Goal: Task Accomplishment & Management: Manage account settings

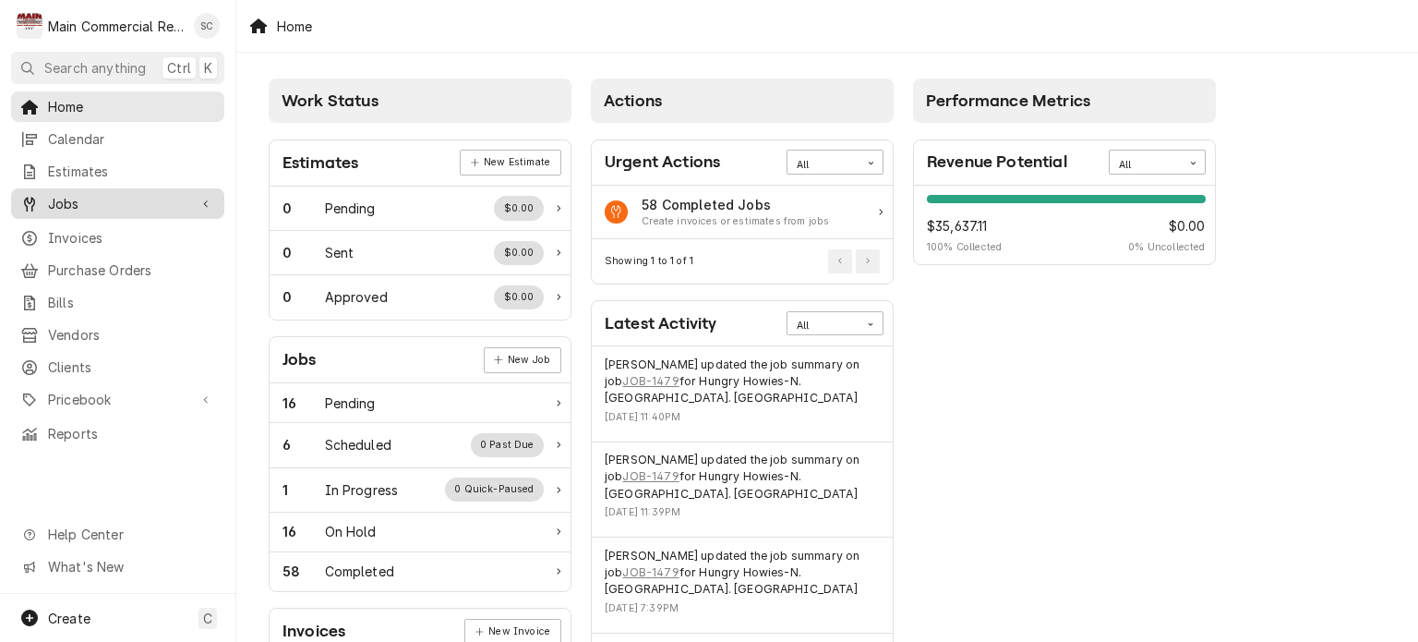
click at [177, 194] on span "Jobs" at bounding box center [117, 203] width 139 height 19
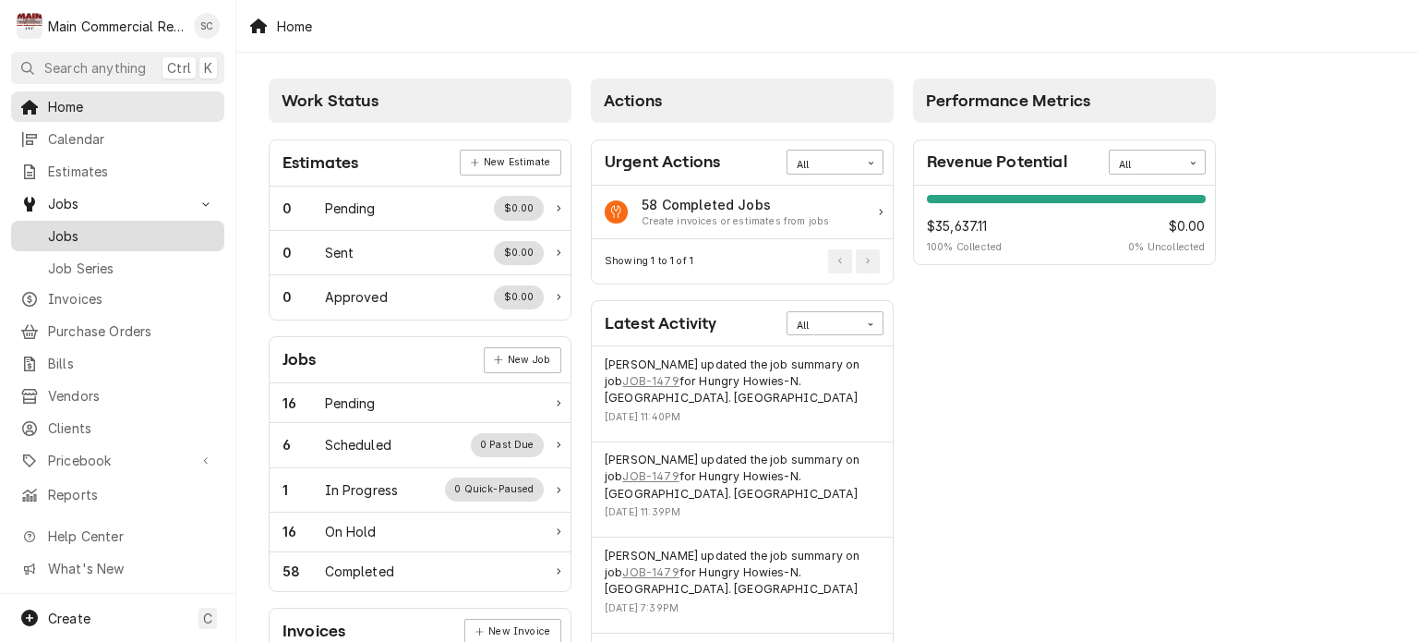
click at [149, 232] on span "Jobs" at bounding box center [131, 235] width 167 height 19
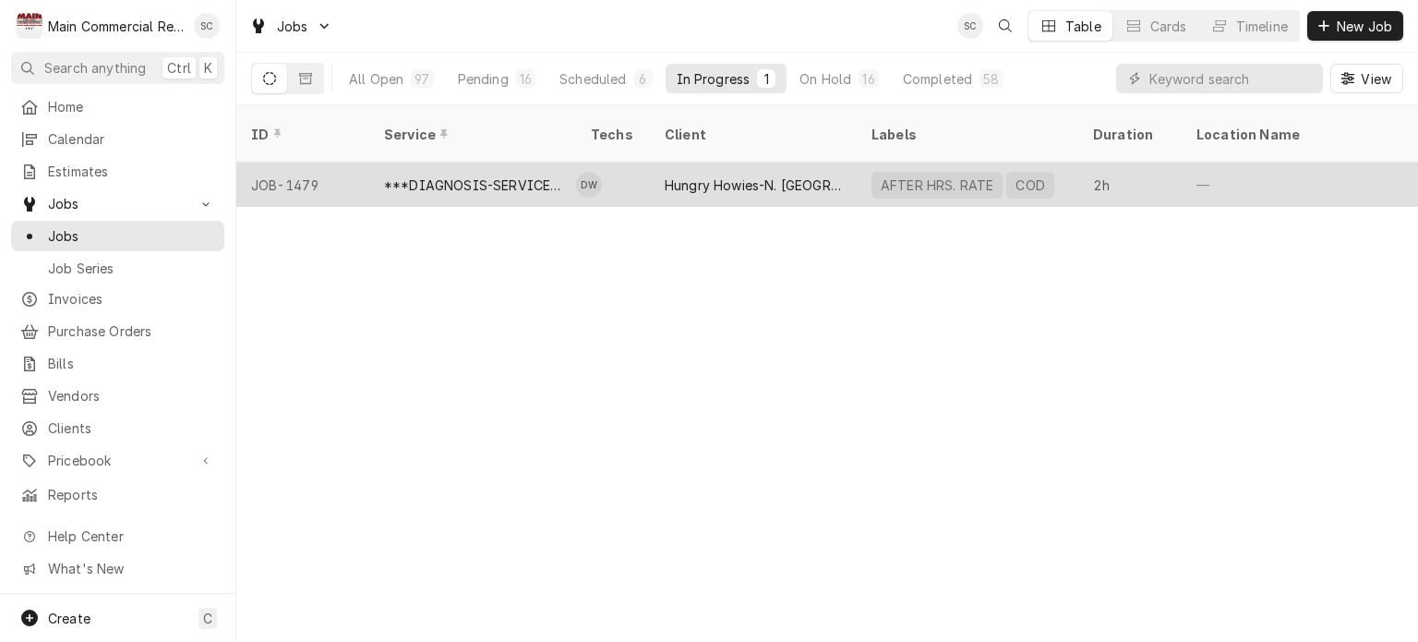
click at [516, 175] on div "***DIAGNOSIS-SERVICE CALL***" at bounding box center [472, 184] width 177 height 19
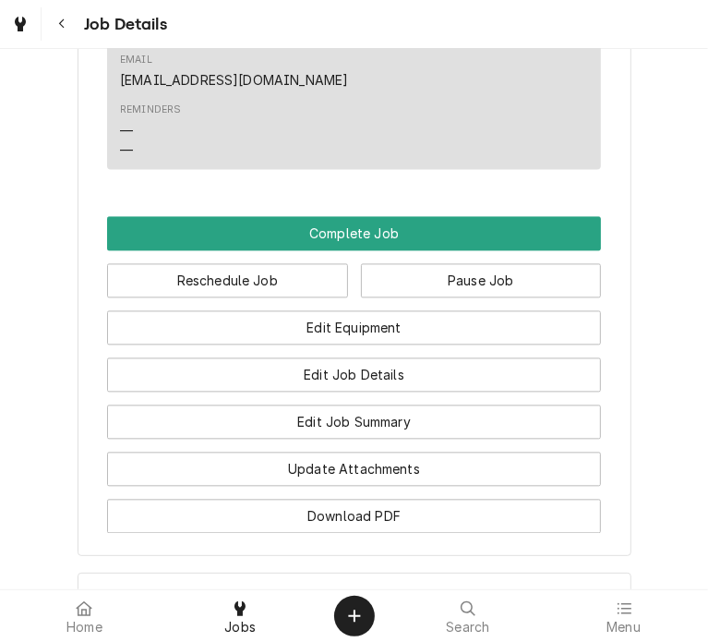
scroll to position [2009, 0]
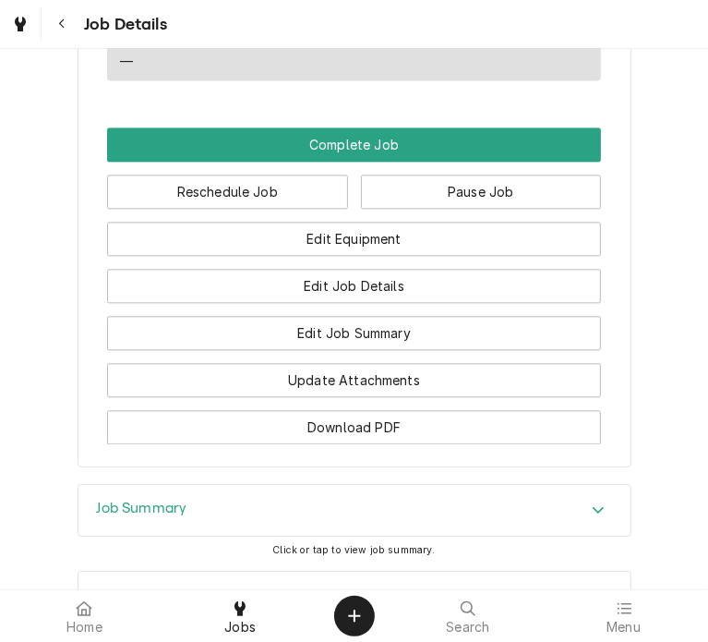
click at [592, 502] on icon "Accordion Header" at bounding box center [598, 509] width 13 height 15
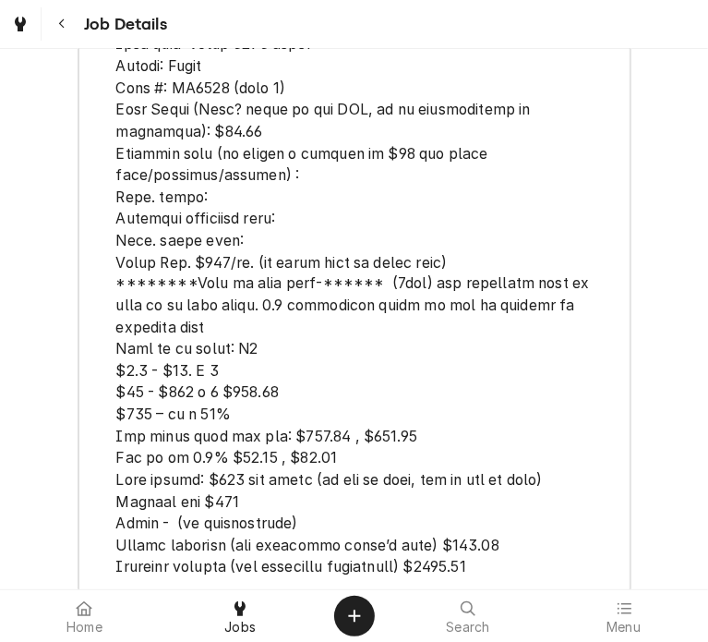
scroll to position [5100, 0]
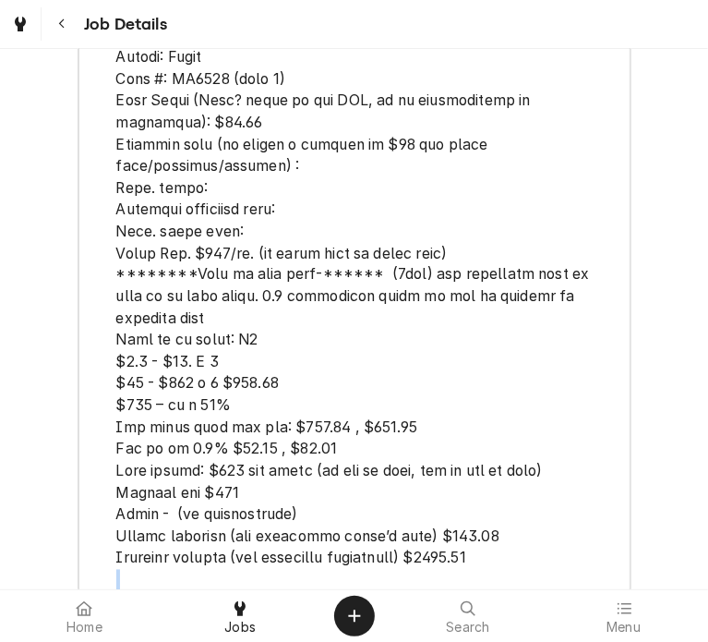
drag, startPoint x: 11, startPoint y: 435, endPoint x: 9, endPoint y: 477, distance: 42.5
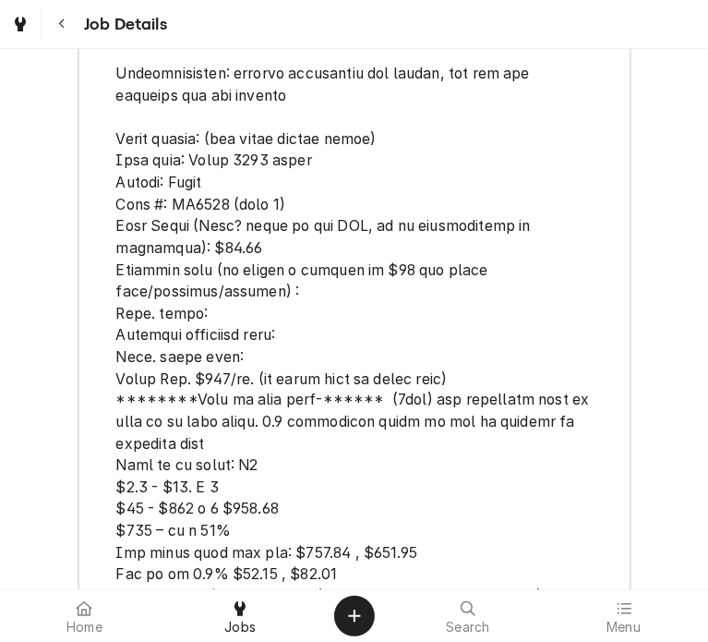
scroll to position [5311, 0]
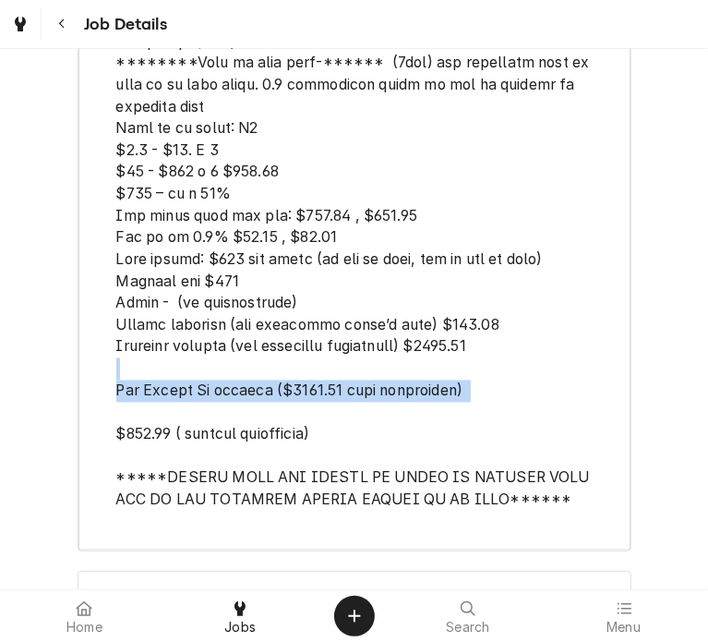
click at [594, 595] on icon "Accordion Header" at bounding box center [598, 598] width 11 height 6
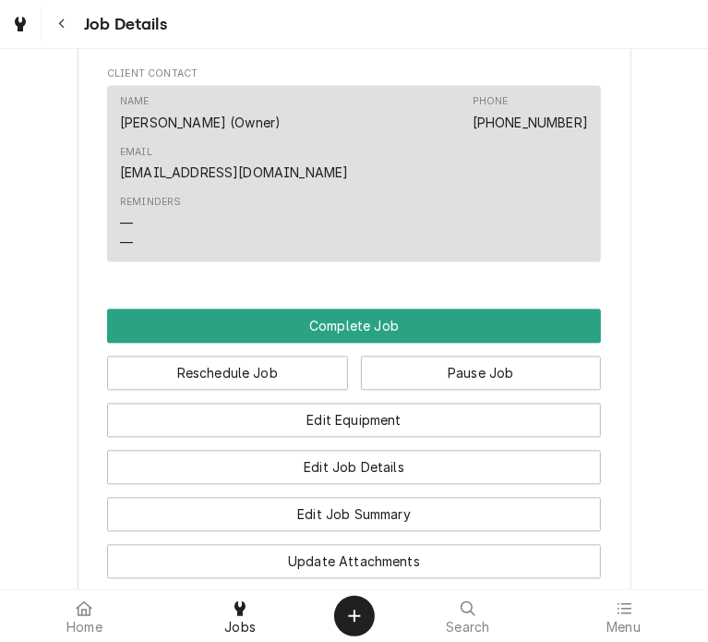
scroll to position [1838, 0]
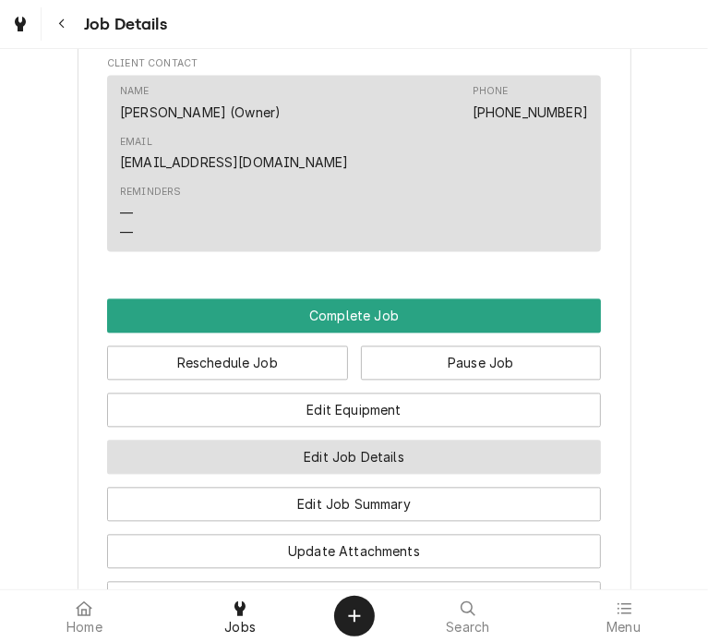
click at [320, 440] on button "Edit Job Details" at bounding box center [354, 457] width 494 height 34
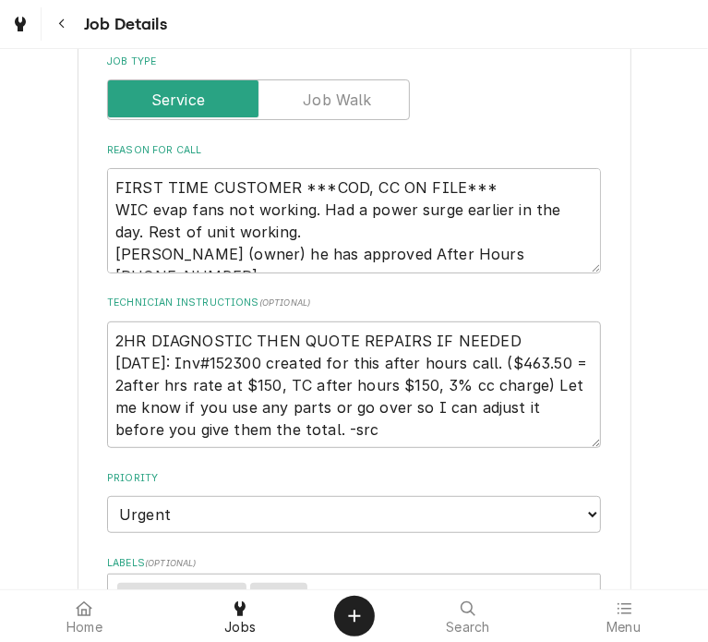
scroll to position [342, 0]
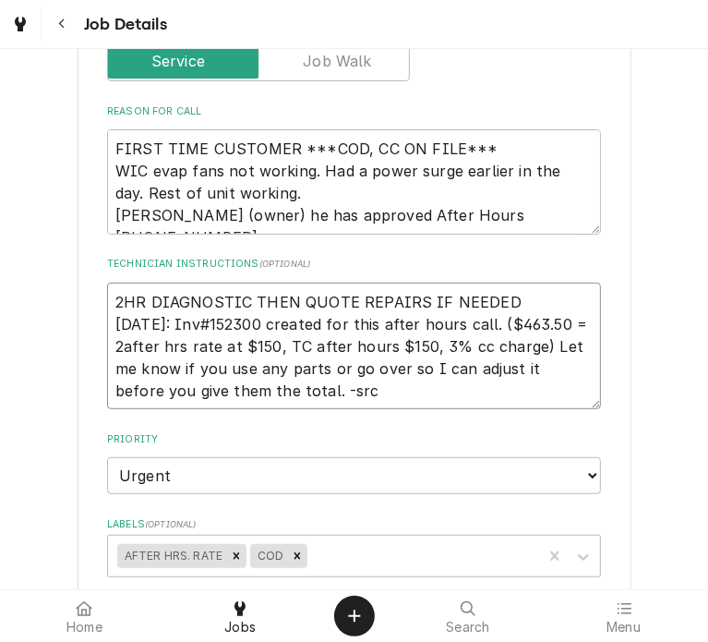
drag, startPoint x: 313, startPoint y: 409, endPoint x: 495, endPoint y: 329, distance: 198.9
click at [495, 329] on div "Use the fields below to edit this job's details: Roopairs Job ID JOB-1479 Servi…" at bounding box center [354, 558] width 494 height 1424
type textarea "x"
type textarea "2HR DIAGNOSTIC THEN QUOTE REPAIRS IF NEEDED 9-25-25: Inv#152300 created for thi…"
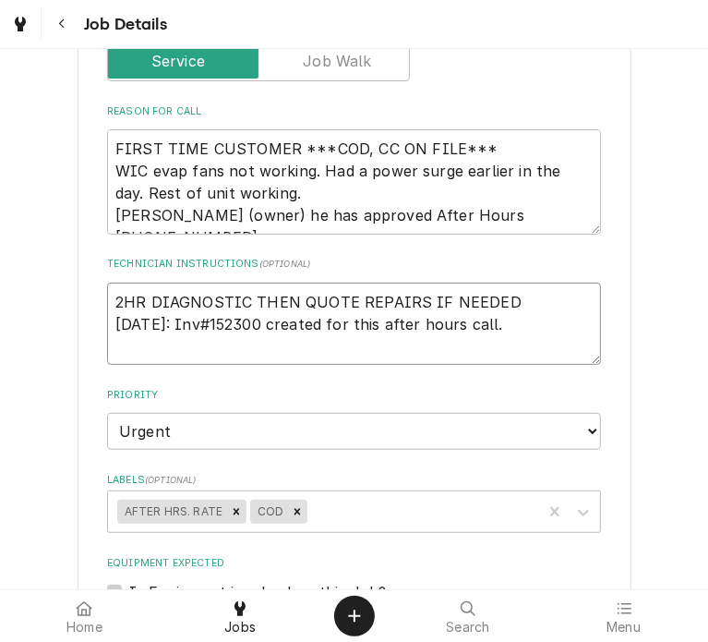
click at [262, 319] on textarea "2HR DIAGNOSTIC THEN QUOTE REPAIRS IF NEEDED 9-25-25: Inv#152300 created for thi…" at bounding box center [354, 324] width 494 height 83
type textarea "x"
type textarea "2HR DIAGNOSTIC THEN QUOTE REPAIRS IF NEEDED 9-25-25: Inv#152300created for this…"
type textarea "x"
type textarea "2HR DIAGNOSTIC THEN QUOTE REPAIRS IF NEEDED 9-25-25: Inv#152300,created for thi…"
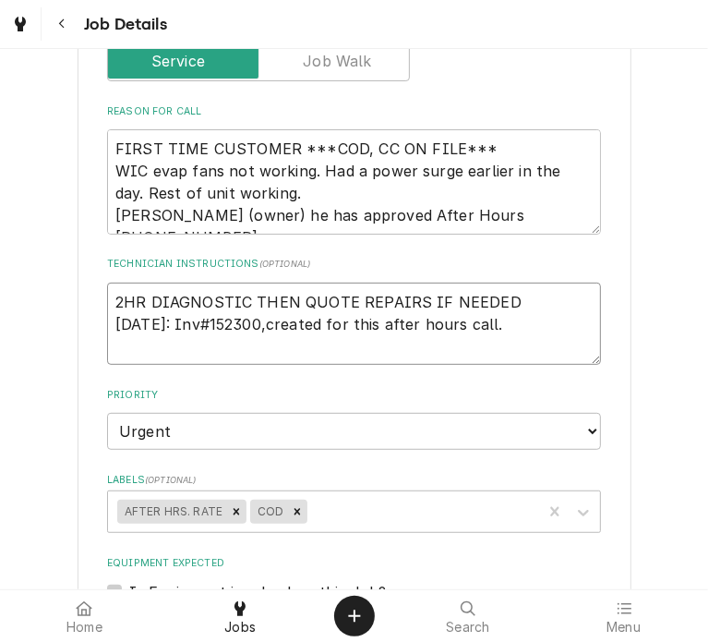
paste textarea "$1,856.87"
type textarea "x"
type textarea "2HR DIAGNOSTIC THEN QUOTE REPAIRS IF NEEDED 9-25-25: Inv#152300,$1,856.87create…"
type textarea "x"
type textarea "2HR DIAGNOSTIC THEN QUOTE REPAIRS IF NEEDED 9-25-25: Inv#152300,$1,856.87 creat…"
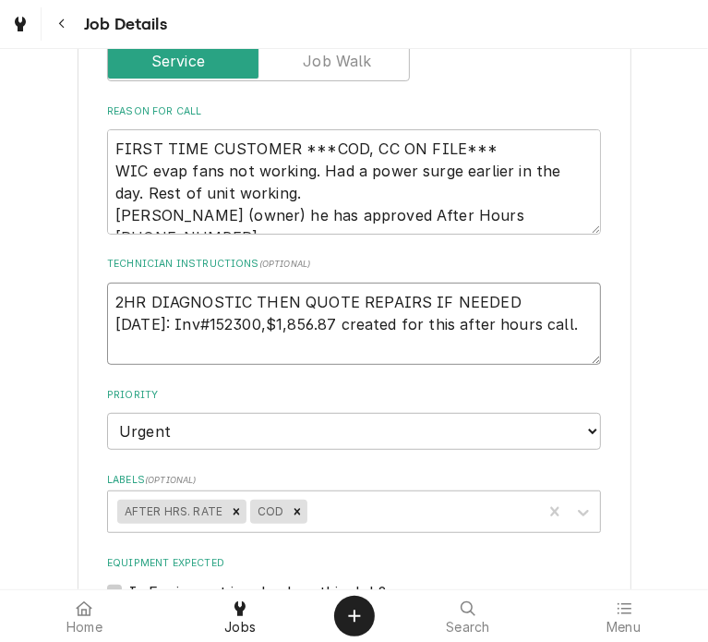
type textarea "x"
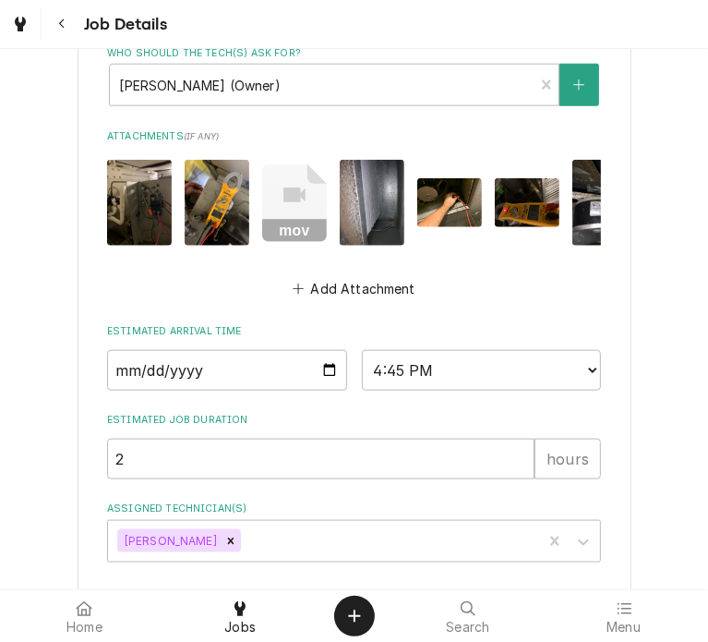
scroll to position [1100, 0]
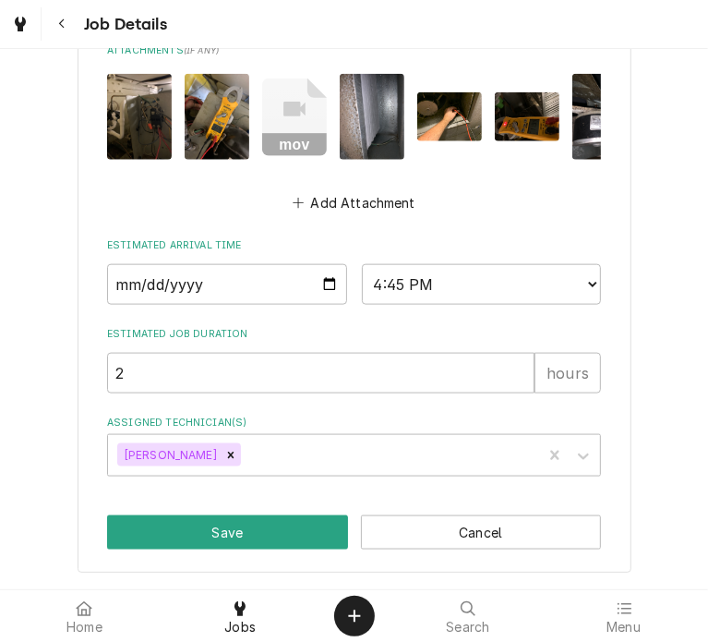
type textarea "2HR DIAGNOSTIC THEN QUOTE REPAIRS IF NEEDED 9-25-25: Inv#152300,$1,856.87 creat…"
drag, startPoint x: 144, startPoint y: 127, endPoint x: -477, endPoint y: 524, distance: 736.9
drag, startPoint x: -477, startPoint y: 524, endPoint x: 140, endPoint y: 102, distance: 748.1
click at [140, 102] on img "Attachments" at bounding box center [139, 117] width 65 height 86
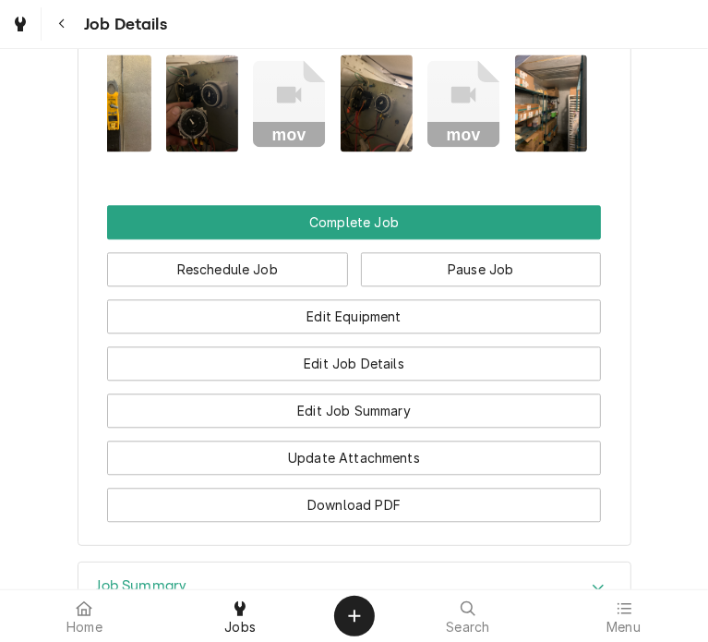
scroll to position [2003, 0]
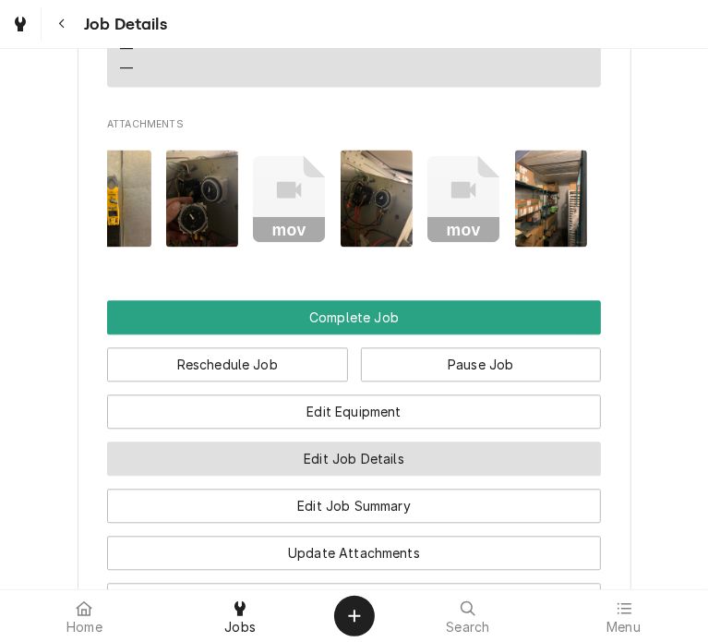
click at [380, 441] on button "Edit Job Details" at bounding box center [354, 458] width 494 height 34
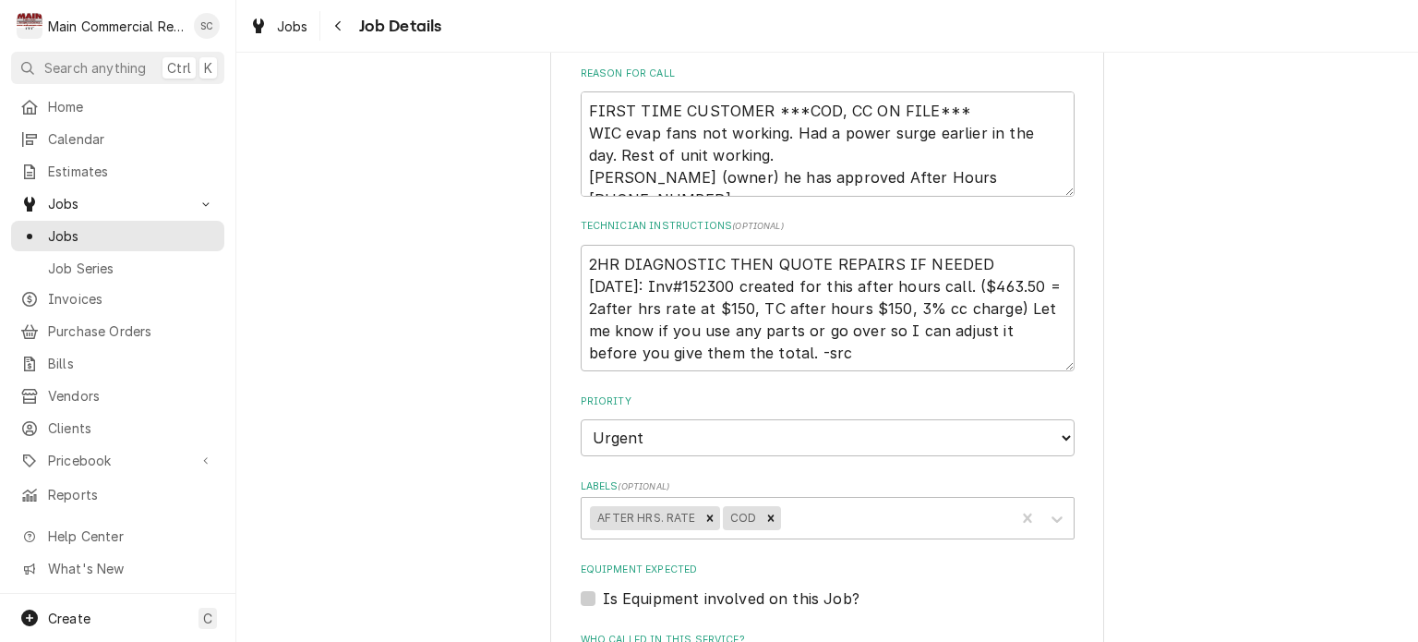
scroll to position [320, 0]
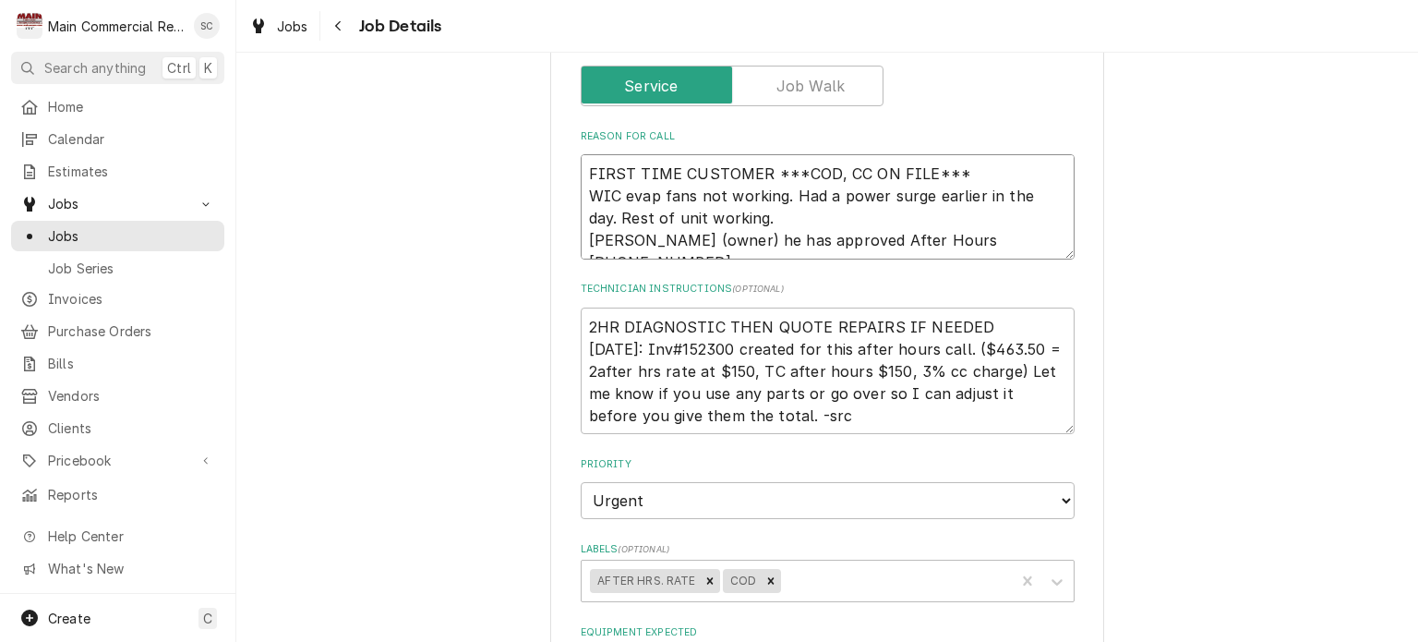
click at [581, 173] on textarea "FIRST TIME CUSTOMER ***COD, CC ON FILE*** WIC evap fans not working. Had a powe…" at bounding box center [828, 206] width 494 height 105
type textarea "x"
type textarea "FIRST TIME CUSTOMER ***COD, CC ON FILE*** WIC evap fans not working. Had a powe…"
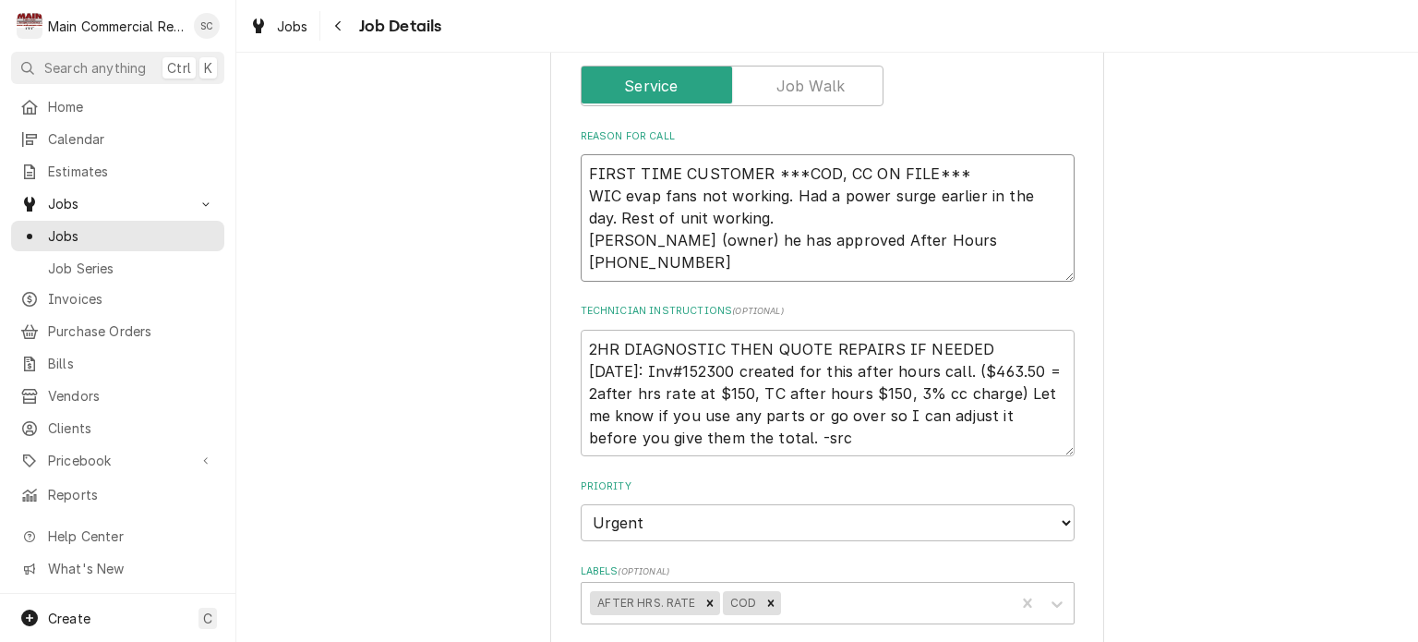
type textarea "x"
type textarea "FIRST TIME CUSTOMER ***COD, CC ON FILE*** WIC evap fans not working. Had a powe…"
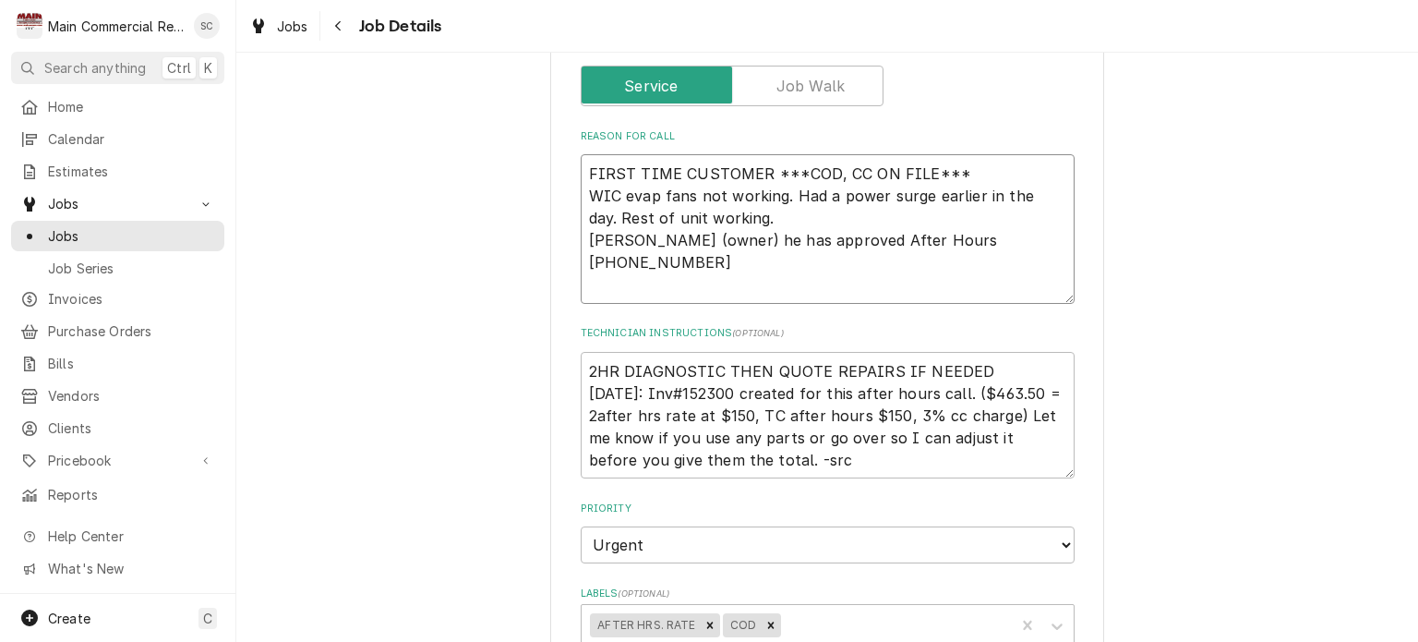
type textarea "x"
type textarea "A FIRST TIME CUSTOMER ***COD, CC ON FILE*** WIC evap fans not working. Had a po…"
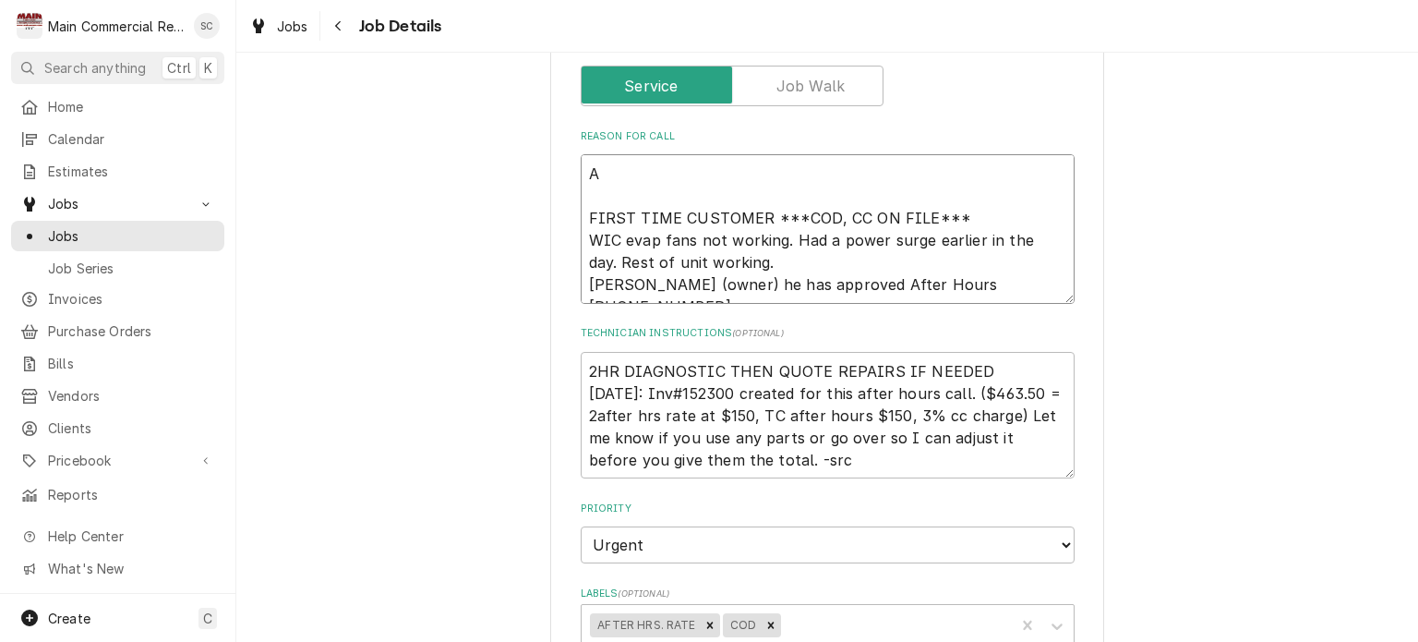
type textarea "x"
type textarea "Ap FIRST TIME CUSTOMER ***COD, CC ON FILE*** WIC evap fans not working. Had a p…"
type textarea "x"
type textarea "App FIRST TIME CUSTOMER ***COD, CC ON FILE*** WIC evap fans not working. Had a …"
type textarea "x"
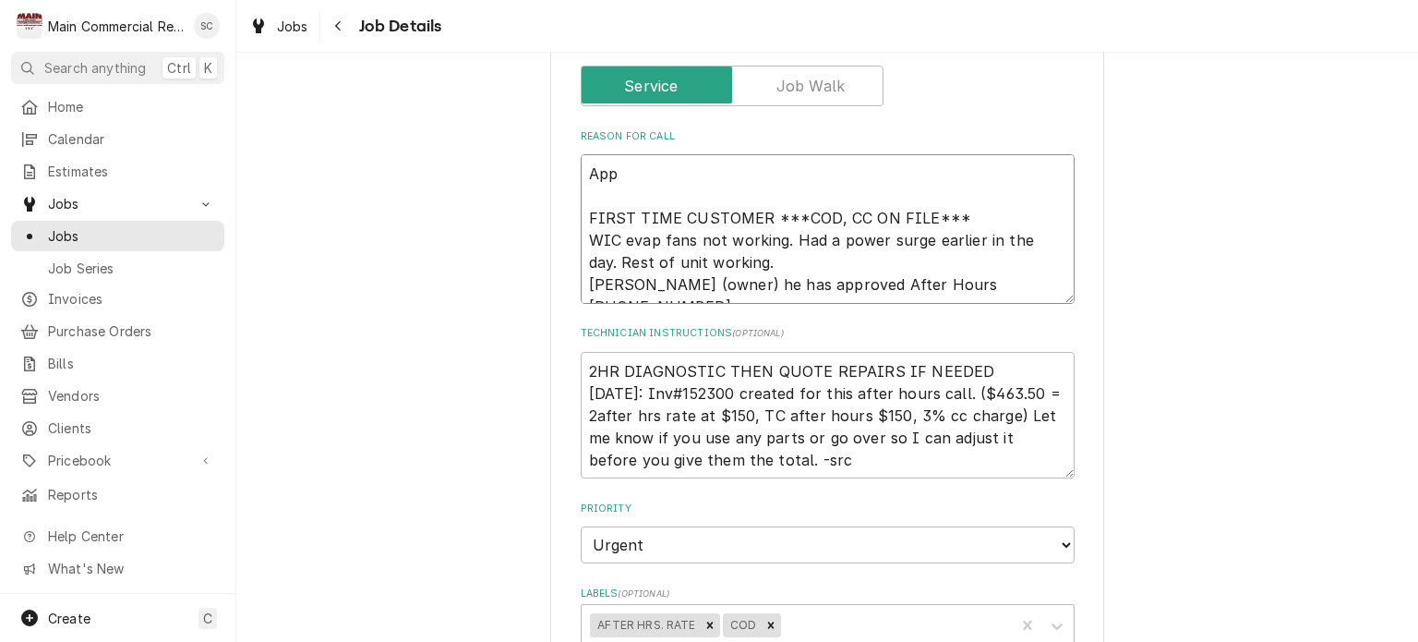
type textarea "Appr FIRST TIME CUSTOMER ***COD, CC ON FILE*** WIC evap fans not working. Had a…"
type textarea "x"
type textarea "Appro FIRST TIME CUSTOMER ***COD, CC ON FILE*** WIC evap fans not working. Had …"
type textarea "x"
type textarea "Approv FIRST TIME CUSTOMER ***COD, CC ON FILE*** WIC evap fans not working. Had…"
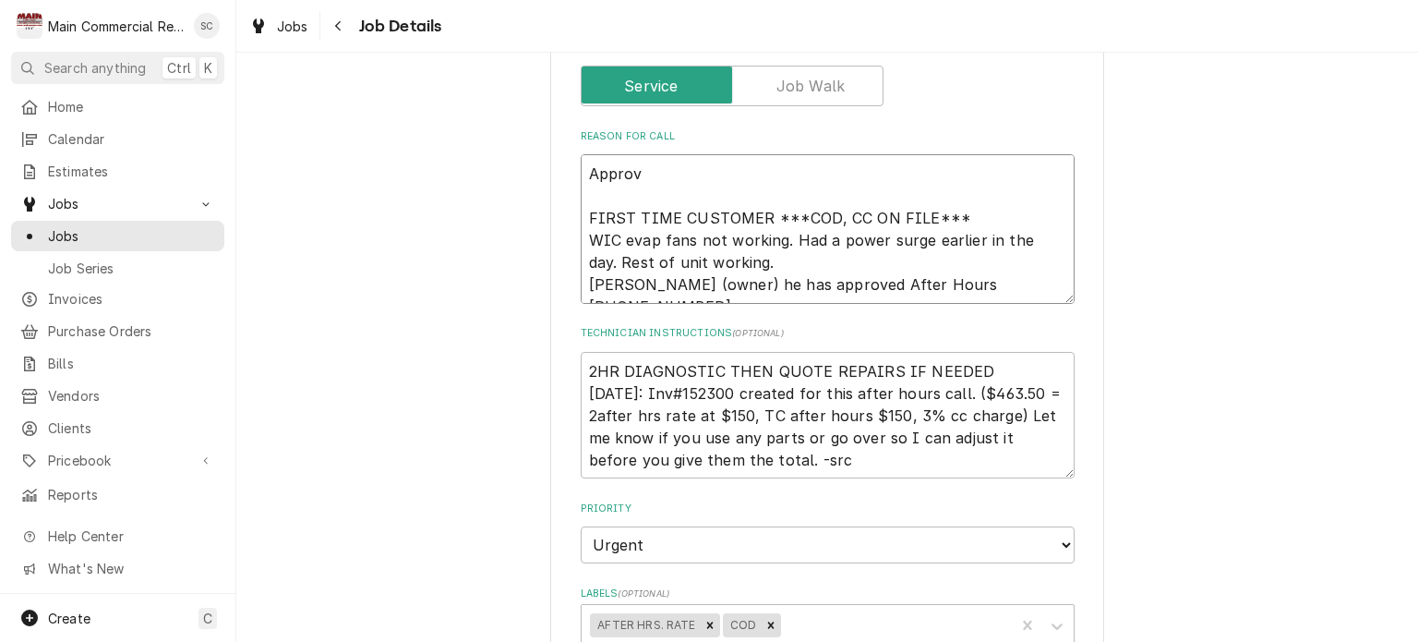
type textarea "x"
type textarea "Approve FIRST TIME CUSTOMER ***COD, CC ON FILE*** WIC evap fans not working. Ha…"
type textarea "x"
type textarea "Approved FIRST TIME CUSTOMER ***COD, CC ON FILE*** WIC evap fans not working. H…"
type textarea "x"
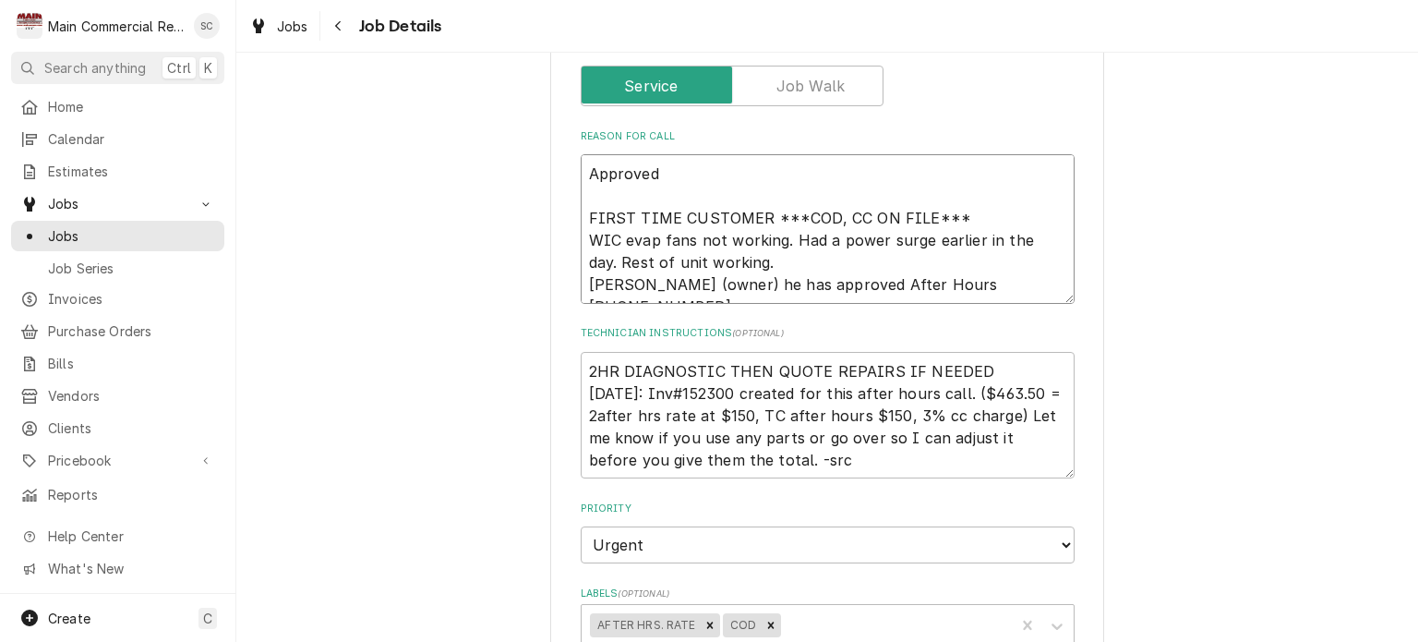
type textarea "Approved FIRST TIME CUSTOMER ***COD, CC ON FILE*** WIC evap fans not working. H…"
type textarea "x"
type textarea "Approved a FIRST TIME CUSTOMER ***COD, CC ON FILE*** WIC evap fans not working.…"
type textarea "x"
type textarea "Approved af FIRST TIME CUSTOMER ***COD, CC ON FILE*** WIC evap fans not working…"
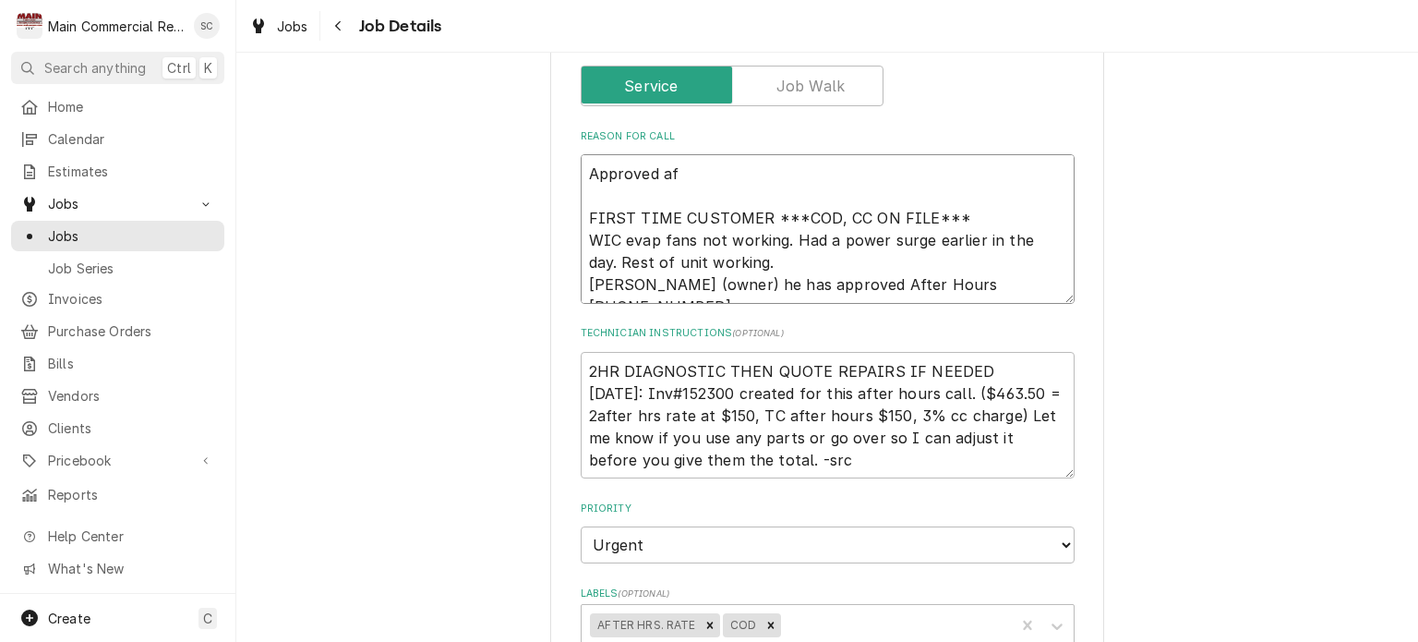
type textarea "x"
type textarea "Approved aft FIRST TIME CUSTOMER ***COD, CC ON FILE*** WIC evap fans not workin…"
type textarea "x"
type textarea "Approved afte FIRST TIME CUSTOMER ***COD, CC ON FILE*** WIC evap fans not worki…"
type textarea "x"
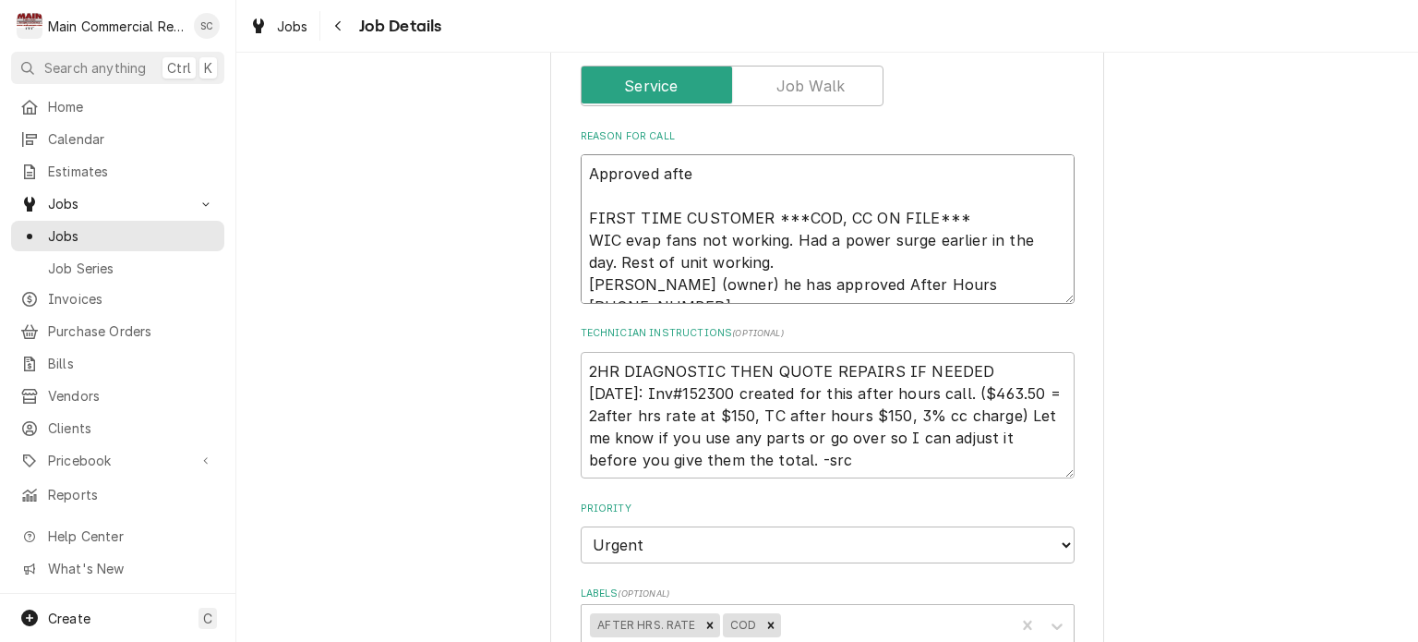
type textarea "Approved after FIRST TIME CUSTOMER ***COD, CC ON FILE*** WIC evap fans not work…"
type textarea "x"
type textarea "Approved after FIRST TIME CUSTOMER ***COD, CC ON FILE*** WIC evap fans not work…"
type textarea "x"
type textarea "Approved after h FIRST TIME CUSTOMER ***COD, CC ON FILE*** WIC evap fans not wo…"
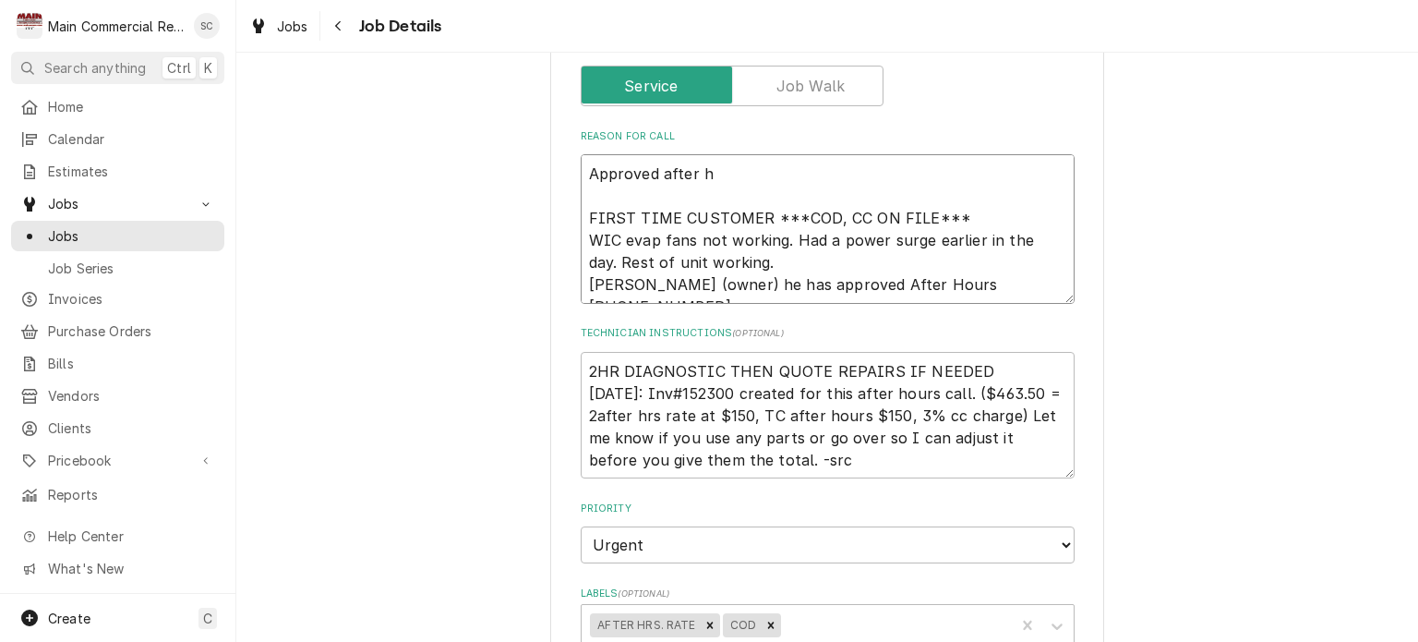
type textarea "x"
type textarea "Approved after ho FIRST TIME CUSTOMER ***COD, CC ON FILE*** WIC evap fans not w…"
type textarea "x"
type textarea "Approved after hour FIRST TIME CUSTOMER ***COD, CC ON FILE*** WIC evap fans not…"
type textarea "x"
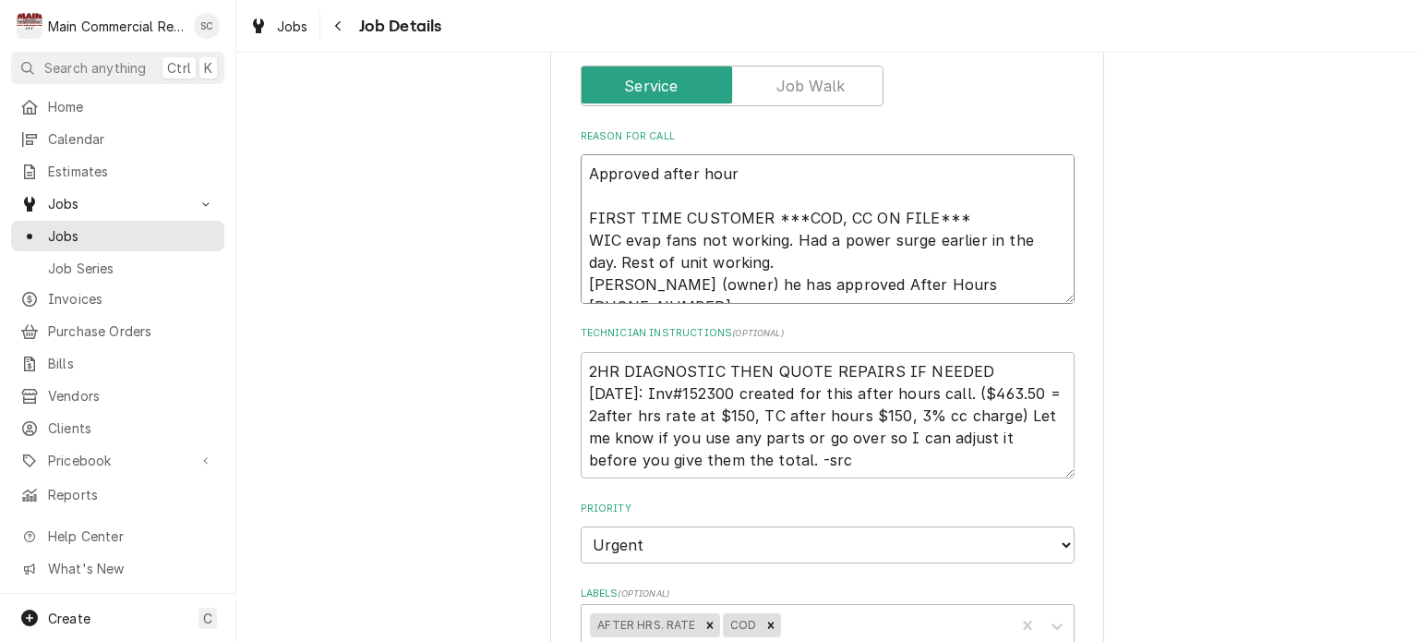
type textarea "Approved after hours FIRST TIME CUSTOMER ***COD, CC ON FILE*** WIC evap fans no…"
type textarea "x"
type textarea "Approved after hours FIRST TIME CUSTOMER ***COD, CC ON FILE*** WIC evap fans no…"
type textarea "x"
type textarea "Approved after hours a FIRST TIME CUSTOMER ***COD, CC ON FILE*** WIC evap fans …"
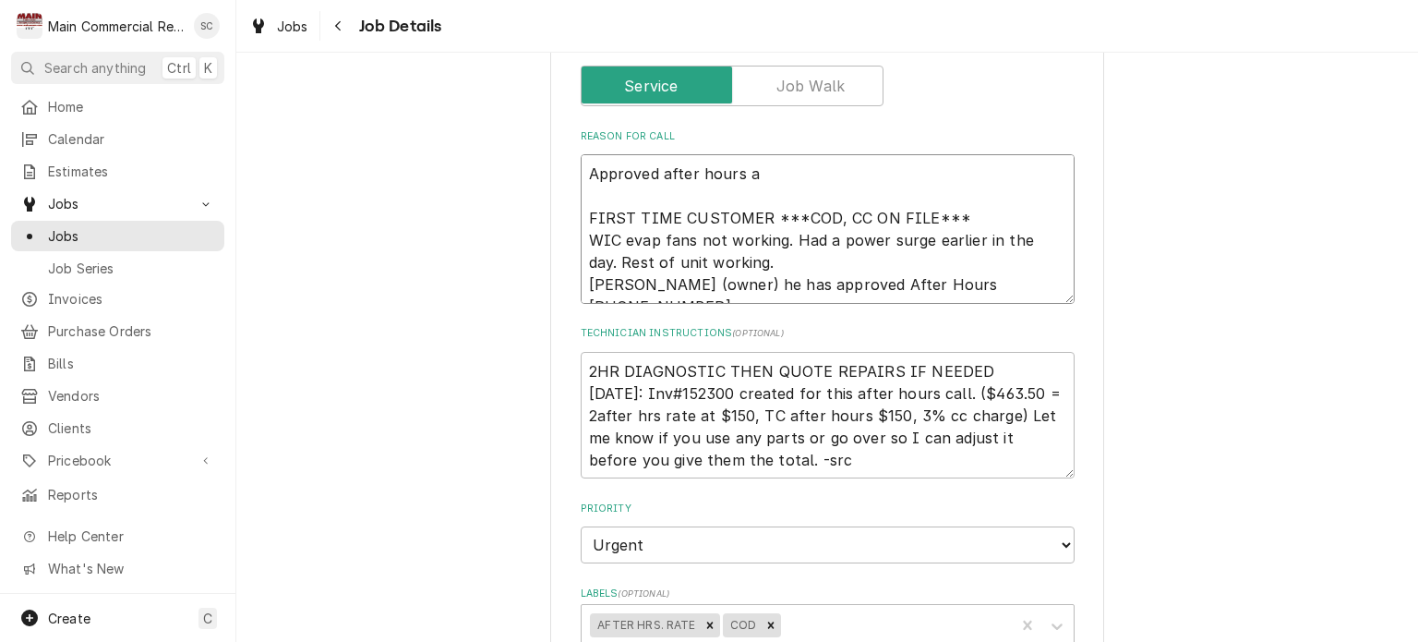
type textarea "x"
type textarea "Approved after hours r FIRST TIME CUSTOMER ***COD, CC ON FILE*** WIC evap fans …"
type textarea "x"
type textarea "Approved after hours re FIRST TIME CUSTOMER ***COD, CC ON FILE*** WIC evap fans…"
type textarea "x"
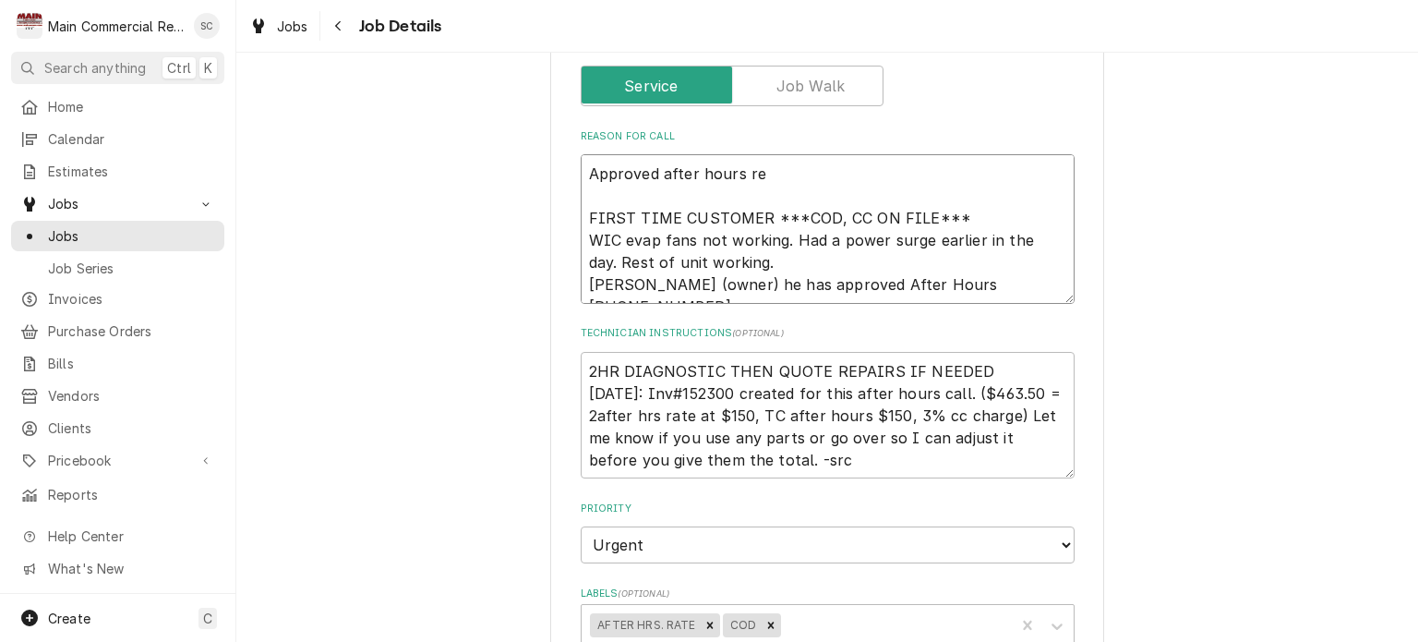
type textarea "Approved after hours rep FIRST TIME CUSTOMER ***COD, CC ON FILE*** WIC evap fan…"
type textarea "x"
type textarea "Approved after hours repai FIRST TIME CUSTOMER ***COD, CC ON FILE*** WIC evap f…"
type textarea "x"
type textarea "Approved after hours repair FIRST TIME CUSTOMER ***COD, CC ON FILE*** WIC evap …"
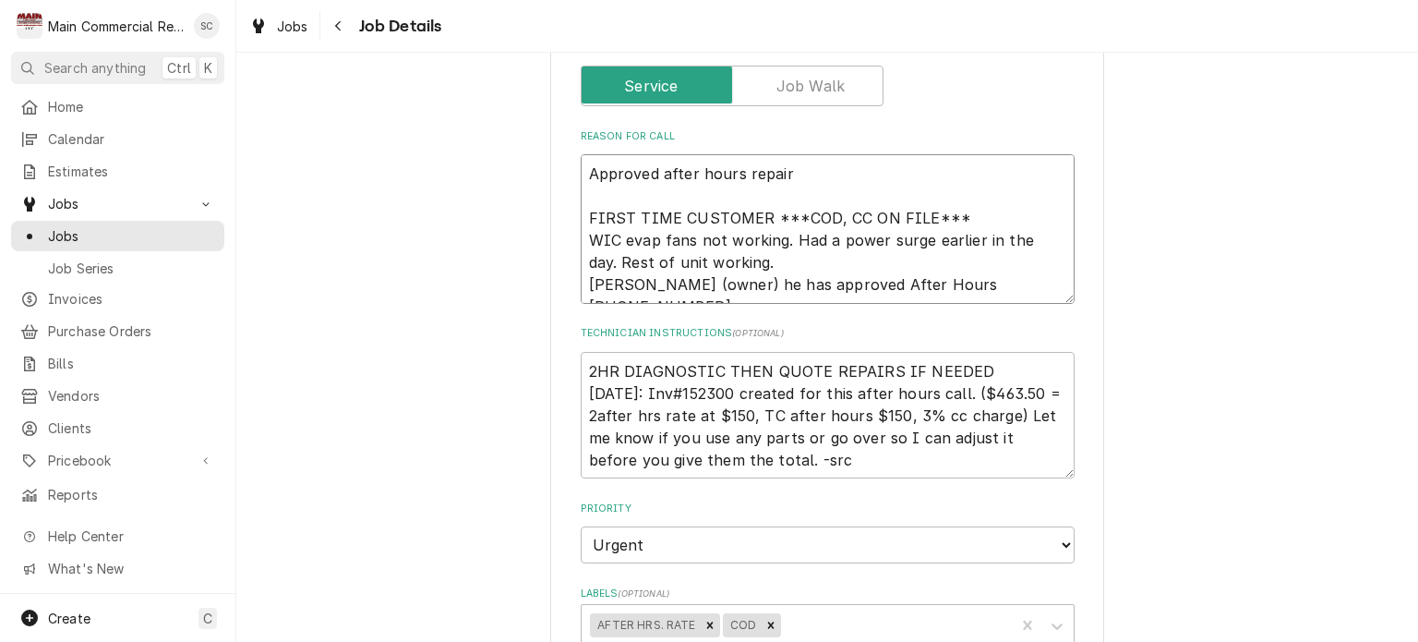
type textarea "x"
type textarea "Approved after hours repairs FIRST TIME CUSTOMER ***COD, CC ON FILE*** WIC evap…"
type textarea "x"
type textarea "Approved after hours repairs FIRST TIME CUSTOMER ***COD, CC ON FILE*** WIC evap…"
type textarea "x"
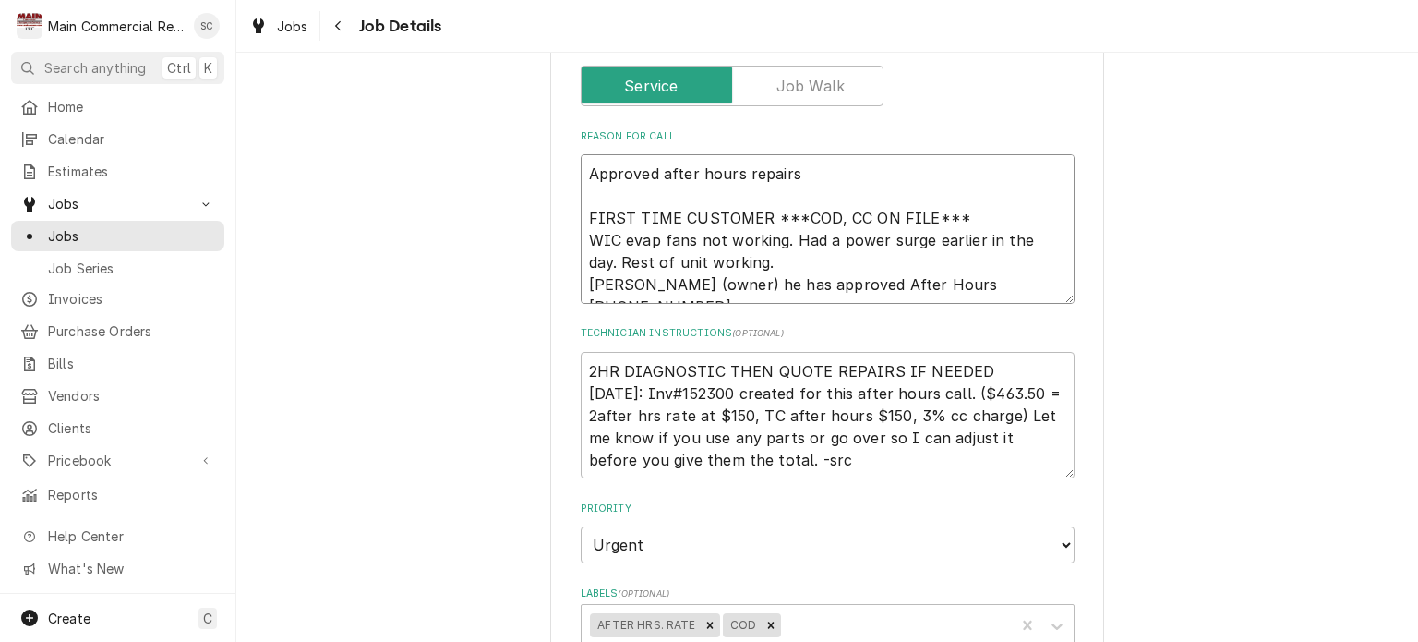
type textarea "Approved after hours repairs t FIRST TIME CUSTOMER ***COD, CC ON FILE*** WIC ev…"
type textarea "x"
type textarea "Approved after hours repairs to FIRST TIME CUSTOMER ***COD, CC ON FILE*** WIC e…"
type textarea "x"
type textarea "Approved after hours repairs to FIRST TIME CUSTOMER ***COD, CC ON FILE*** WIC e…"
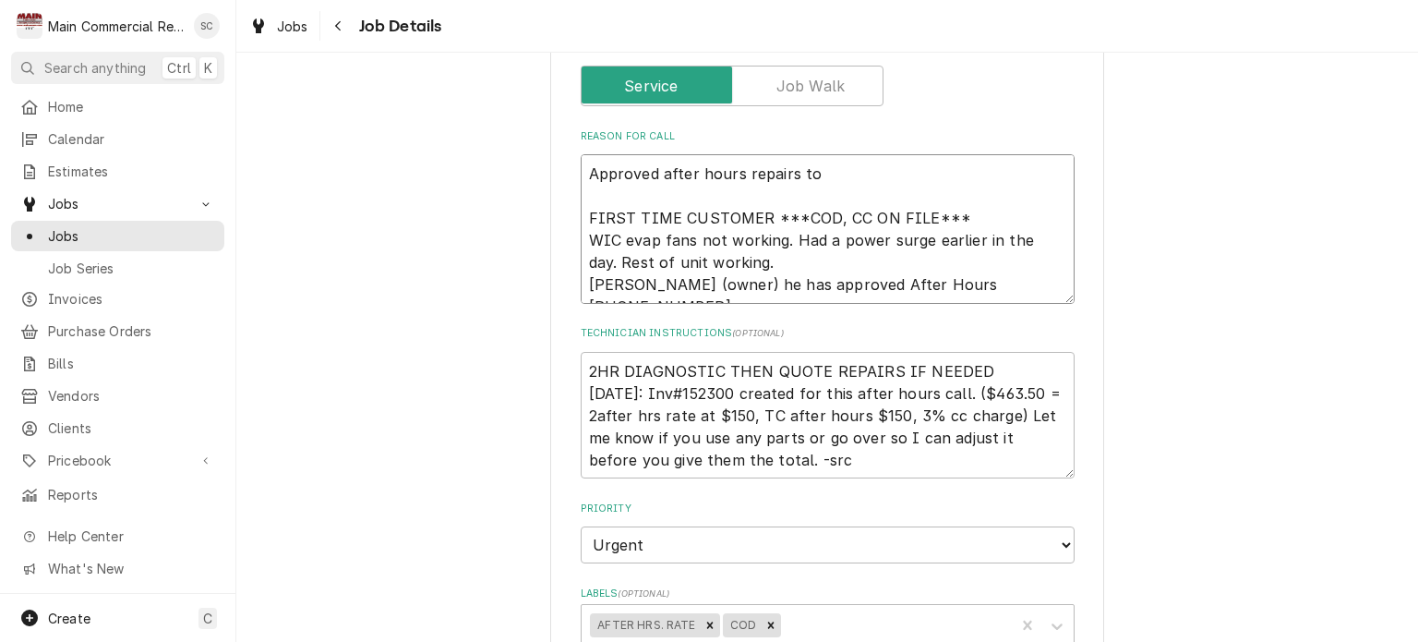
type textarea "x"
type textarea "Approved after hours repairs to b FIRST TIME CUSTOMER ***COD, CC ON FILE*** WIC…"
type textarea "x"
type textarea "Approved after hours repairs to be FIRST TIME CUSTOMER ***COD, CC ON FILE*** WI…"
type textarea "x"
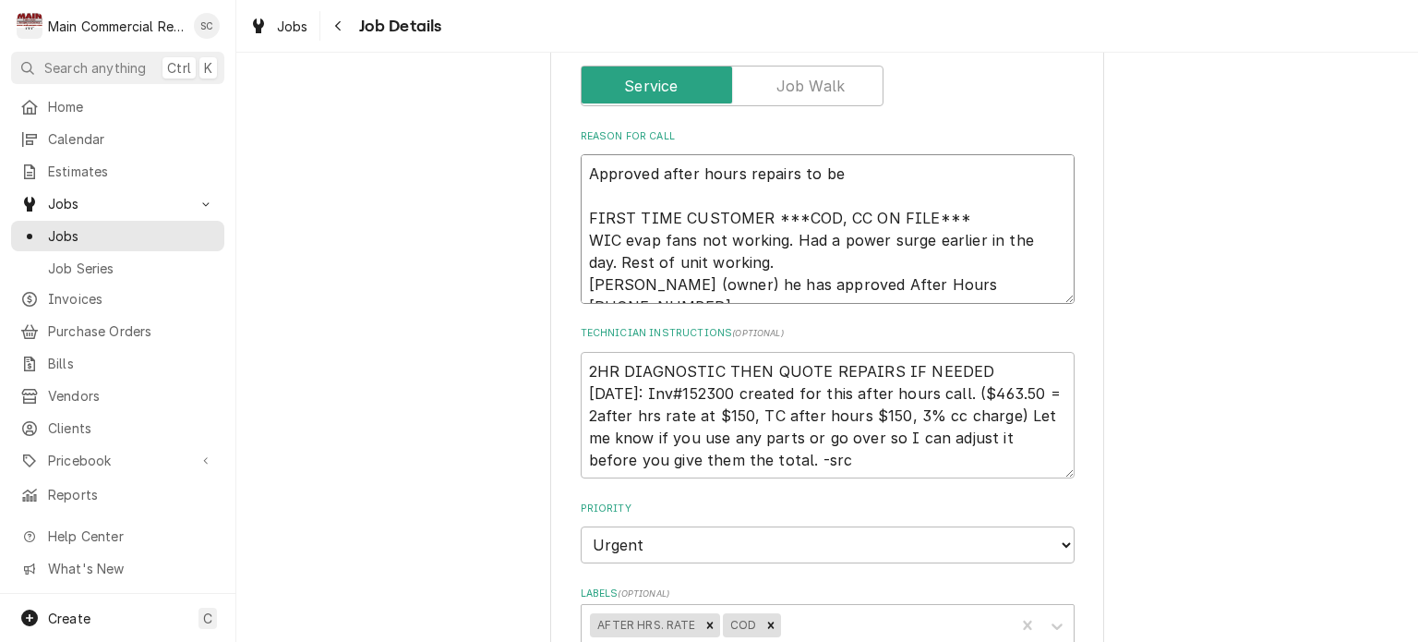
type textarea "Approved after hours repairs to be FIRST TIME CUSTOMER ***COD, CC ON FILE*** WI…"
type textarea "x"
type textarea "Approved after hours repairs to be d FIRST TIME CUSTOMER ***COD, CC ON FILE*** …"
type textarea "x"
type textarea "Approved after hours repairs to be do FIRST TIME CUSTOMER ***COD, CC ON FILE***…"
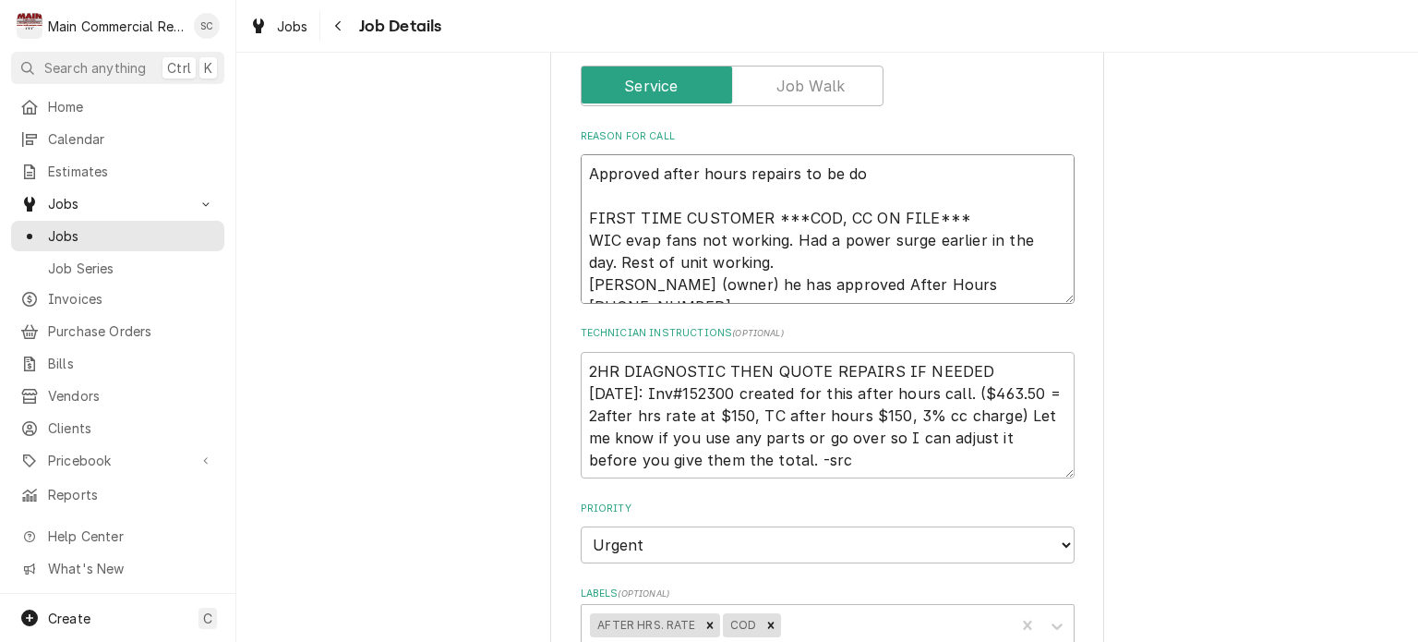
type textarea "x"
type textarea "Approved after hours repairs to be don FIRST TIME CUSTOMER ***COD, CC ON FILE**…"
type textarea "x"
type textarea "Approved after hours repairs to be done FIRST TIME CUSTOMER ***COD, CC ON FILE*…"
type textarea "x"
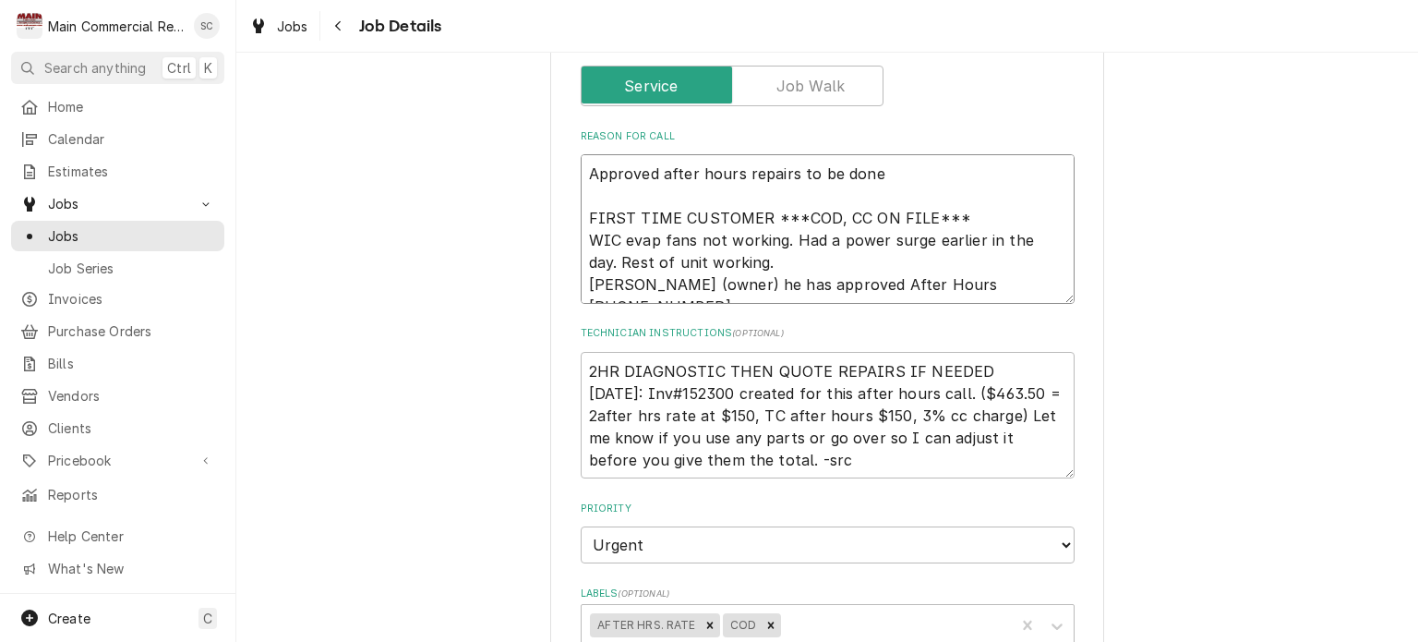
type textarea "Approved after hours repairs to be done FIRST TIME CUSTOMER ***COD, CC ON FILE*…"
type textarea "x"
type textarea "Approved after hours repairs to be done o FIRST TIME CUSTOMER ***COD, CC ON FIL…"
type textarea "x"
type textarea "Approved after hours repairs to be done on FIRST TIME CUSTOMER ***COD, CC ON FI…"
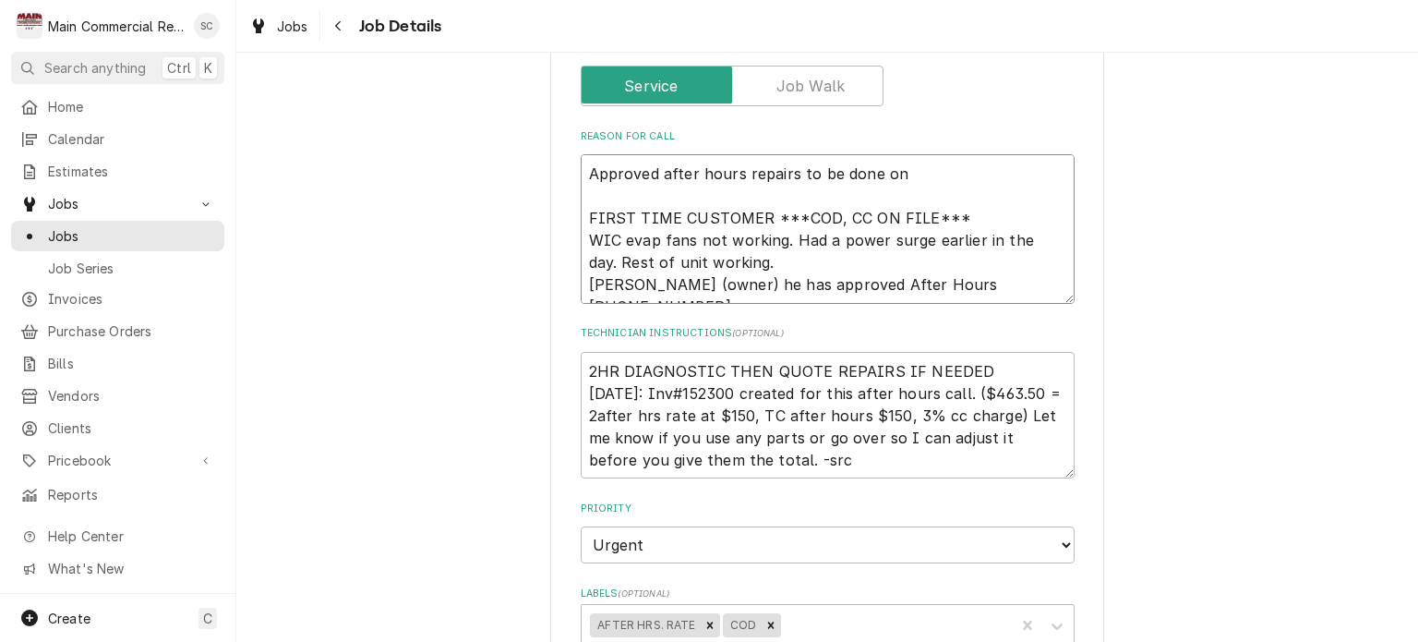
type textarea "x"
type textarea "Approved after hours repairs to be done oni FIRST TIME CUSTOMER ***COD, CC ON F…"
type textarea "x"
type textarea "Approved after hours repairs to be done on FIRST TIME CUSTOMER ***COD, CC ON FI…"
type textarea "x"
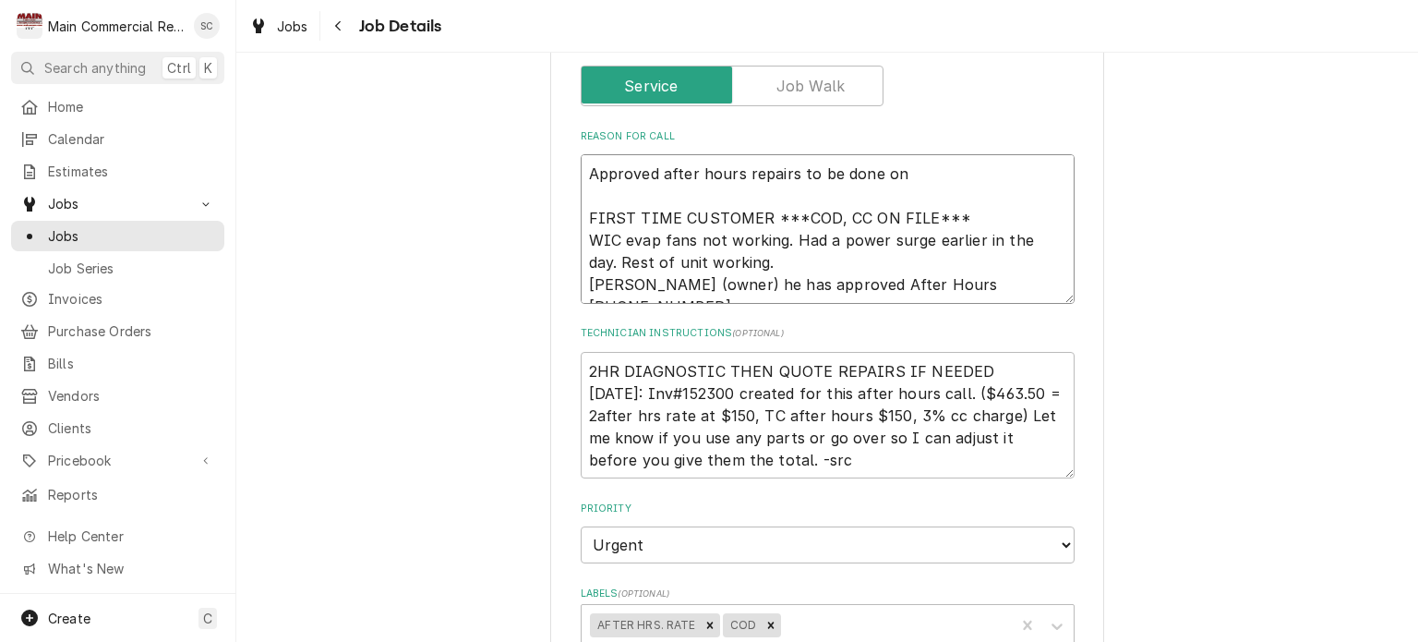
type textarea "Approved after hours repairs to be done ons FIRST TIME CUSTOMER ***COD, CC ON F…"
type textarea "x"
type textarea "Approved after hours repairs to be done onsit FIRST TIME CUSTOMER ***COD, CC ON…"
type textarea "x"
type textarea "Approved after hours repairs to be done onsite FIRST TIME CUSTOMER ***COD, CC O…"
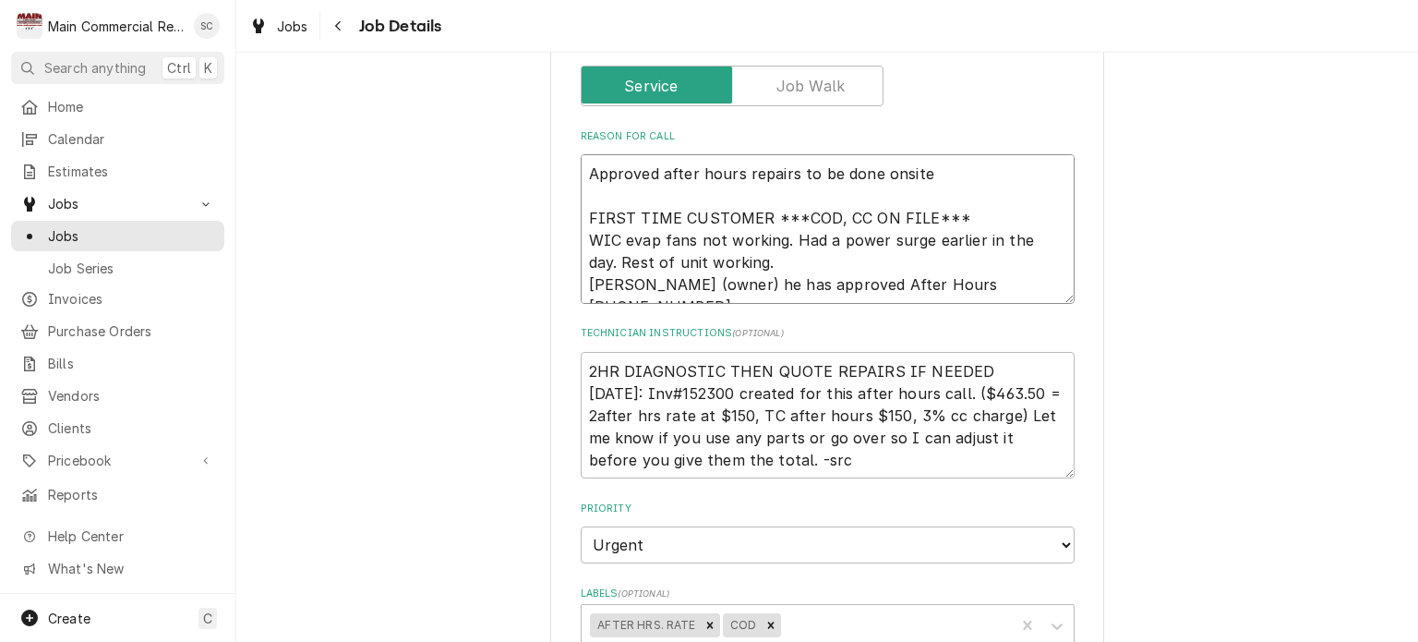
type textarea "x"
type textarea "Approved after hours repairs to be done onsite. FIRST TIME CUSTOMER ***COD, CC …"
type textarea "x"
type textarea "Approved after hours repairs to be done onsite. FIRST TIME CUSTOMER ***COD, CC …"
drag, startPoint x: 740, startPoint y: 398, endPoint x: 787, endPoint y: 458, distance: 76.3
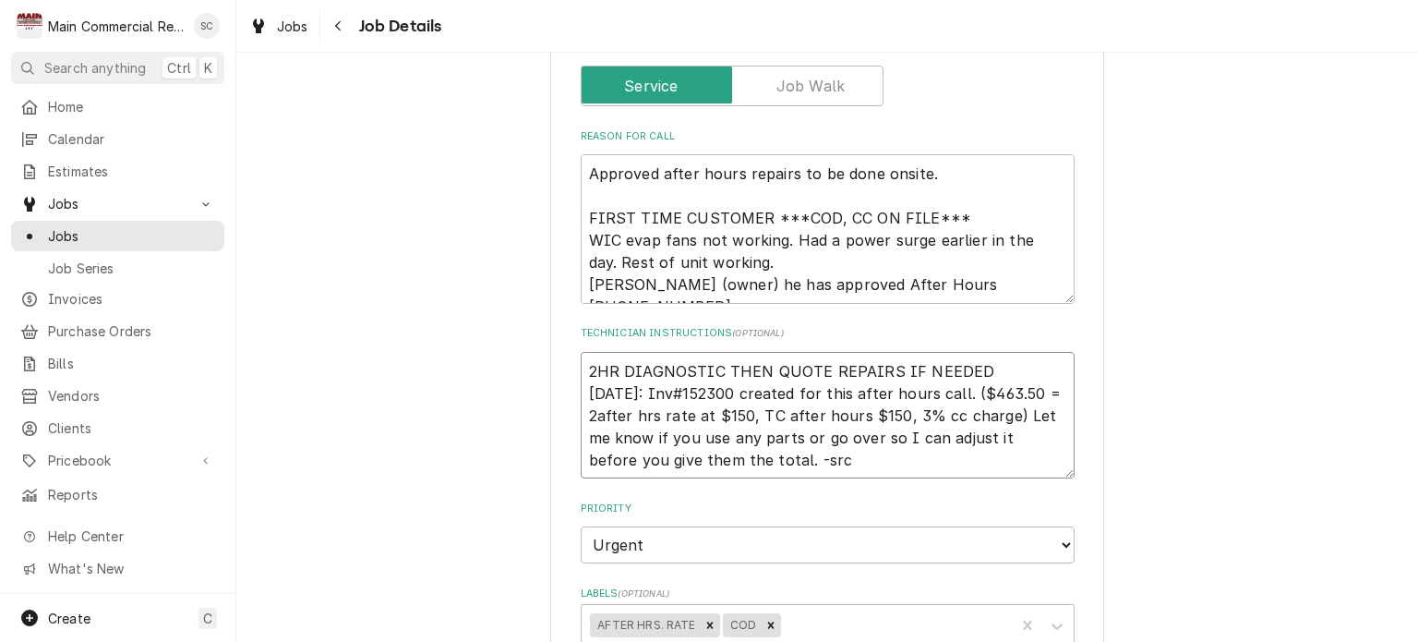
click at [707, 458] on textarea "2HR DIAGNOSTIC THEN QUOTE REPAIRS IF NEEDED 9-25-25: Inv#152300 created for thi…" at bounding box center [828, 415] width 494 height 127
type textarea "x"
type textarea "2HR DIAGNOSTIC THEN QUOTE REPAIRS IF NEEDED 9-25-25: Inv#152300"
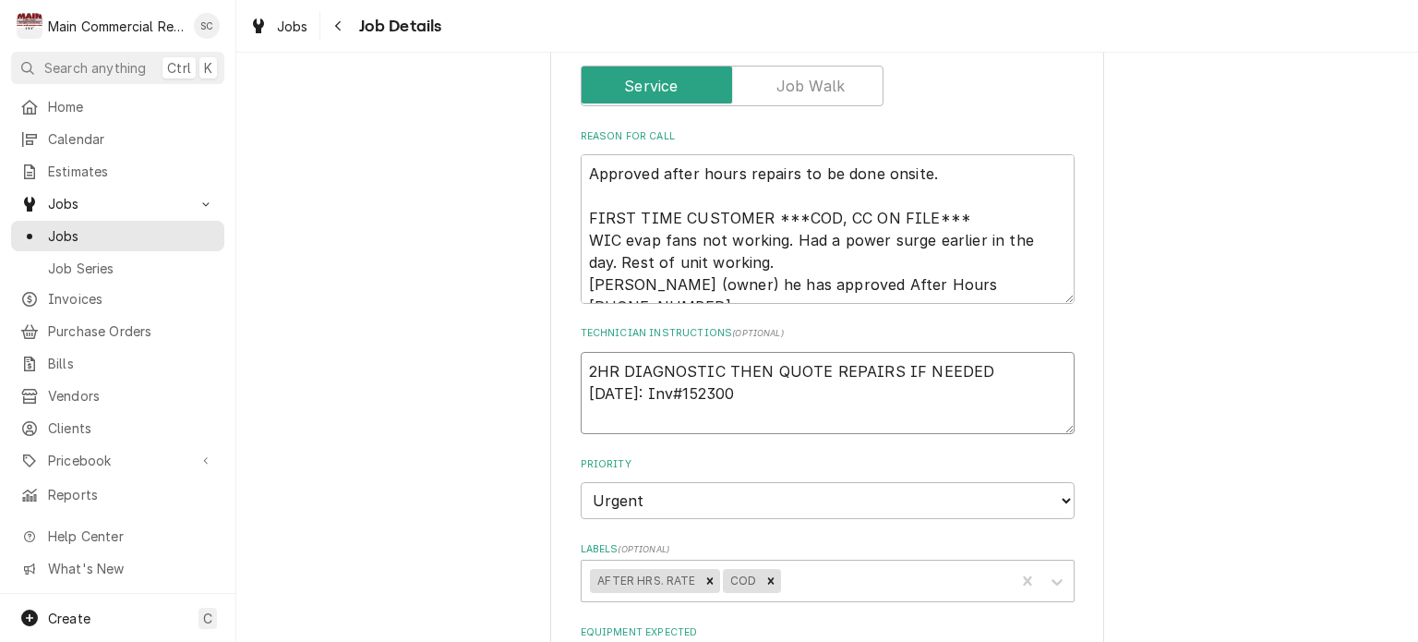
type textarea "x"
type textarea "2HR DIAGNOSTIC THEN QUOTE REPAIRS IF NEEDED 9-25-25: Inv#152300"
type textarea "x"
type textarea "2HR DIAGNOSTIC THEN QUOTE REPAIRS IF NEEDED 9-25-25: Inv#152300-"
type textarea "x"
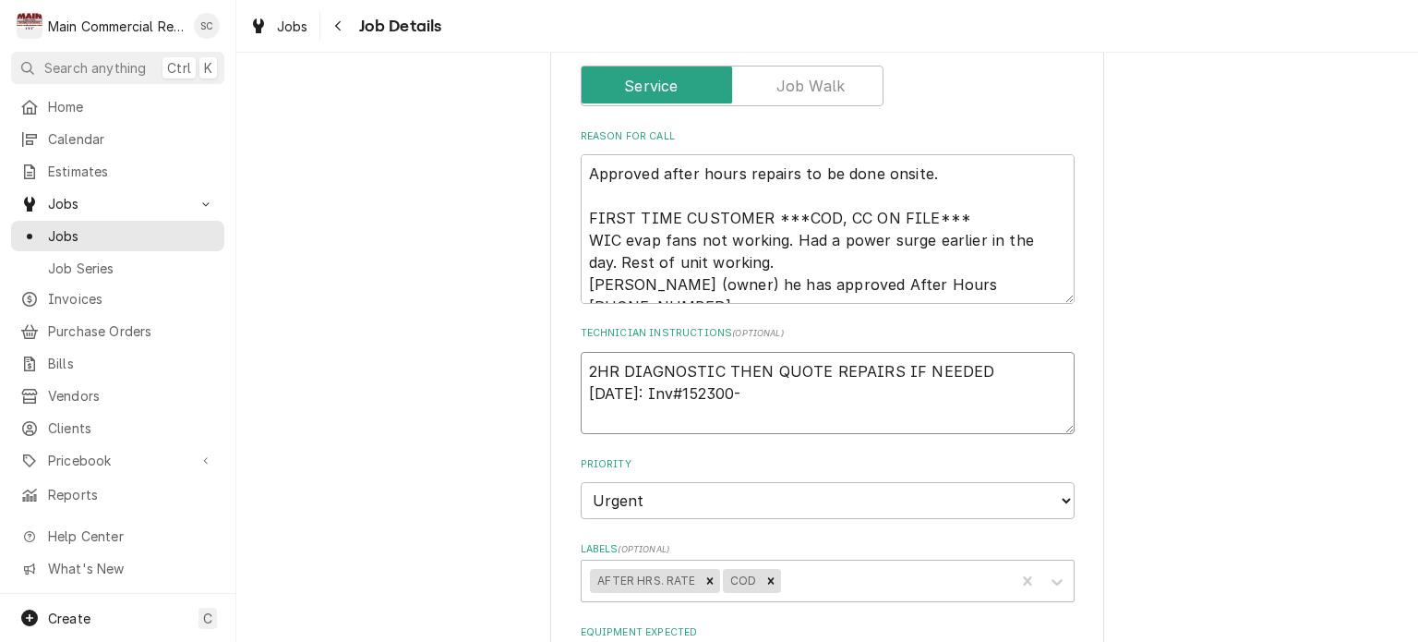
type textarea "2HR DIAGNOSTIC THEN QUOTE REPAIRS IF NEEDED 9-25-25: Inv#152300-s"
type textarea "x"
type textarea "2HR DIAGNOSTIC THEN QUOTE REPAIRS IF NEEDED 9-25-25: Inv#152300-sr"
type textarea "x"
type textarea "2HR DIAGNOSTIC THEN QUOTE REPAIRS IF NEEDED 9-25-25: Inv#152300-src"
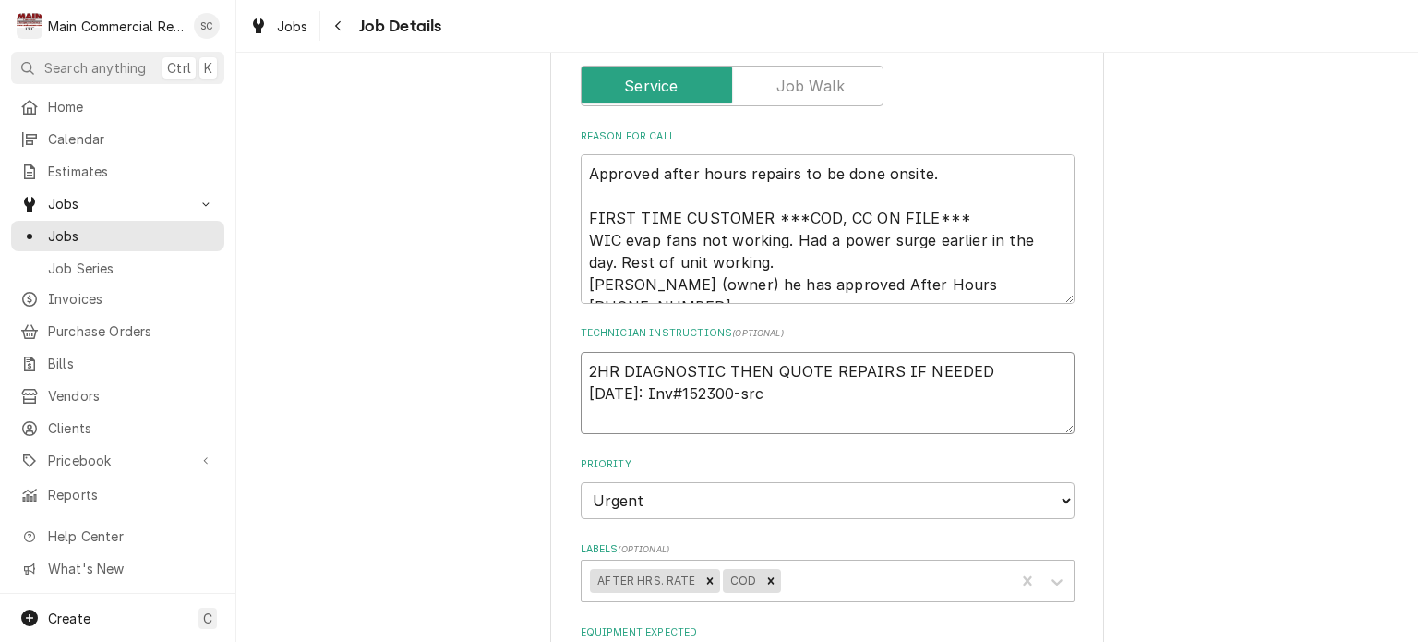
click at [581, 392] on textarea "2HR DIAGNOSTIC THEN QUOTE REPAIRS IF NEEDED 9-25-25: Inv#152300-src" at bounding box center [828, 393] width 494 height 83
type textarea "x"
type textarea "2HR DIAGNOSTIC THEN QUOTE REPAIRS IF NEEDED 9-25-25: Inv#152300-src"
type textarea "x"
type textarea "2HR DIAGNOSTIC THEN QUOTE REPAIRS IF NEEDED N 9-25-25: Inv#152300-src"
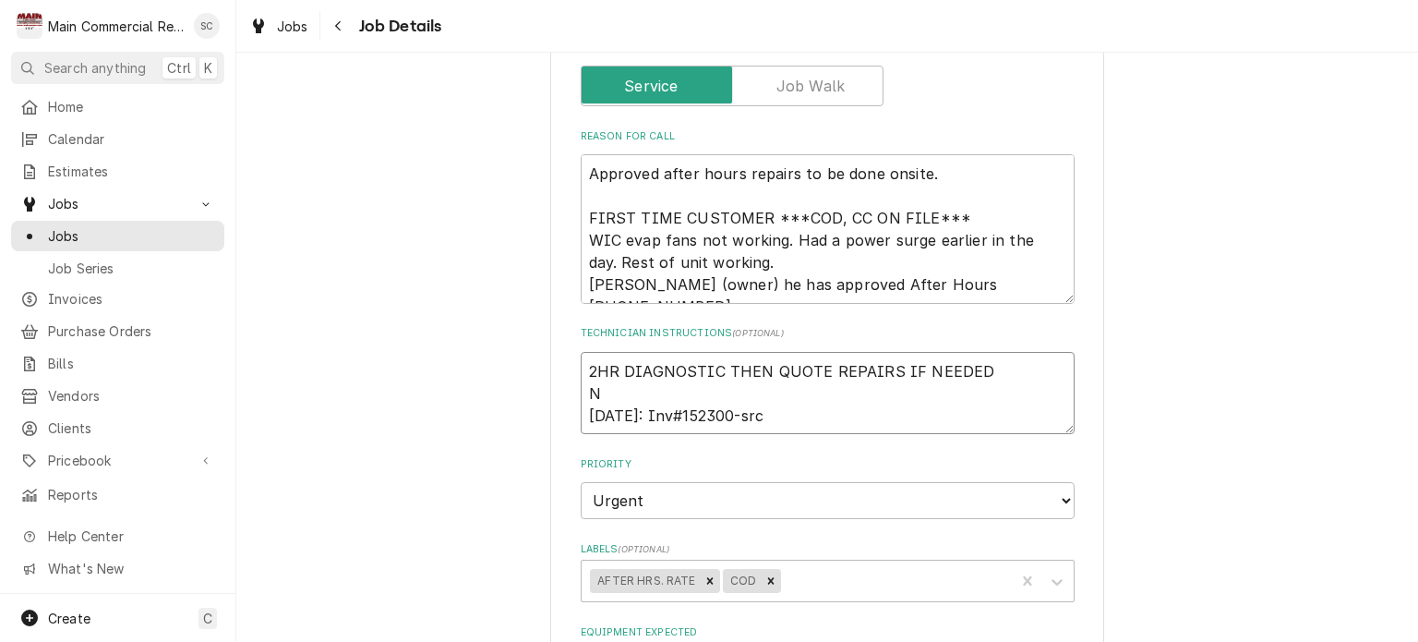
type textarea "x"
type textarea "2HR DIAGNOSTIC THEN QUOTE REPAIRS IF NEEDED Ne 9-25-25: Inv#152300-src"
type textarea "x"
type textarea "2HR DIAGNOSTIC THEN QUOTE REPAIRS IF NEEDED Nee 9-25-25: Inv#152300-src"
type textarea "x"
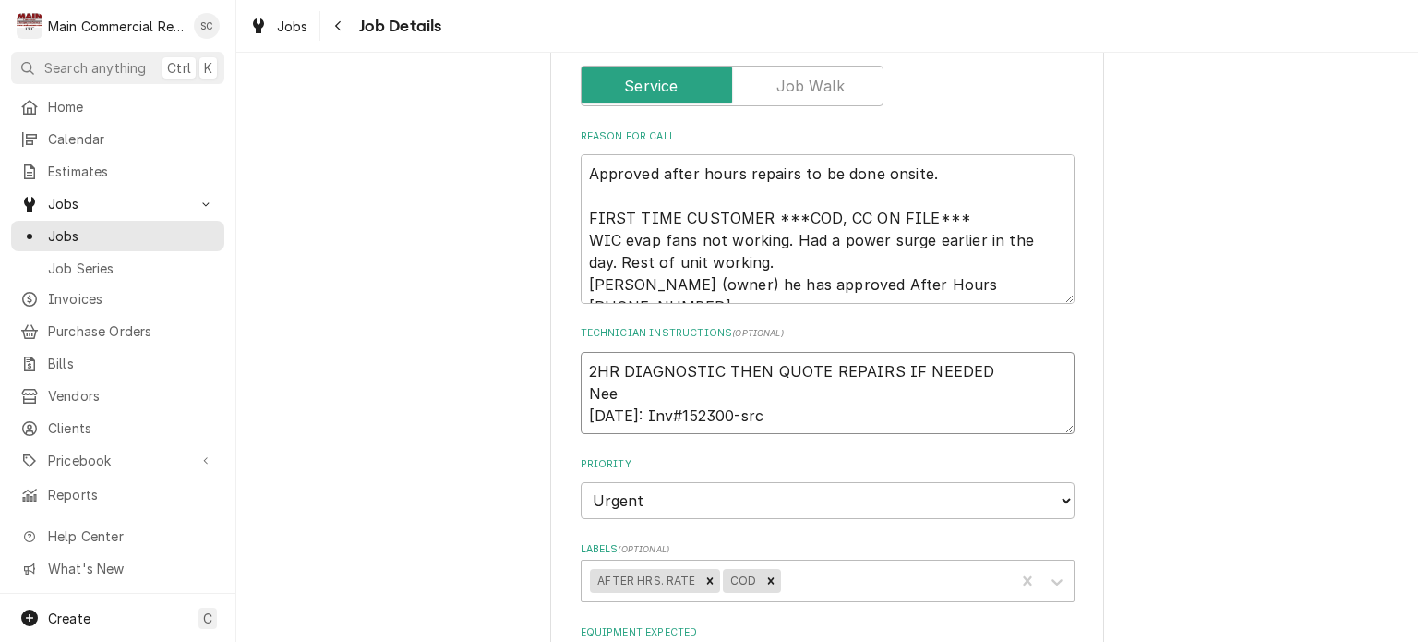
type textarea "2HR DIAGNOSTIC THEN QUOTE REPAIRS IF NEEDED Need 9-25-25: Inv#152300-src"
type textarea "x"
type textarea "2HR DIAGNOSTIC THEN QUOTE REPAIRS IF NEEDED Need 9-25-25: Inv#152300-src"
type textarea "x"
type textarea "2HR DIAGNOSTIC THEN QUOTE REPAIRS IF NEEDED Need t 9-25-25: Inv#152300-src"
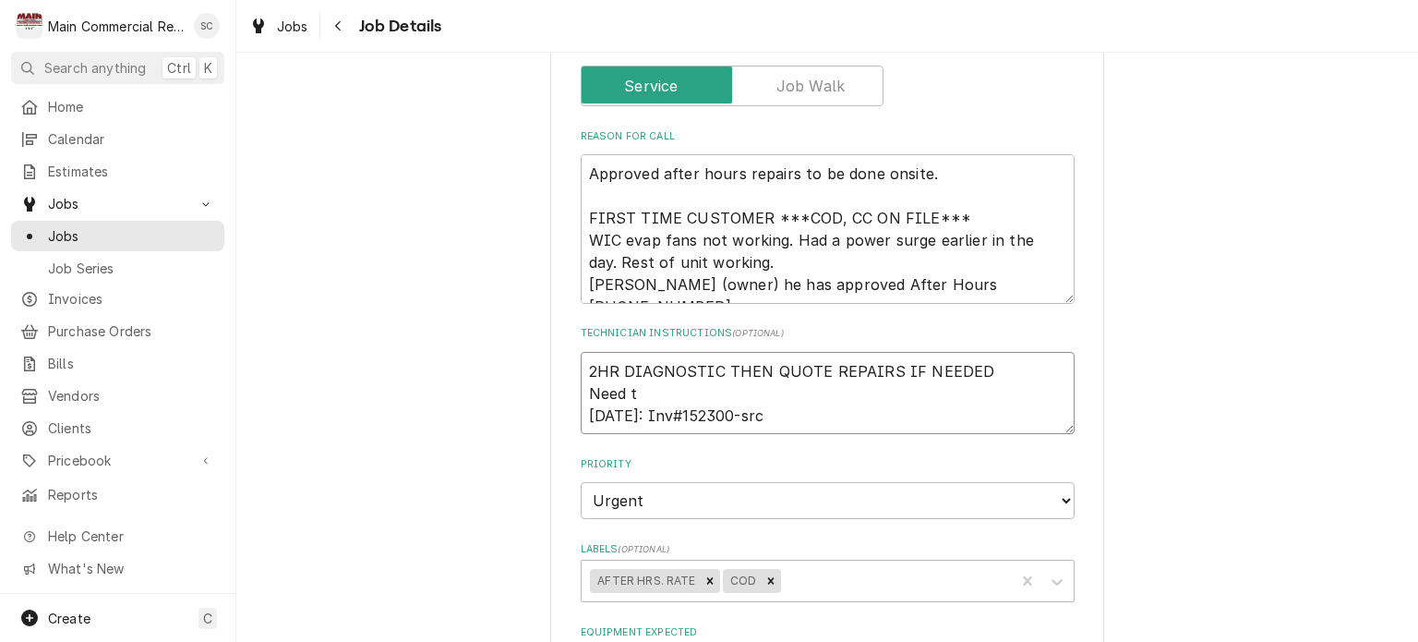
type textarea "x"
type textarea "2HR DIAGNOSTIC THEN QUOTE REPAIRS IF NEEDED Need to 9-25-25: Inv#152300-src"
type textarea "x"
type textarea "2HR DIAGNOSTIC THEN QUOTE REPAIRS IF NEEDED Need to 9-25-25: Inv#152300-src"
type textarea "x"
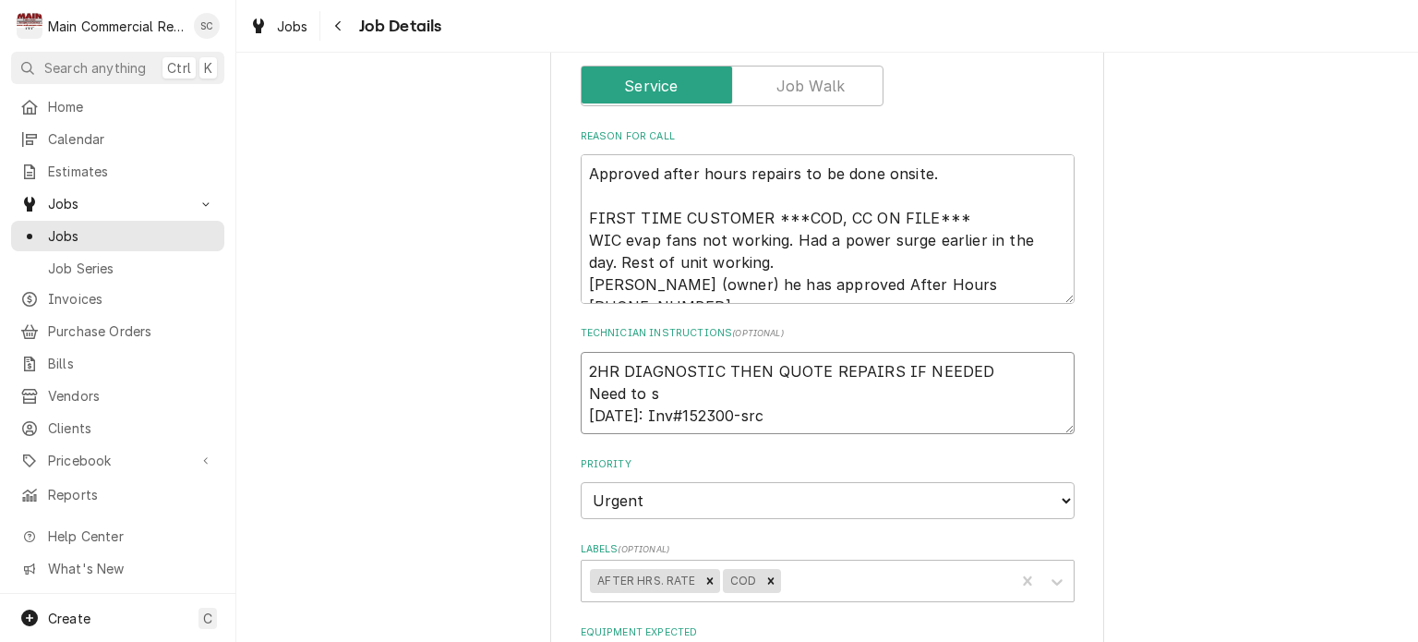
type textarea "2HR DIAGNOSTIC THEN QUOTE REPAIRS IF NEEDED Need to se 9-25-25: Inv#152300-src"
type textarea "x"
type textarea "2HR DIAGNOSTIC THEN QUOTE REPAIRS IF NEEDED Need to sen 9-25-25: Inv#152300-src"
type textarea "x"
type textarea "2HR DIAGNOSTIC THEN QUOTE REPAIRS IF NEEDED Need to send 9-25-25: Inv#152300-src"
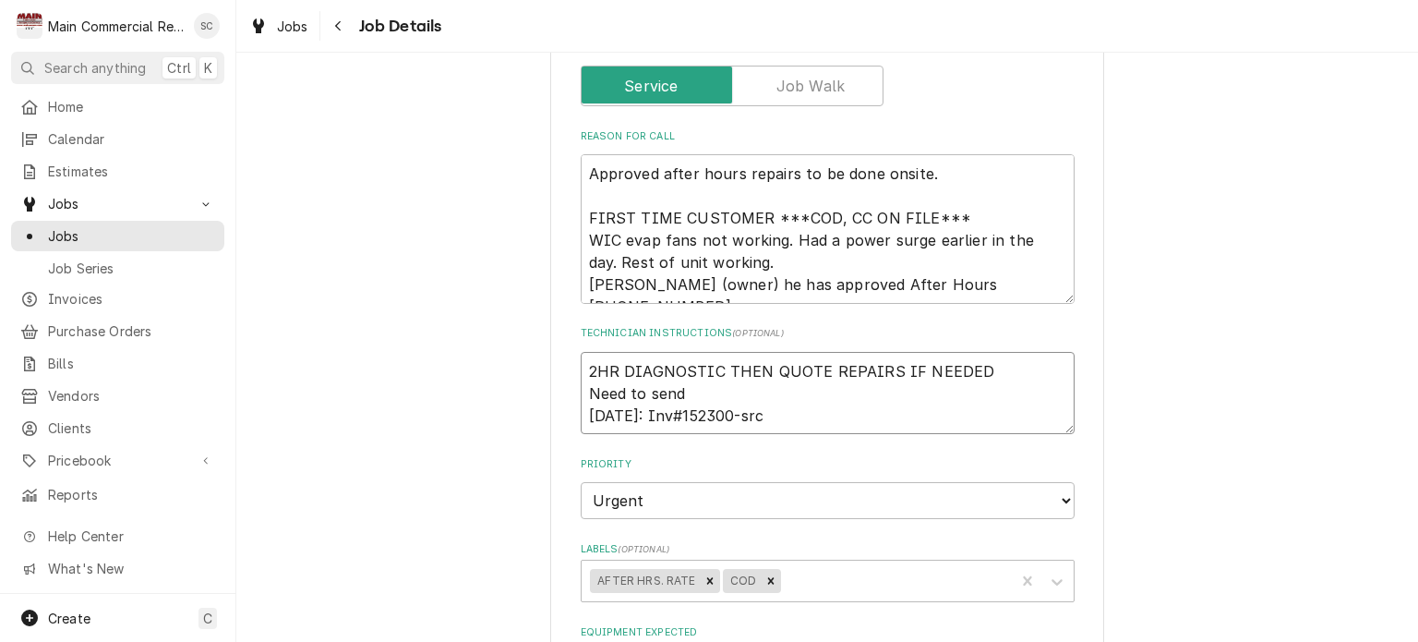
type textarea "x"
type textarea "2HR DIAGNOSTIC THEN QUOTE REPAIRS IF NEEDED Need to send 9-25-25: Inv#152300-src"
type textarea "x"
type textarea "2HR DIAGNOSTIC THEN QUOTE REPAIRS IF NEEDED Need to send c 9-25-25: Inv#152300-…"
type textarea "x"
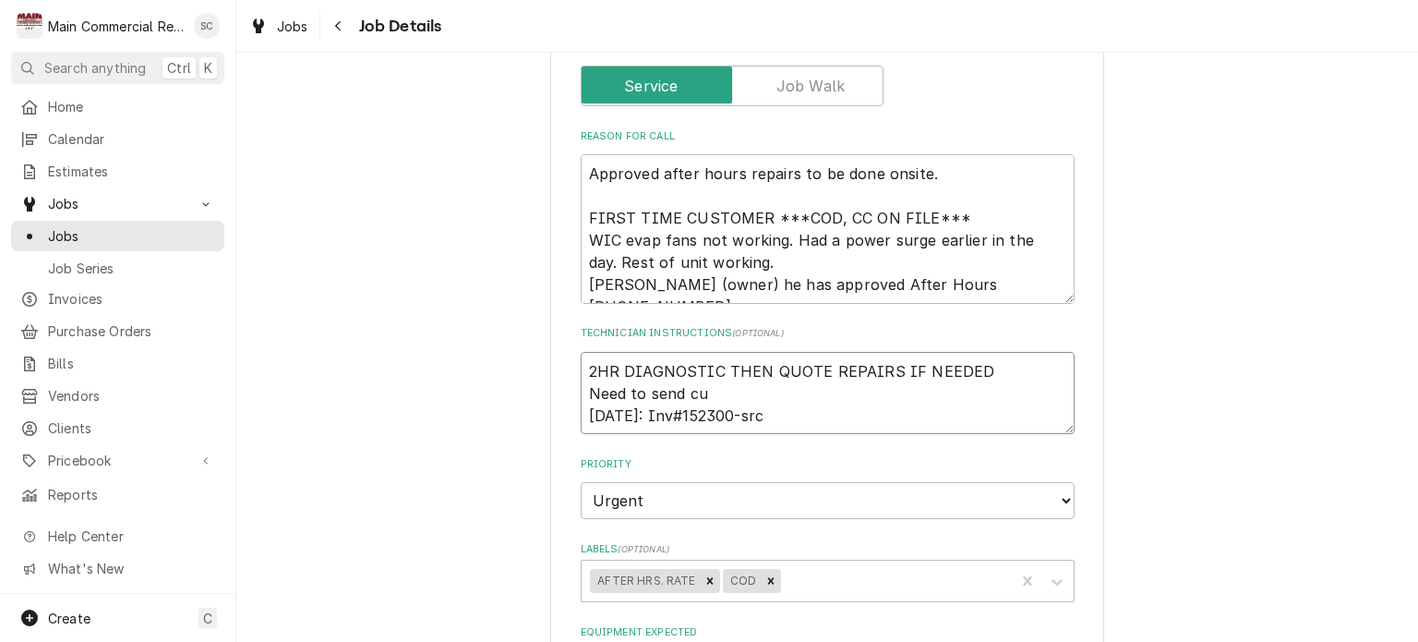
type textarea "2HR DIAGNOSTIC THEN QUOTE REPAIRS IF NEEDED Need to send cus 9-25-25: Inv#15230…"
type textarea "x"
type textarea "2HR DIAGNOSTIC THEN QUOTE REPAIRS IF NEEDED Need to send cust 9-25-25: Inv#1523…"
type textarea "x"
type textarea "2HR DIAGNOSTIC THEN QUOTE REPAIRS IF NEEDED Need to send custo 9-25-25: Inv#152…"
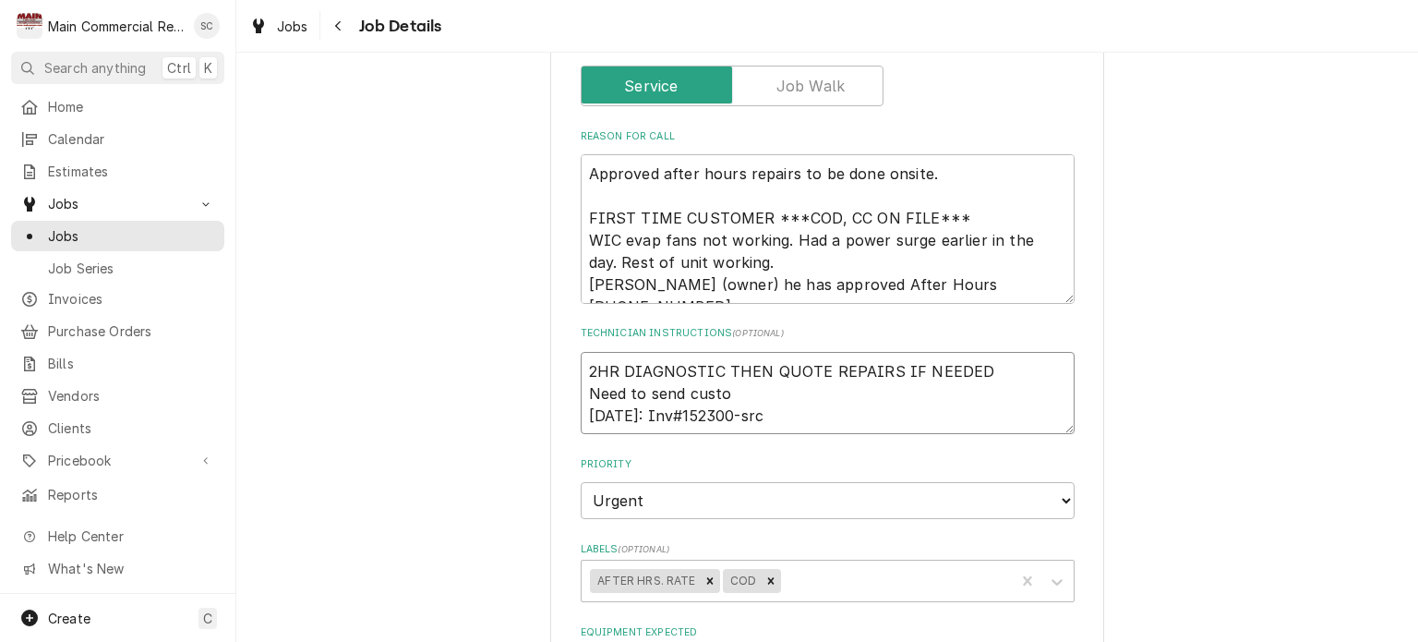
type textarea "x"
type textarea "2HR DIAGNOSTIC THEN QUOTE REPAIRS IF NEEDED Need to send custom 9-25-25: Inv#15…"
type textarea "x"
type textarea "2HR DIAGNOSTIC THEN QUOTE REPAIRS IF NEEDED Need to send customer 9-25-25: Inv#…"
type textarea "x"
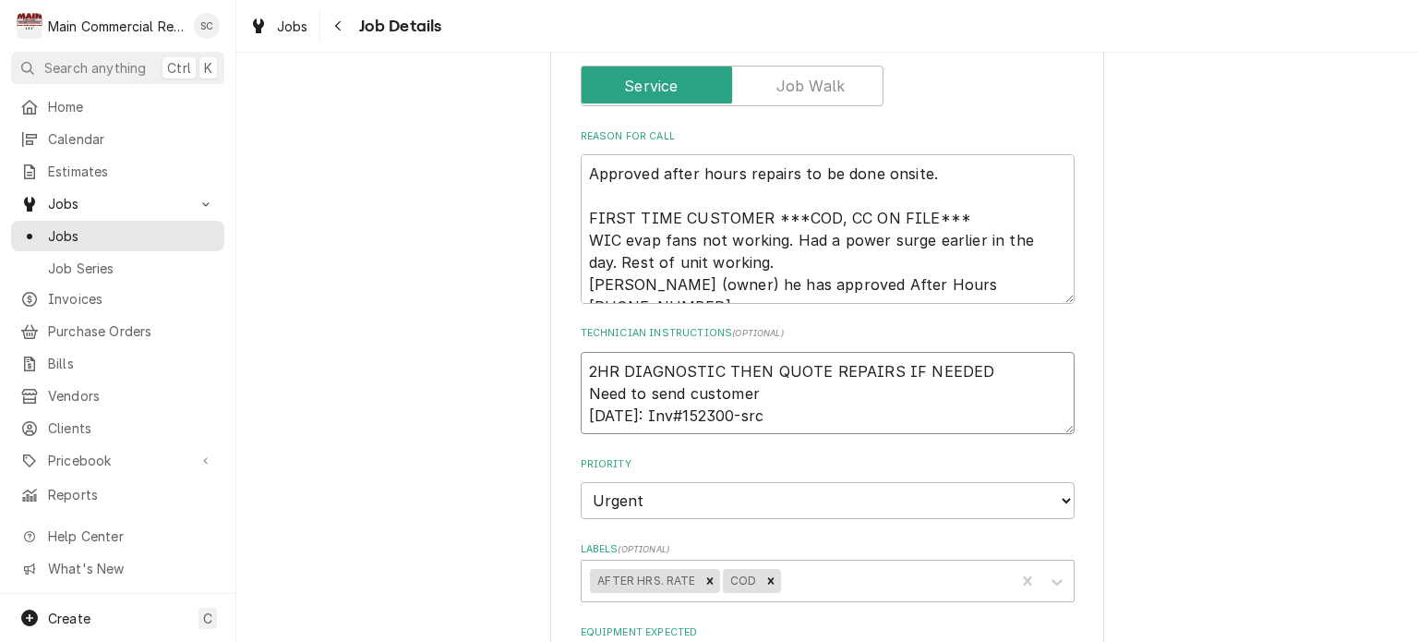
type textarea "2HR DIAGNOSTIC THEN QUOTE REPAIRS IF NEEDED Need to send customer 9-25-25: Inv#…"
type textarea "x"
type textarea "2HR DIAGNOSTIC THEN QUOTE REPAIRS IF NEEDED Need to send customer P 9-25-25: In…"
type textarea "x"
type textarea "2HR DIAGNOSTIC THEN QUOTE REPAIRS IF NEEDED Need to send customer PAI 9-25-25: …"
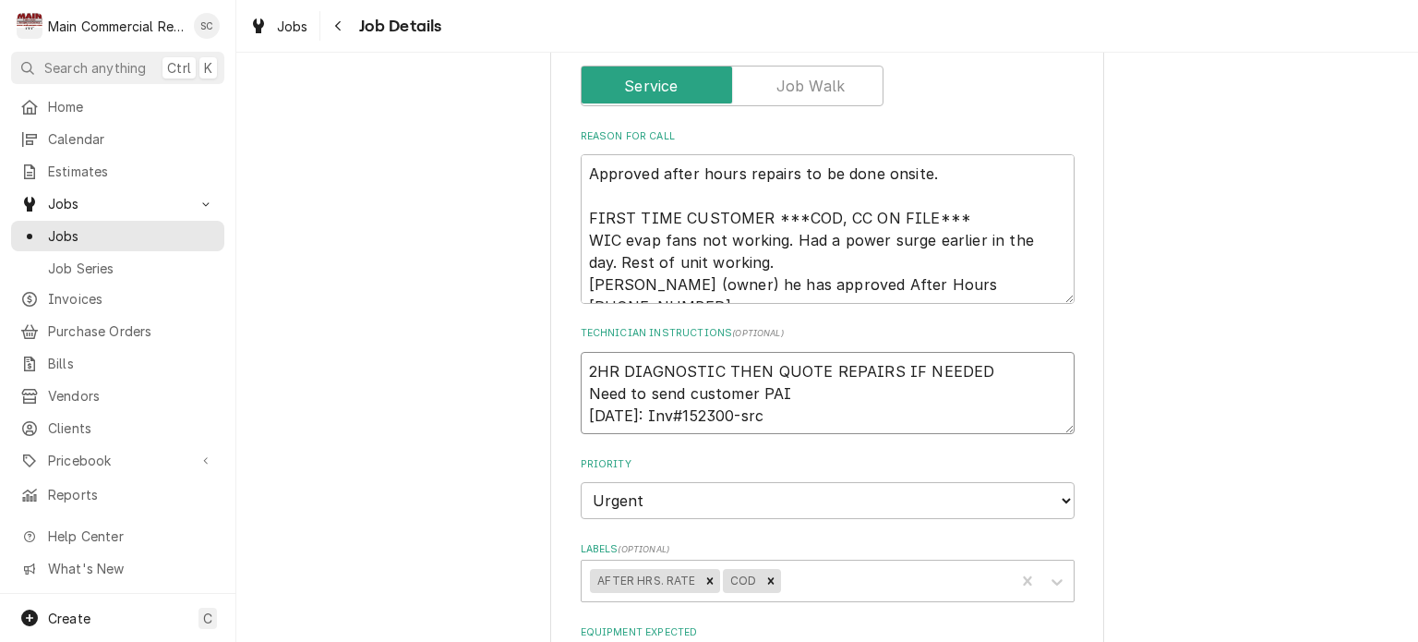
type textarea "x"
type textarea "2HR DIAGNOSTIC THEN QUOTE REPAIRS IF NEEDED Need to send customer PAID 9-25-25:…"
type textarea "x"
type textarea "2HR DIAGNOSTIC THEN QUOTE REPAIRS IF NEEDED Need to send customer PAID 9-25-25:…"
type textarea "x"
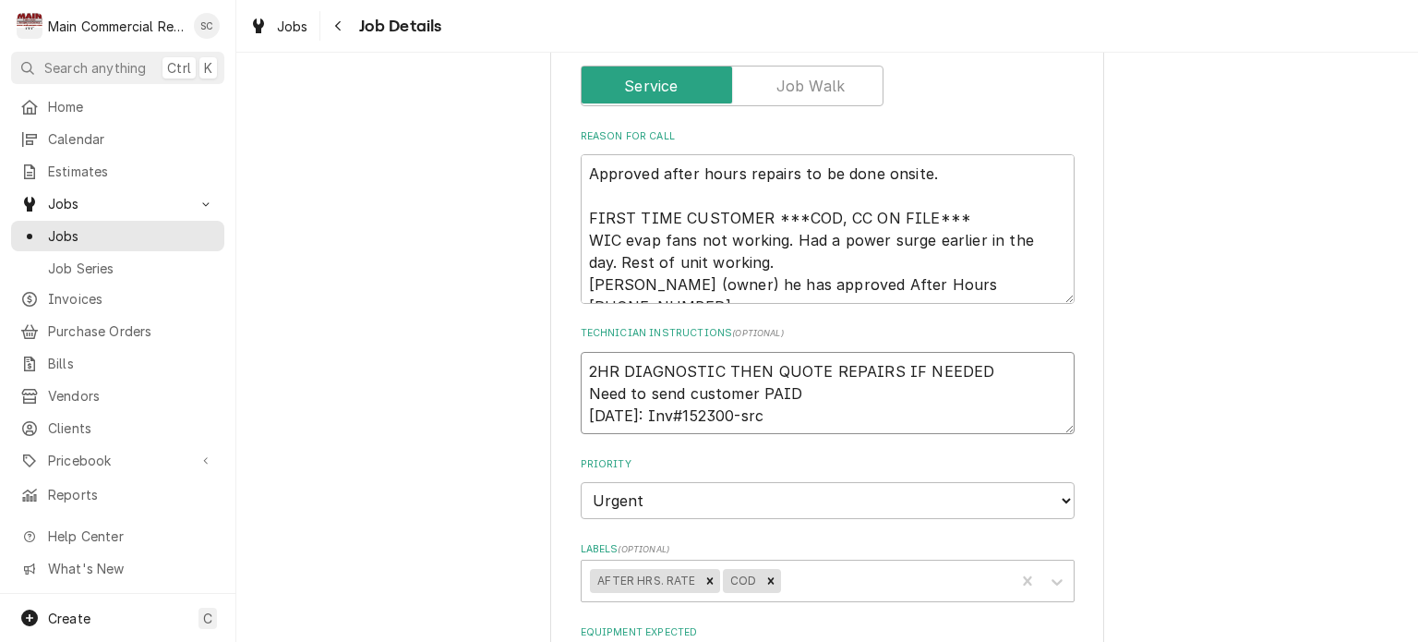
type textarea "2HR DIAGNOSTIC THEN QUOTE REPAIRS IF NEEDED Need to send customer PAID I 9-25-2…"
type textarea "x"
type textarea "2HR DIAGNOSTIC THEN QUOTE REPAIRS IF NEEDED Need to send customer PAID IN 9-25-…"
type textarea "x"
type textarea "2HR DIAGNOSTIC THEN QUOTE REPAIRS IF NEEDED Need to send customer PAID IN 9-25-…"
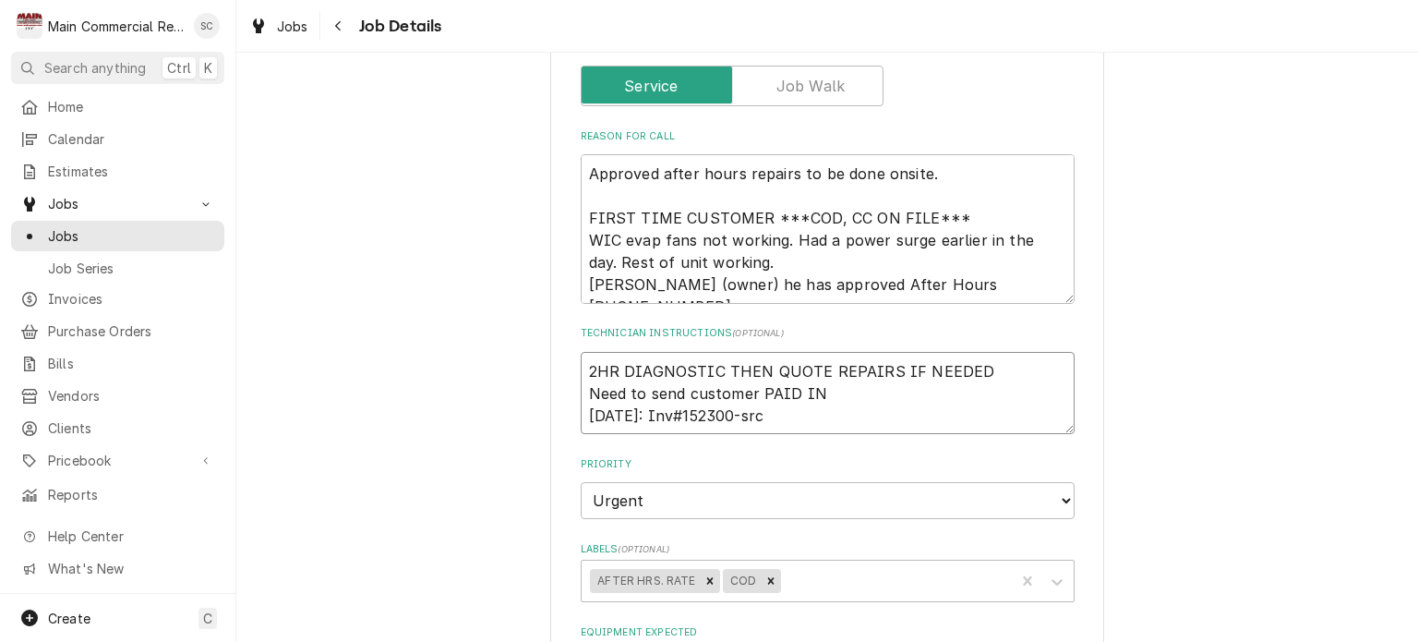
type textarea "x"
type textarea "2HR DIAGNOSTIC THEN QUOTE REPAIRS IF NEEDED Need to send customer PAID IN F 9-2…"
type textarea "x"
type textarea "2HR DIAGNOSTIC THEN QUOTE REPAIRS IF NEEDED Need to send customer PAID IN FU 9-…"
type textarea "x"
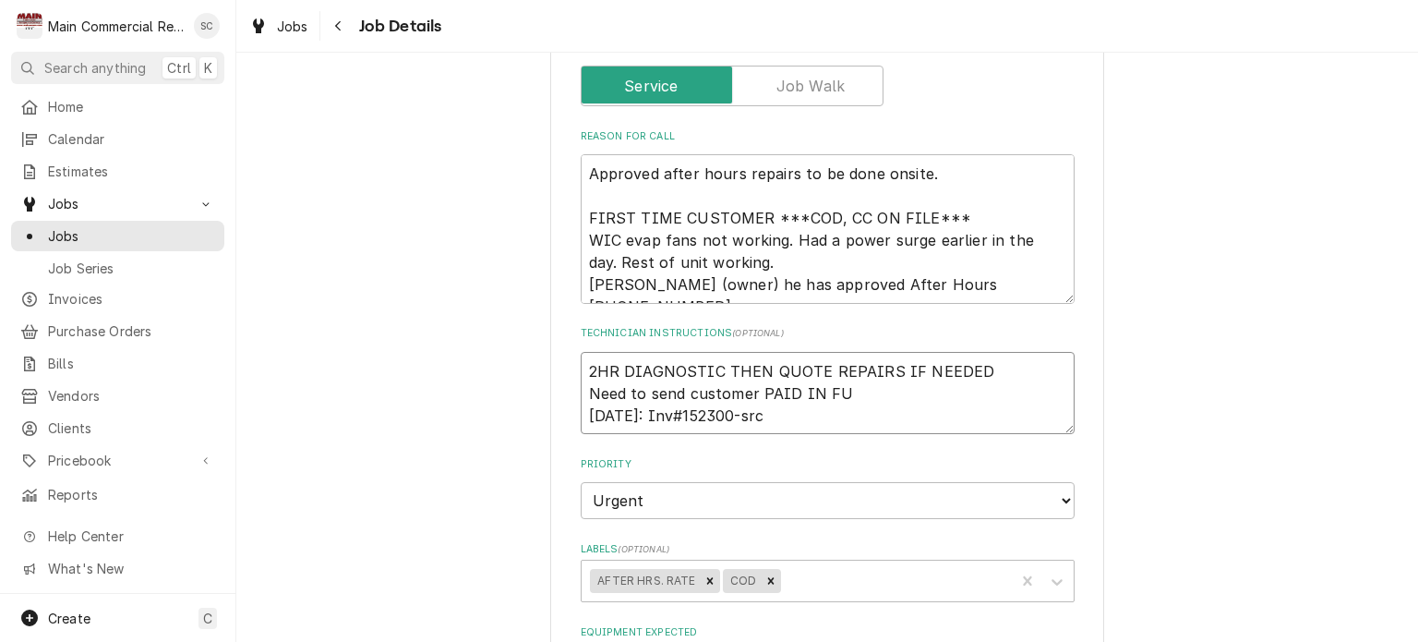
type textarea "2HR DIAGNOSTIC THEN QUOTE REPAIRS IF NEEDED Need to send customer PAID IN FUL 9…"
type textarea "x"
type textarea "2HR DIAGNOSTIC THEN QUOTE REPAIRS IF NEEDED Need to send customer PAID IN FULL …"
type textarea "x"
type textarea "2HR DIAGNOSTIC THEN QUOTE REPAIRS IF NEEDED Need to send customer PAID IN FULL …"
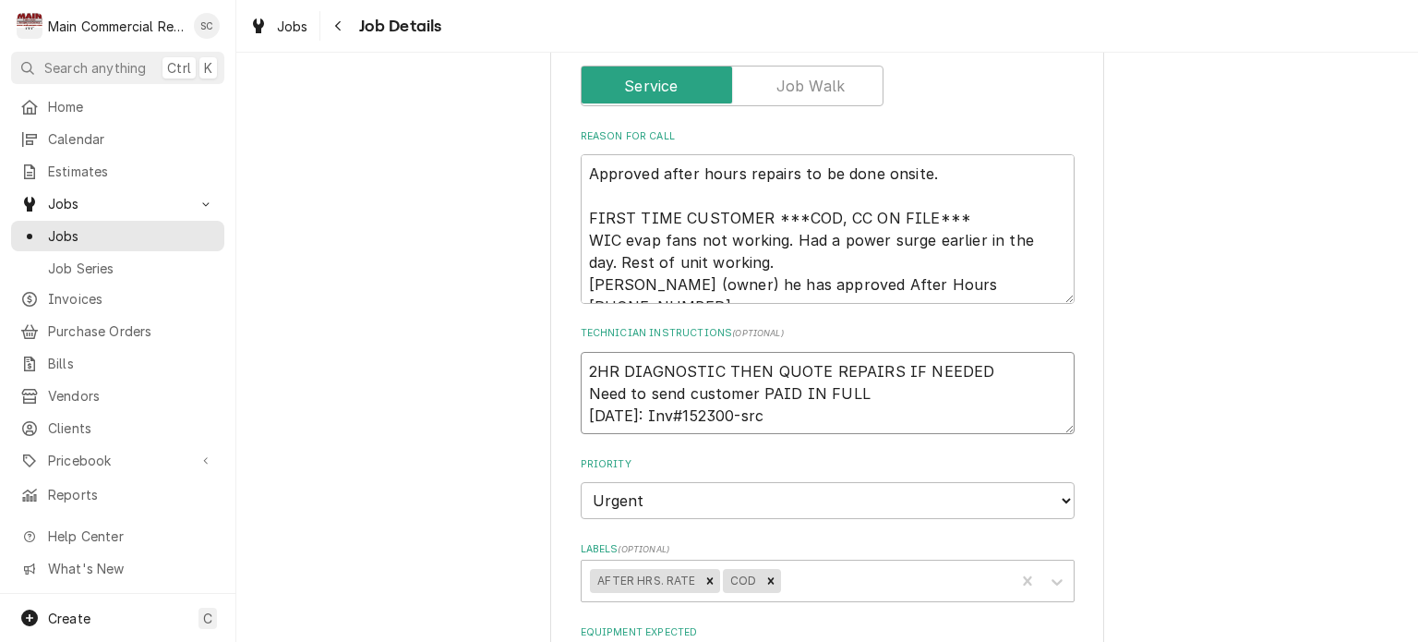
type textarea "x"
type textarea "2HR DIAGNOSTIC THEN QUOTE REPAIRS IF NEEDED Need to send customer PAID IN FULL …"
type textarea "x"
type textarea "2HR DIAGNOSTIC THEN QUOTE REPAIRS IF NEEDED Need to send customer PAID IN FULL …"
type textarea "x"
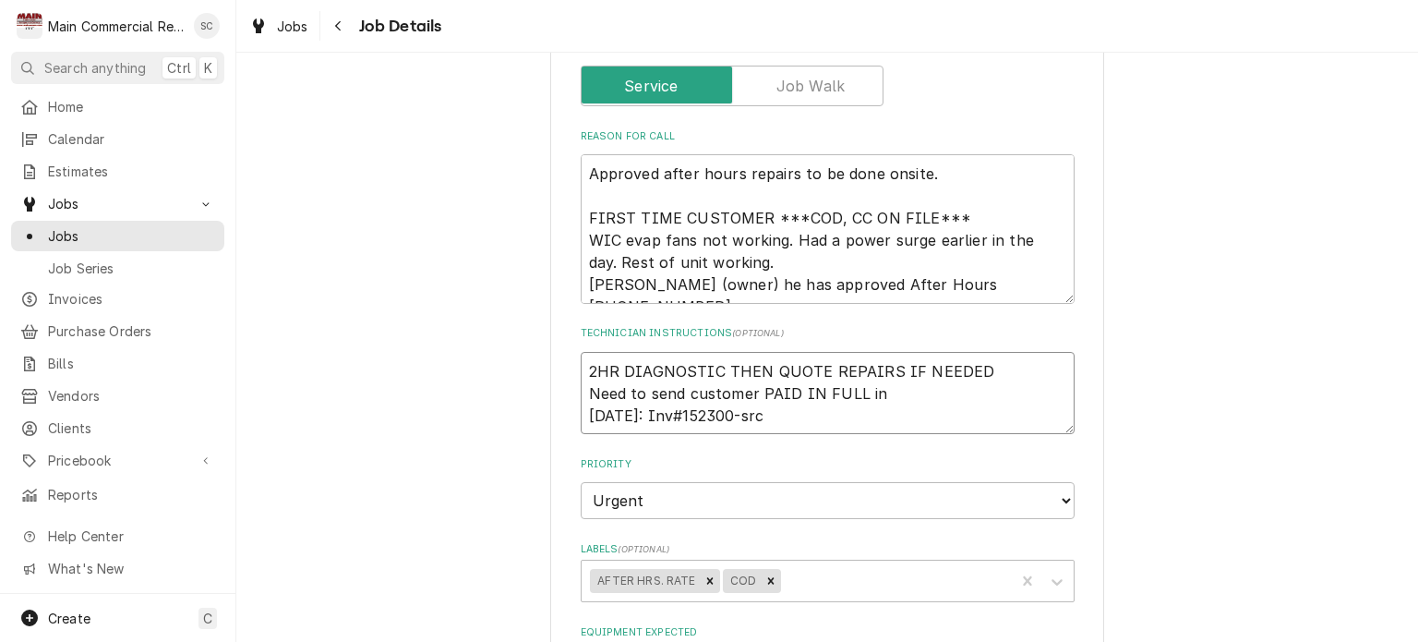
type textarea "2HR DIAGNOSTIC THEN QUOTE REPAIRS IF NEEDED Need to send customer PAID IN FULL …"
type textarea "x"
type textarea "2HR DIAGNOSTIC THEN QUOTE REPAIRS IF NEEDED Need to send customer PAID IN FULL …"
type textarea "x"
type textarea "2HR DIAGNOSTIC THEN QUOTE REPAIRS IF NEEDED Need to send customer PAID IN FULL …"
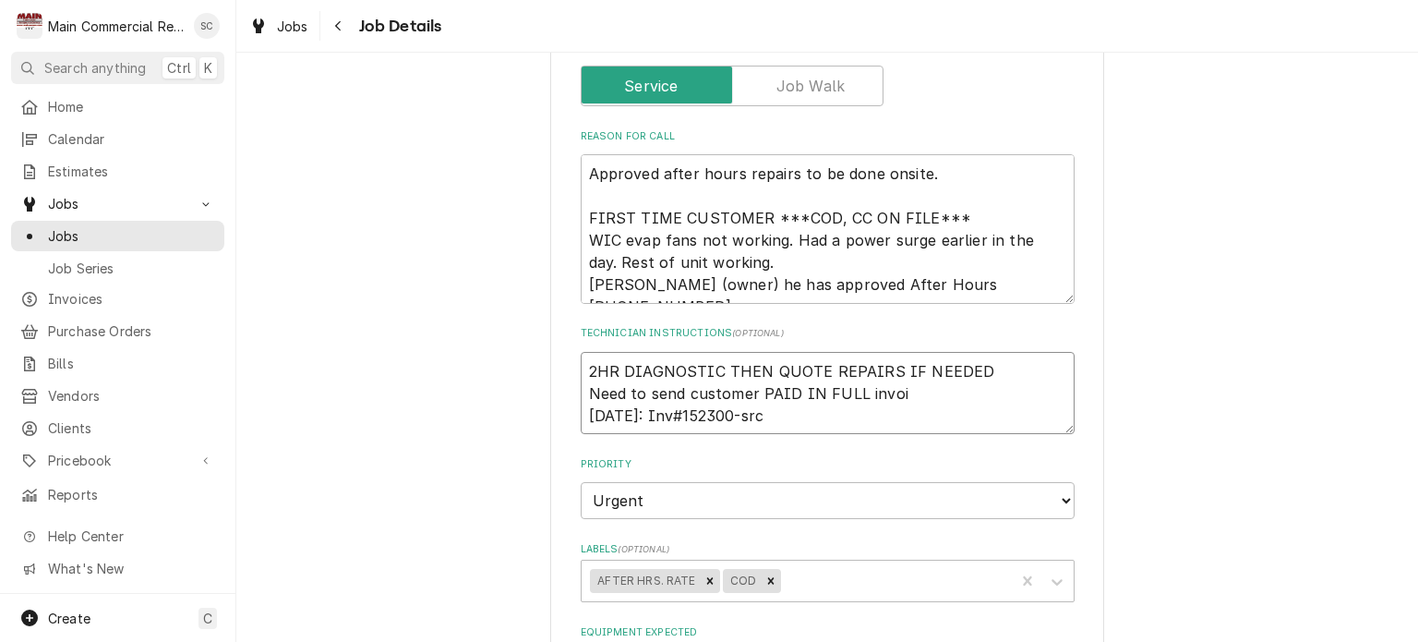
type textarea "x"
type textarea "2HR DIAGNOSTIC THEN QUOTE REPAIRS IF NEEDED Need to send customer PAID IN FULL …"
type textarea "x"
type textarea "2HR DIAGNOSTIC THEN QUOTE REPAIRS IF NEEDED Need to send customer PAID IN FULL …"
type textarea "x"
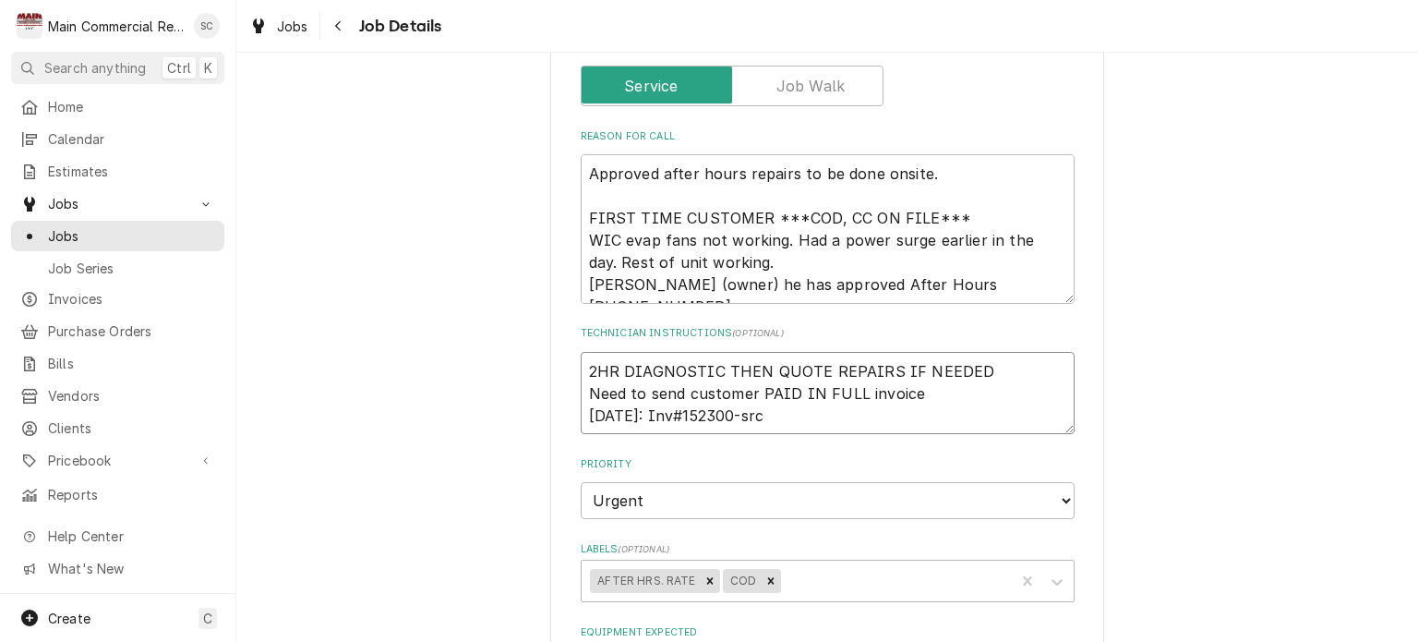
type textarea "2HR DIAGNOSTIC THEN QUOTE REPAIRS IF NEEDED Need to send customer PAID IN FULL …"
type textarea "x"
type textarea "2HR DIAGNOSTIC THEN QUOTE REPAIRS IF NEEDED Need to send customer PAID IN FULL …"
type textarea "x"
type textarea "2HR DIAGNOSTIC THEN QUOTE REPAIRS IF NEEDED Need to send customer PAID IN FULL …"
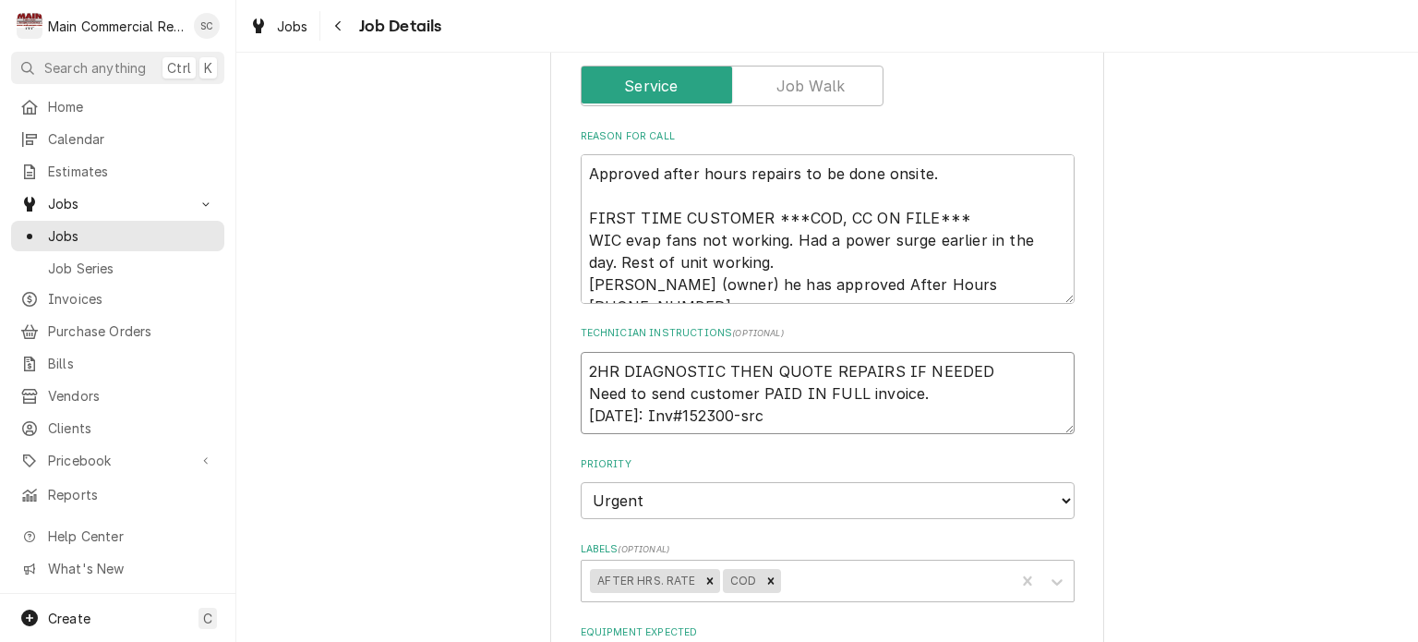
type textarea "x"
type textarea "2HR DIAGNOSTIC THEN QUOTE REPAIRS IF NEEDED Need to send customer PAID IN FULL …"
type textarea "x"
type textarea "2HR DIAGNOSTIC THEN QUOTE REPAIRS IF NEEDED Need to send customer PAID IN FULL …"
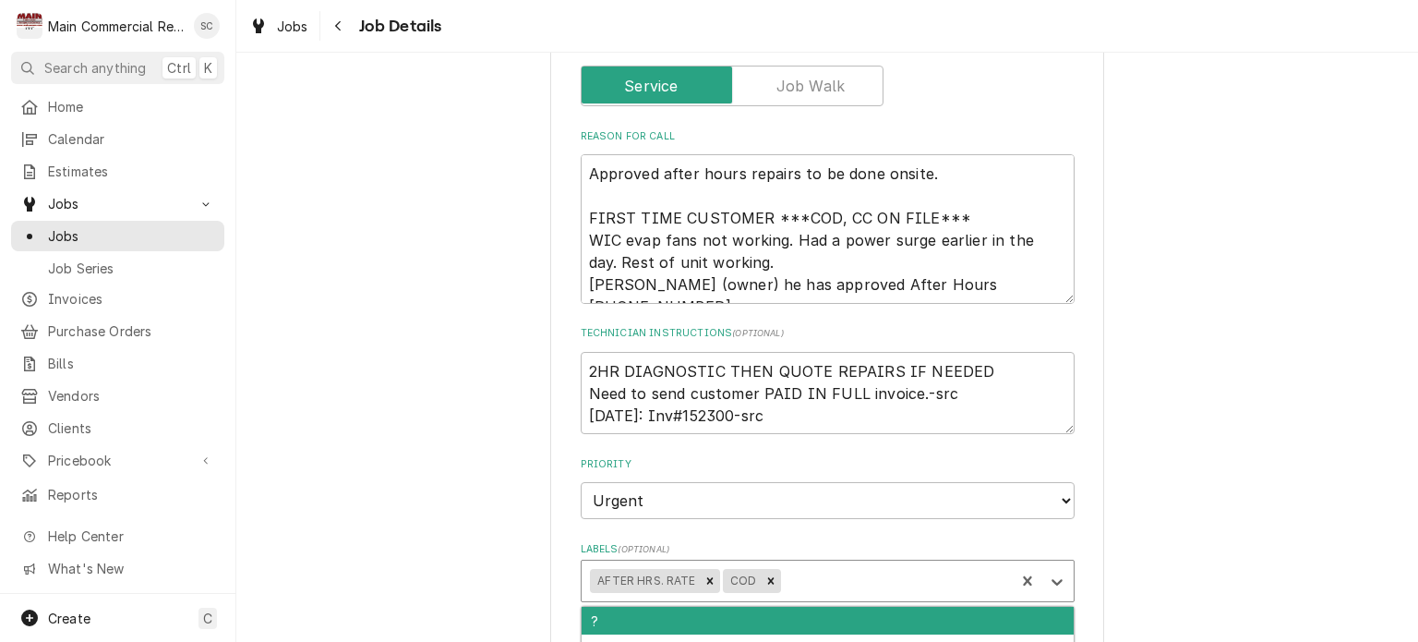
click at [707, 580] on div "Labels" at bounding box center [895, 580] width 222 height 33
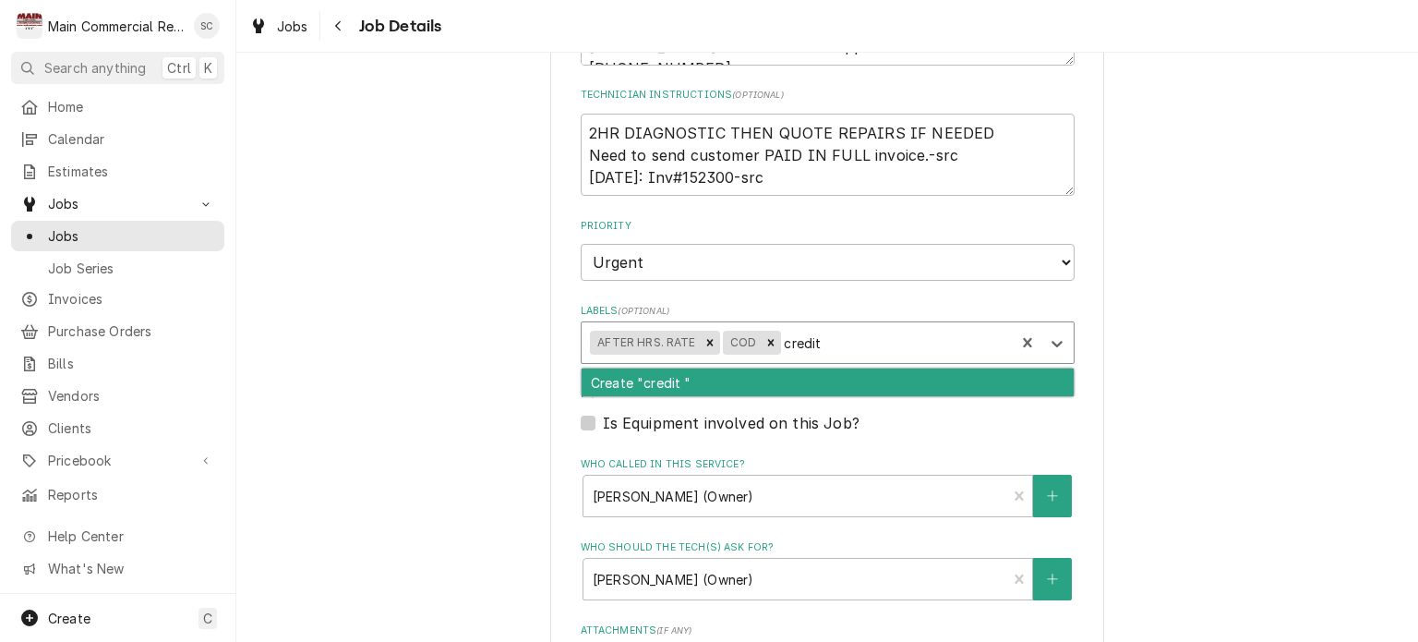
scroll to position [572, 0]
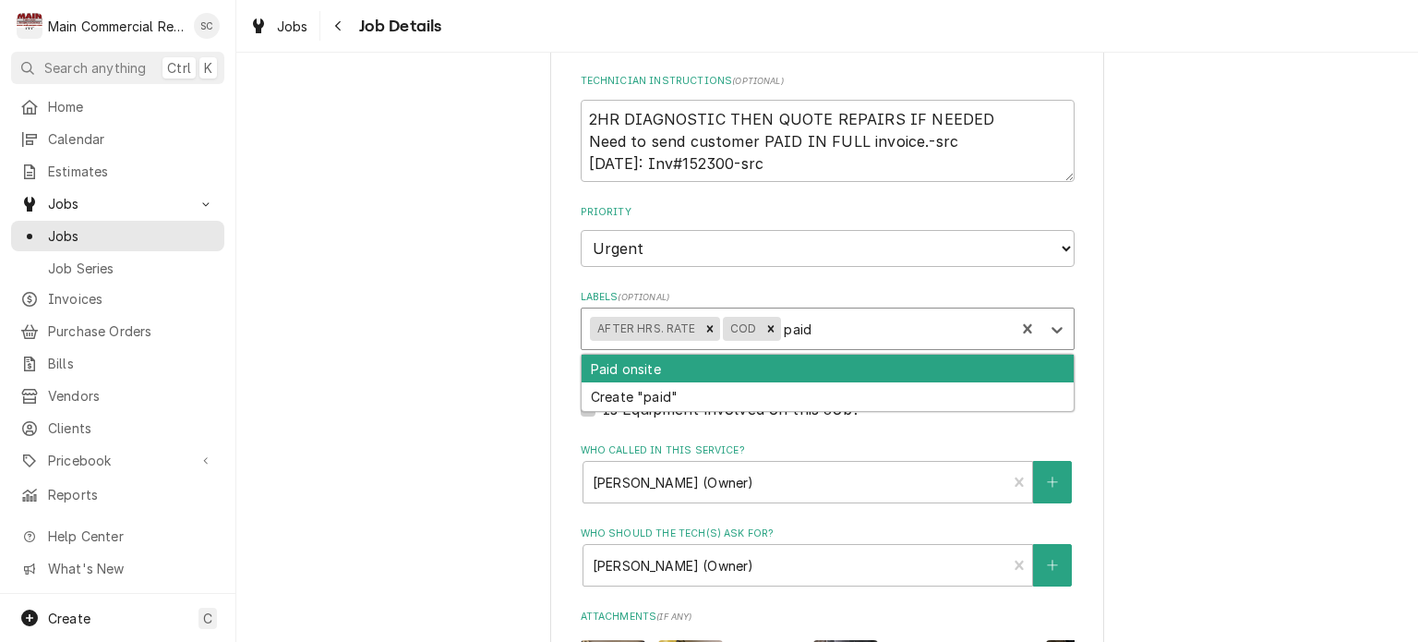
click at [707, 376] on div "Paid onsite" at bounding box center [828, 369] width 492 height 29
click at [707, 376] on div "CC on file" at bounding box center [828, 369] width 492 height 29
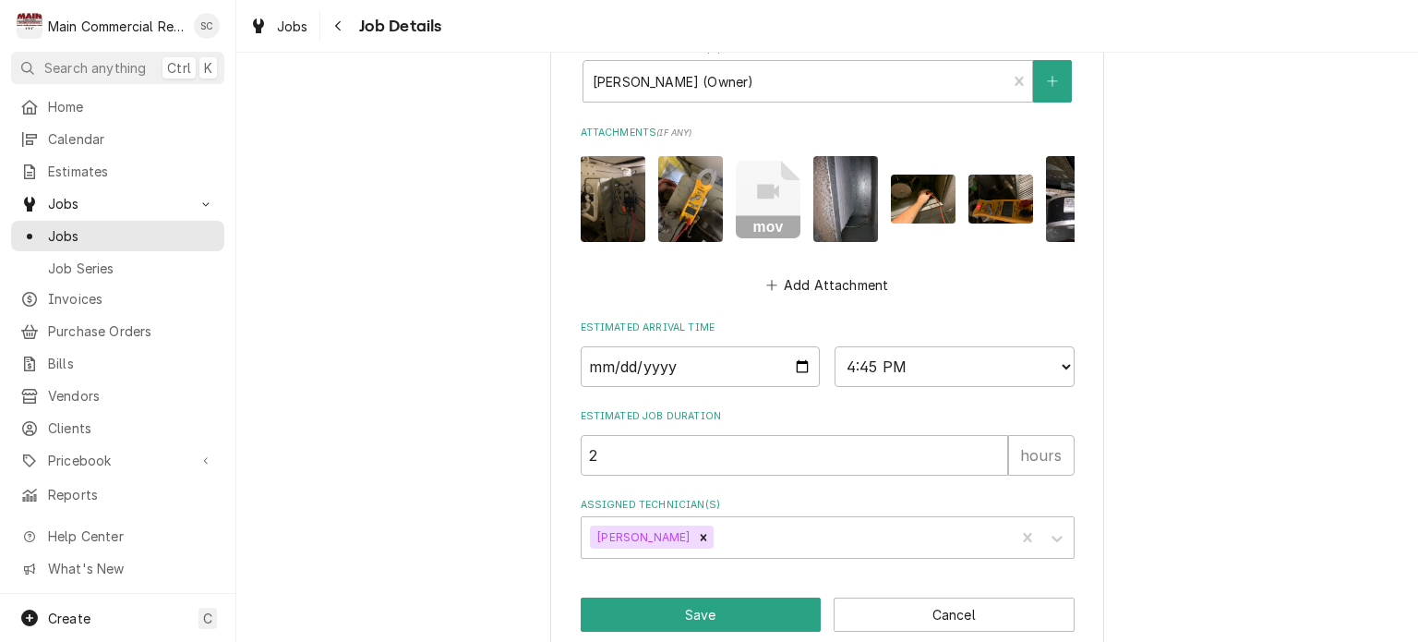
scroll to position [1095, 0]
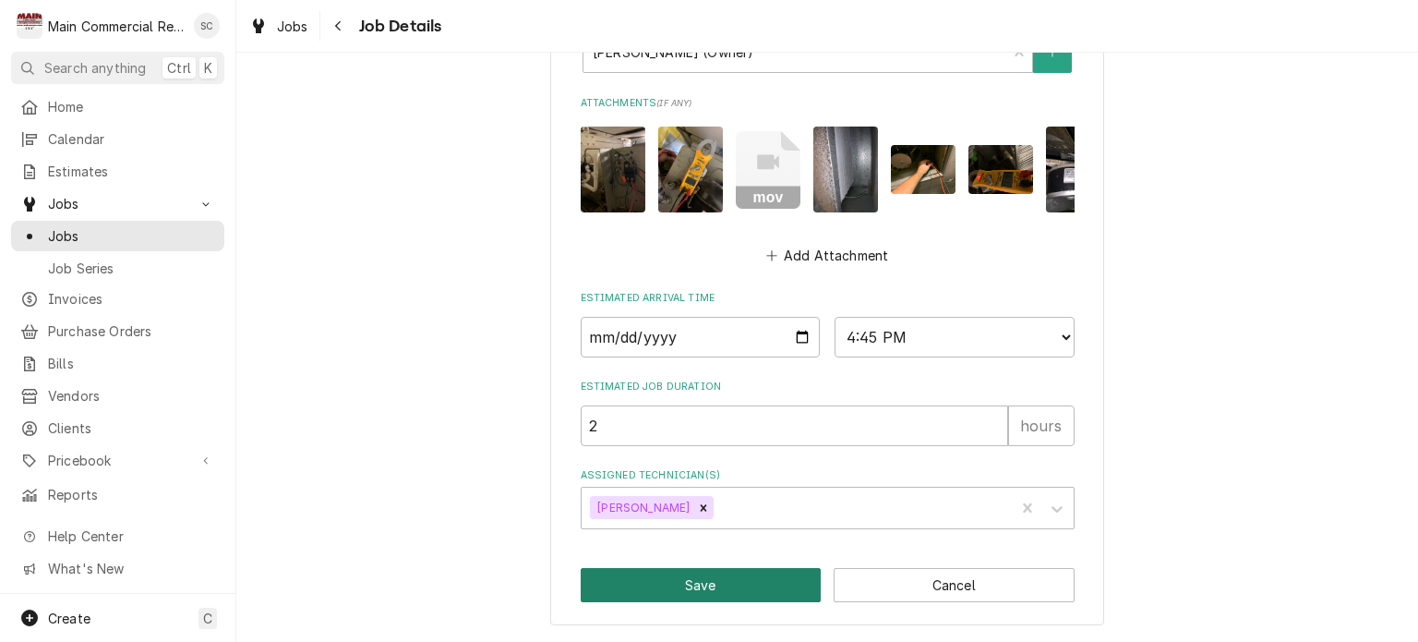
click at [707, 585] on button "Save" at bounding box center [701, 585] width 241 height 34
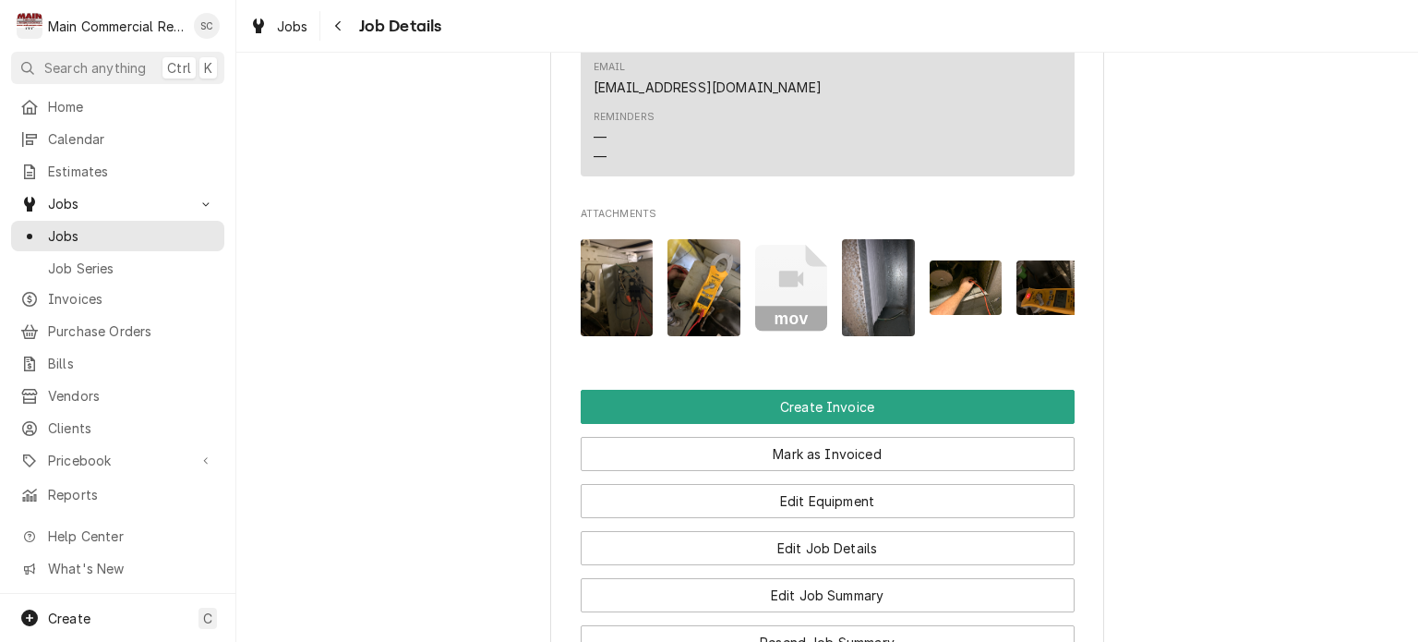
scroll to position [1711, 0]
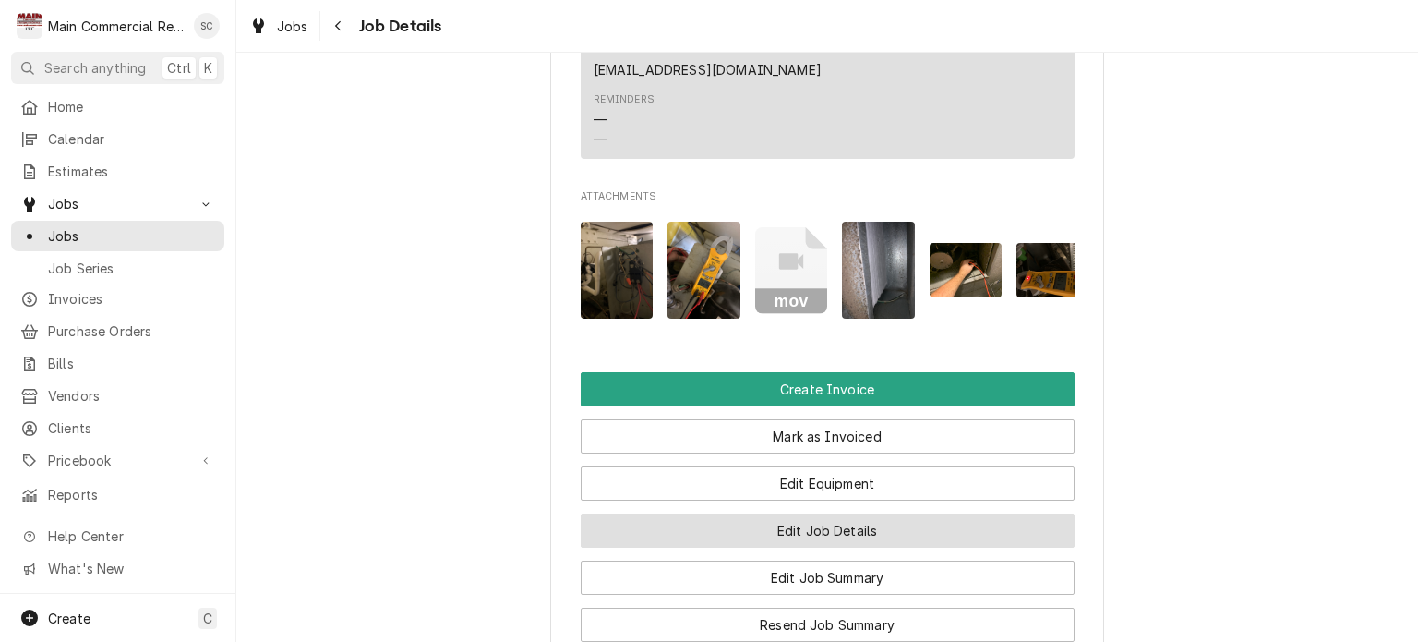
click at [936, 513] on button "Edit Job Details" at bounding box center [828, 530] width 494 height 34
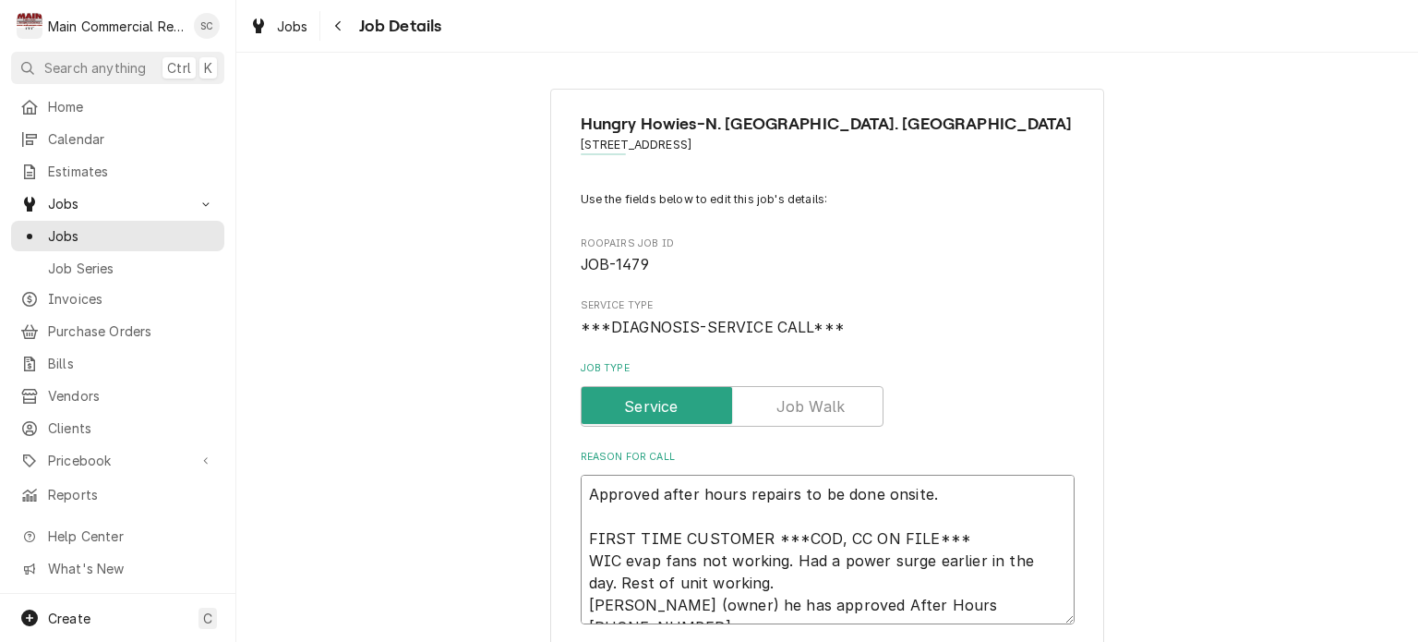
click at [806, 509] on textarea "Approved after hours repairs to be done onsite. FIRST TIME CUSTOMER ***COD, CC …" at bounding box center [828, 550] width 494 height 150
type textarea "x"
type textarea "Approved after hours repairs to be done onsite. I FIRST TIME CUSTOMER ***COD, C…"
type textarea "x"
type textarea "Approved after hours repairs to be done onsite. In FIRST TIME CUSTOMER ***COD, …"
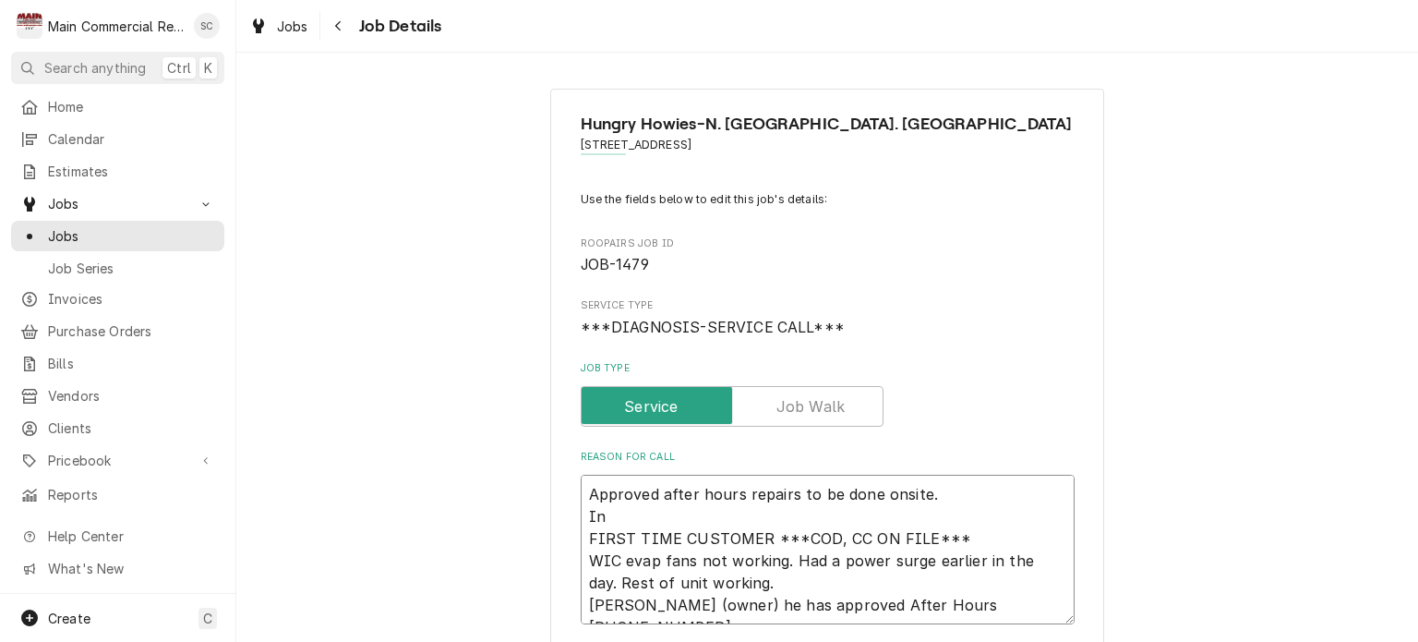
type textarea "x"
type textarea "Approved after hours repairs to be done onsite. Ini FIRST TIME CUSTOMER ***COD,…"
type textarea "x"
type textarea "Approved after hours repairs to be done onsite. Init FIRST TIME CUSTOMER ***COD…"
type textarea "x"
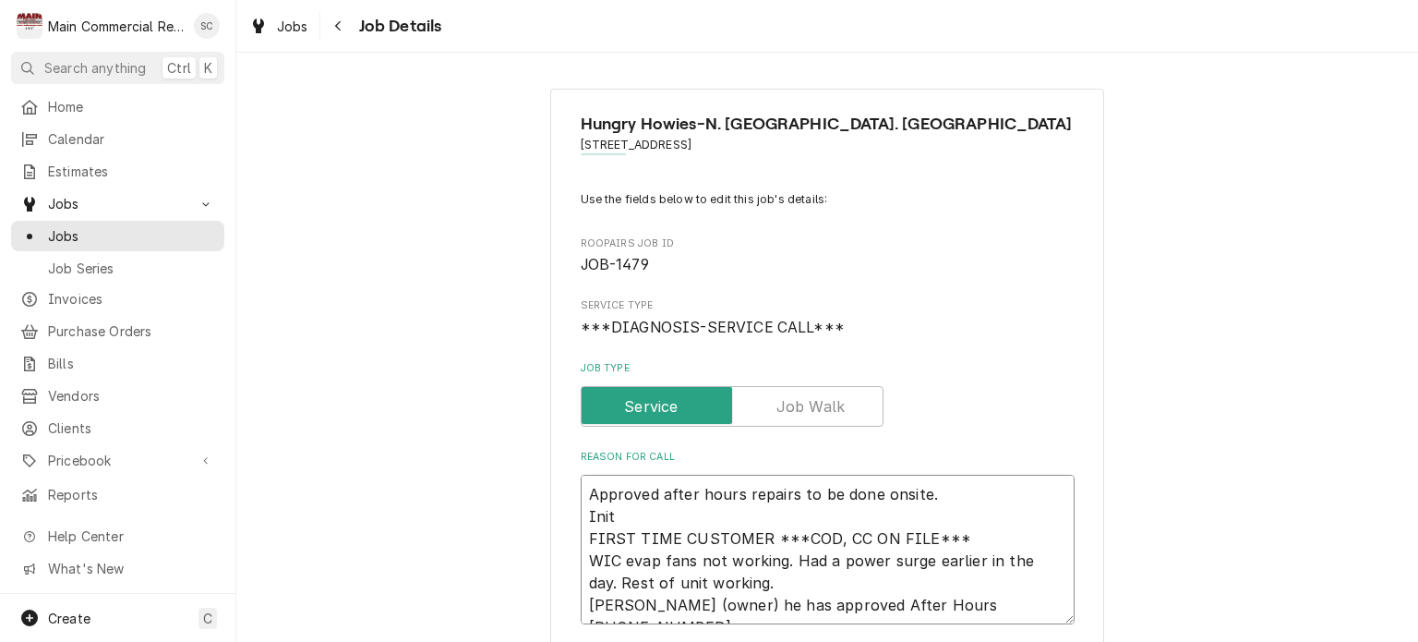
type textarea "Approved after hours repairs to be done onsite. Initi FIRST TIME CUSTOMER ***CO…"
type textarea "x"
type textarea "Approved after hours repairs to be done onsite. Initia FIRST TIME CUSTOMER ***C…"
type textarea "x"
type textarea "Approved after hours repairs to be done onsite. Initial FIRST TIME CUSTOMER ***…"
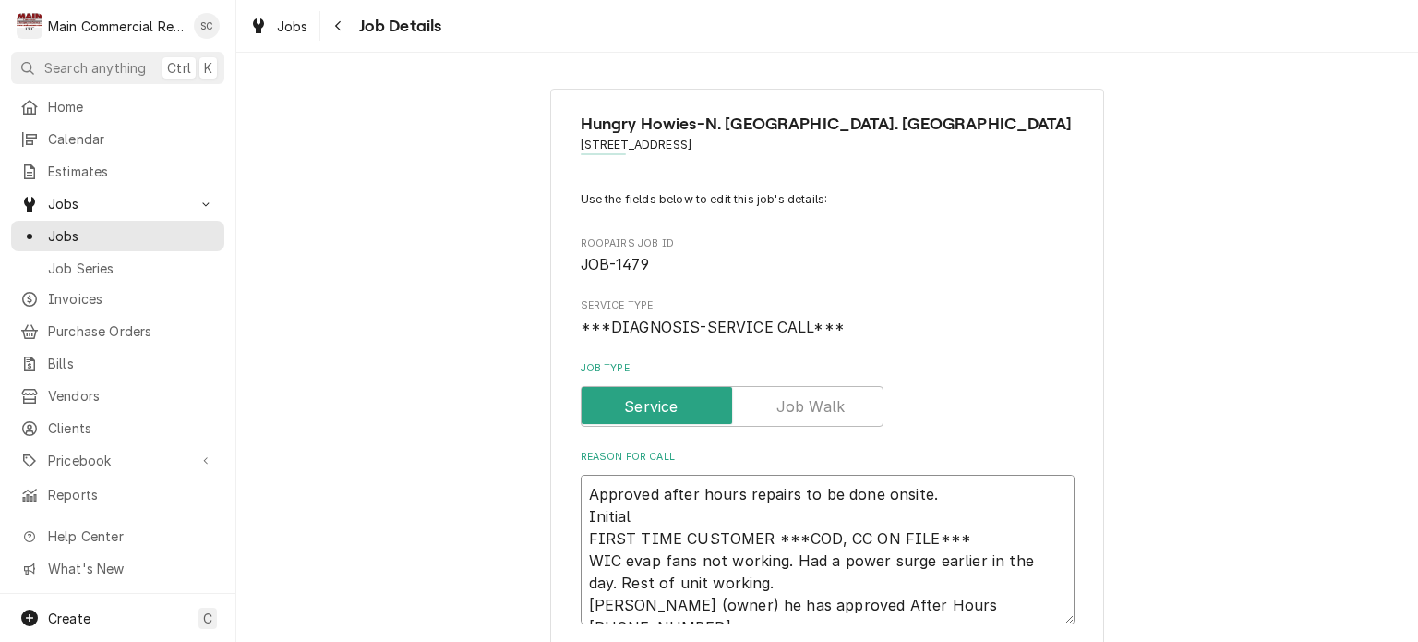
type textarea "x"
type textarea "Approved after hours repairs to be done onsite. Initial D FIRST TIME CUSTOMER *…"
type textarea "x"
type textarea "Approved after hours repairs to be done onsite. Initial Dia FIRST TIME CUSTOMER…"
type textarea "x"
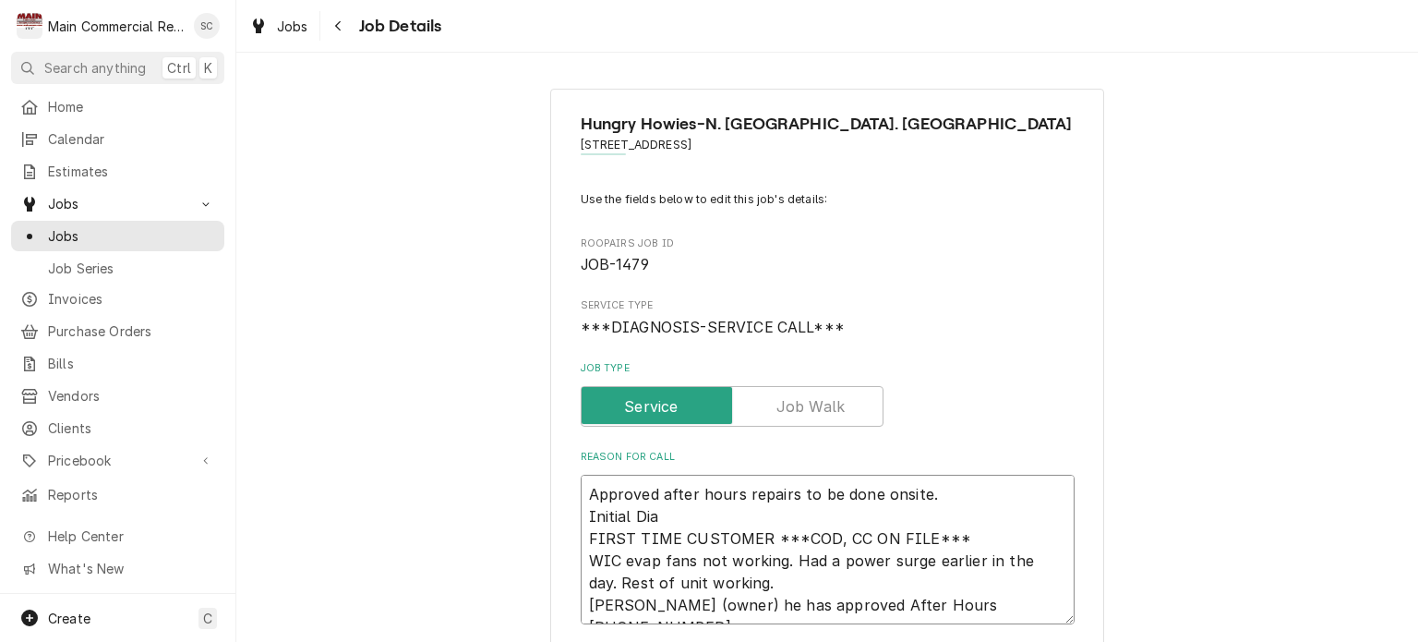
type textarea "Approved after hours repairs to be done onsite. Initial Diag FIRST TIME CUSTOME…"
type textarea "x"
type textarea "Approved after hours repairs to be done onsite. Initial Diags FIRST TIME CUSTOM…"
type textarea "x"
type textarea "Approved after hours repairs to be done onsite. Initial Diagsn FIRST TIME CUSTO…"
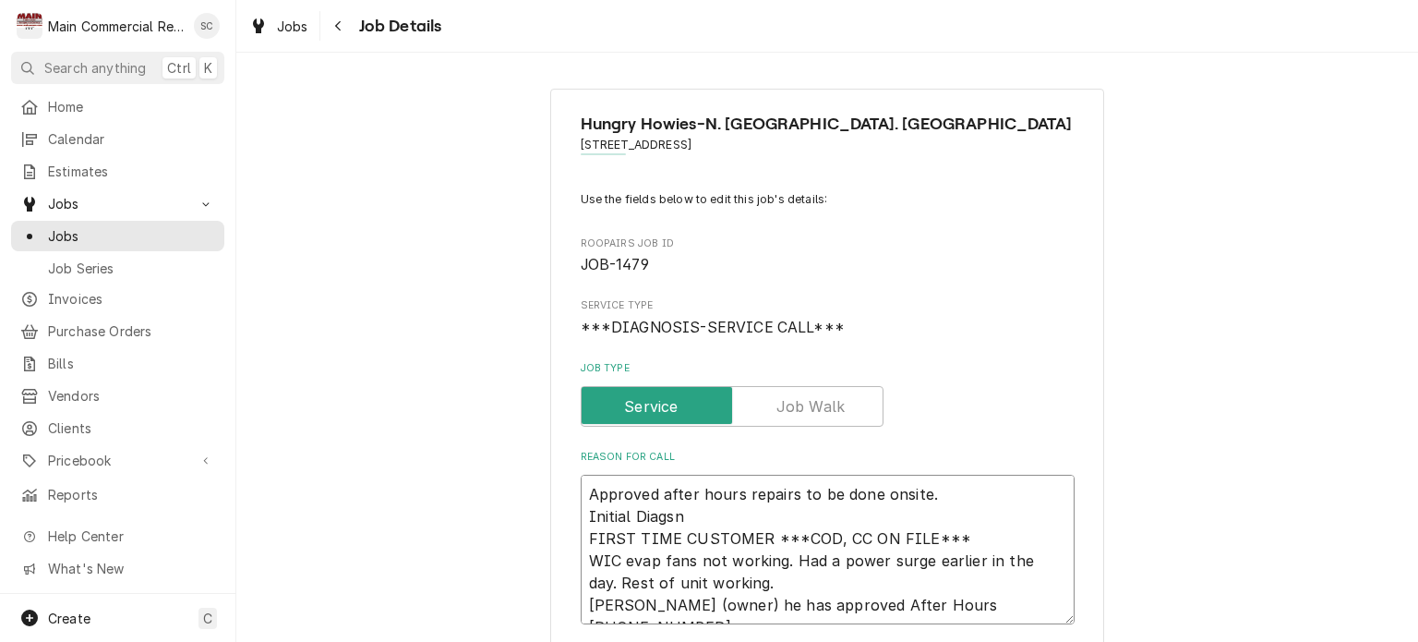
type textarea "x"
type textarea "Approved after hours repairs to be done onsite. Initial Diags FIRST TIME CUSTOM…"
type textarea "x"
type textarea "Approved after hours repairs to be done onsite. Initial Diag FIRST TIME CUSTOME…"
type textarea "x"
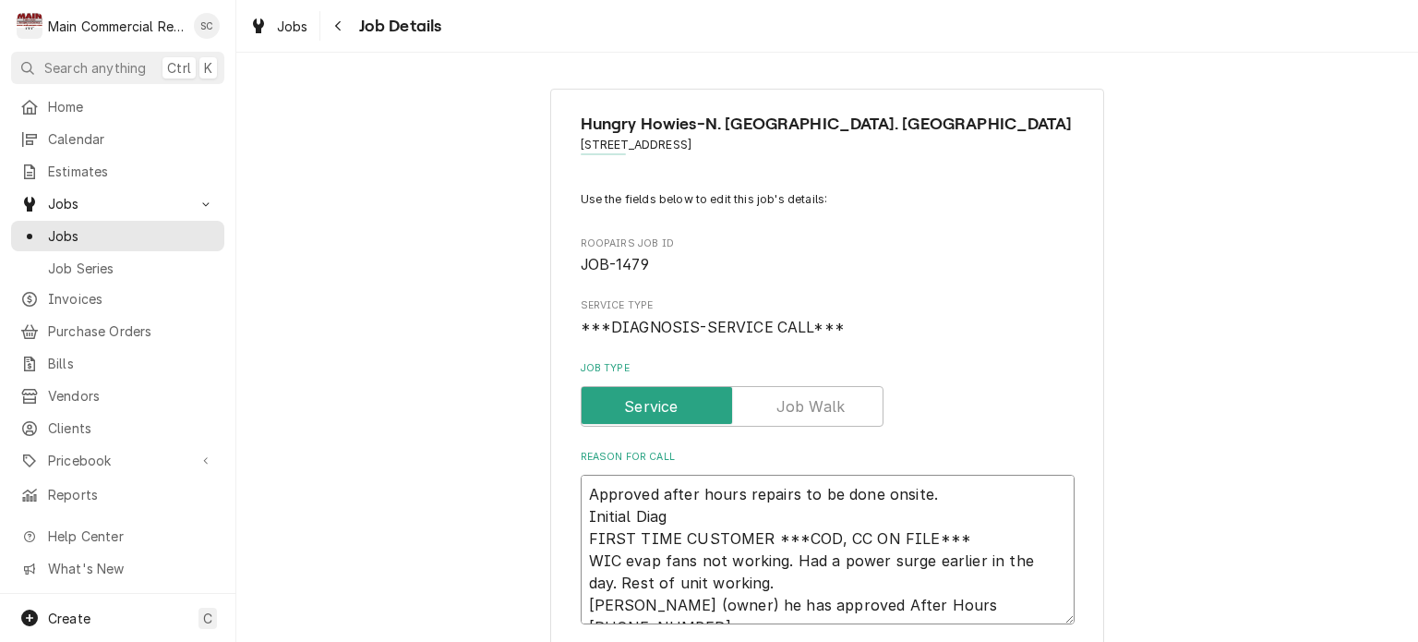
type textarea "Approved after hours repairs to be done onsite. Initial Diagn FIRST TIME CUSTOM…"
type textarea "x"
type textarea "Approved after hours repairs to be done onsite. Initial Diagno FIRST TIME CUSTO…"
type textarea "x"
type textarea "Approved after hours repairs to be done onsite. Initial Diagnos FIRST TIME CUST…"
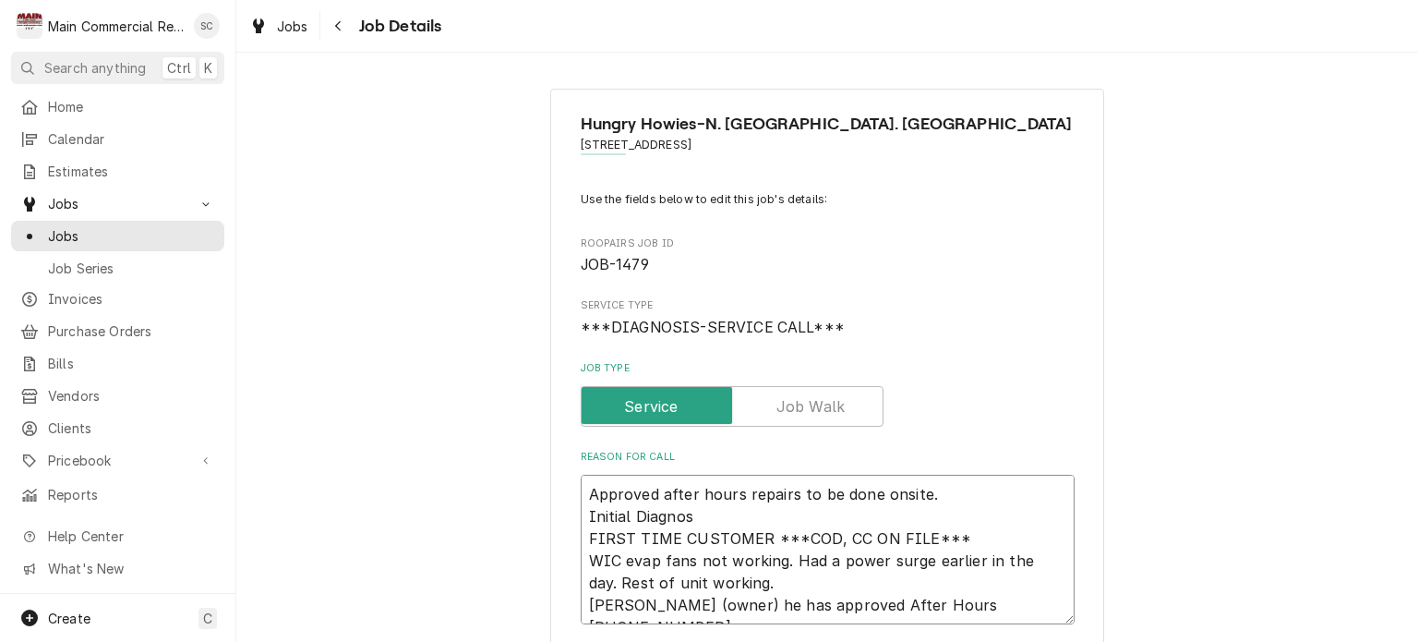
type textarea "x"
type textarea "Approved after hours repairs to be done onsite. Initial Diagnost FIRST TIME CUS…"
type textarea "x"
type textarea "Approved after hours repairs to be done onsite. Initial Diagnosti FIRST TIME CU…"
type textarea "x"
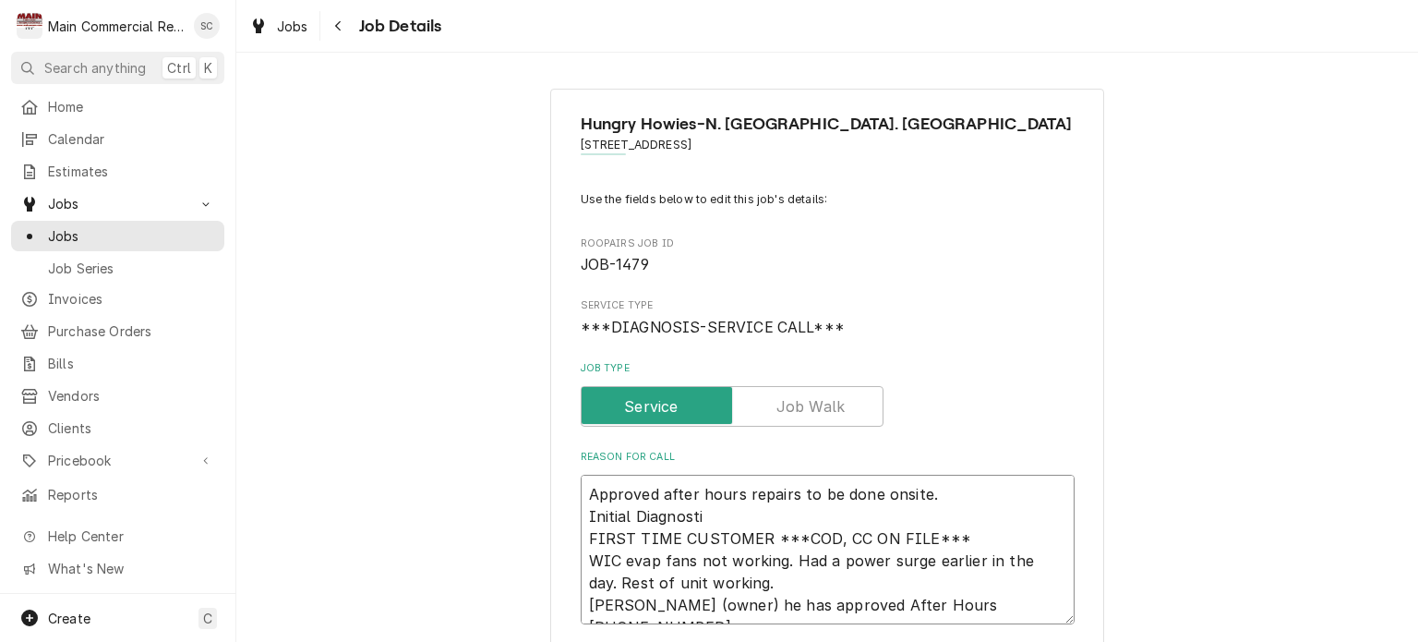
type textarea "Approved after hours repairs to be done onsite. Initial Diagnostic FIRST TIME C…"
type textarea "x"
type textarea "Approved after hours repairs to be done onsite. Initial Diagnostic: FIRST TIME …"
click at [924, 496] on textarea "Approved after hours repairs to be done onsite. Initial Diagnostic: FIRST TIME …" at bounding box center [828, 550] width 494 height 150
type textarea "x"
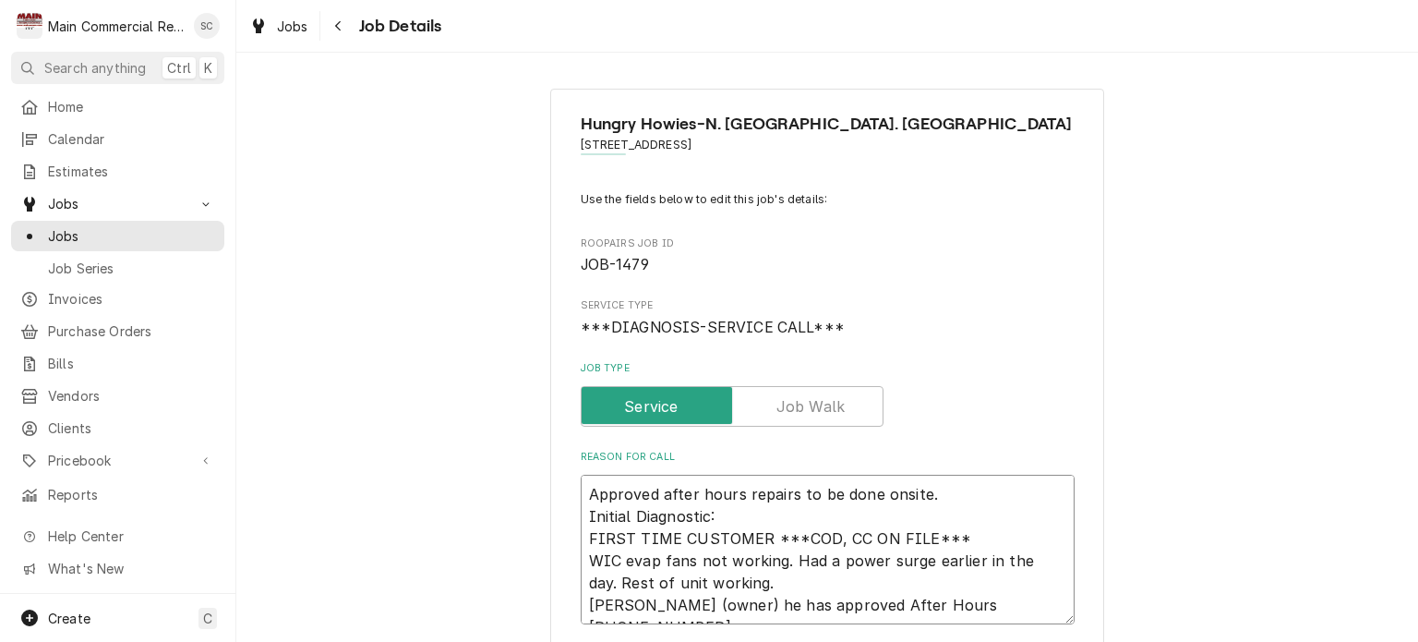
type textarea "Approved after hours repairs to be done onsite. Initial Diagnostic: FIRST TIME …"
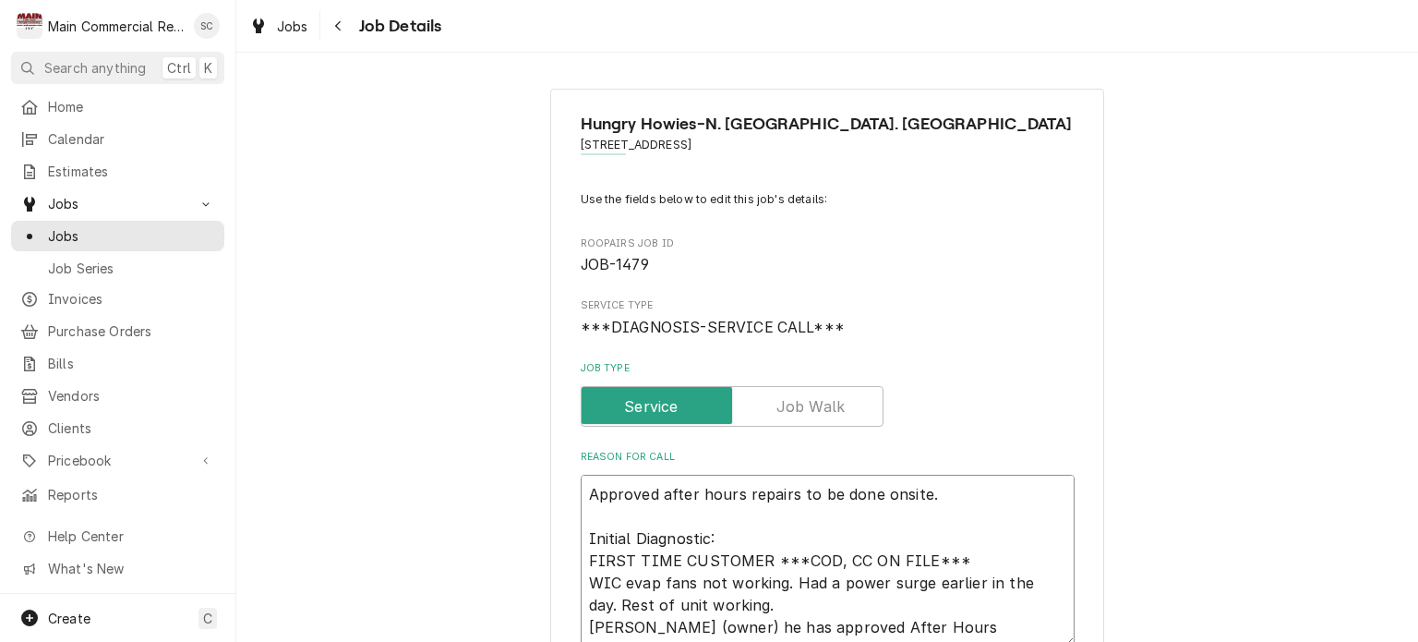
type textarea "x"
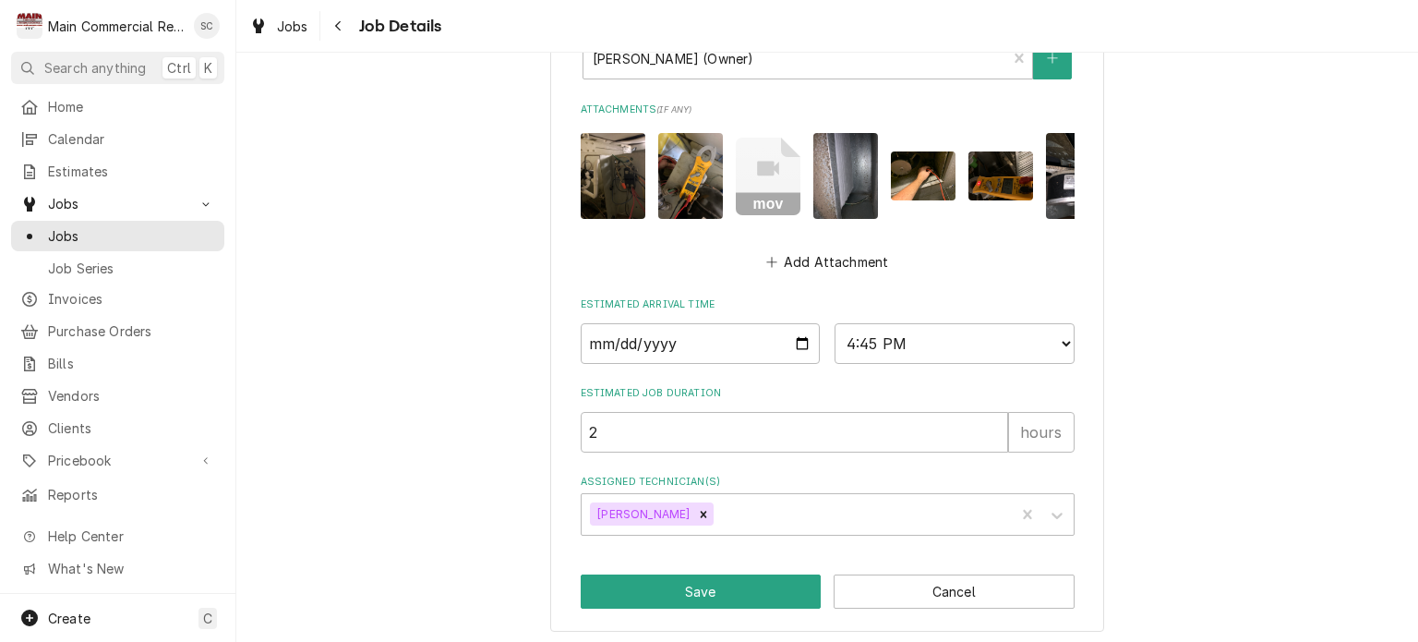
scroll to position [1117, 0]
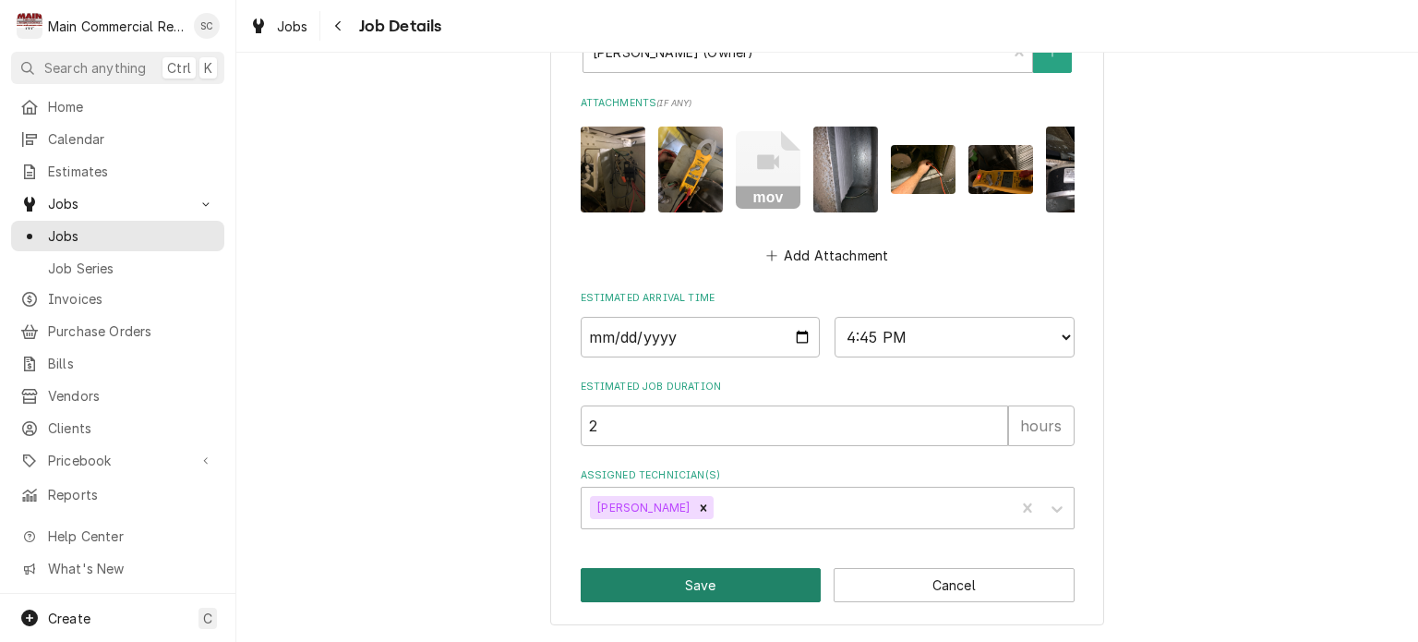
type textarea "Approved after hours repairs to be done onsite. Initial Diagnostic: FIRST TIME …"
click at [774, 582] on button "Save" at bounding box center [701, 585] width 241 height 34
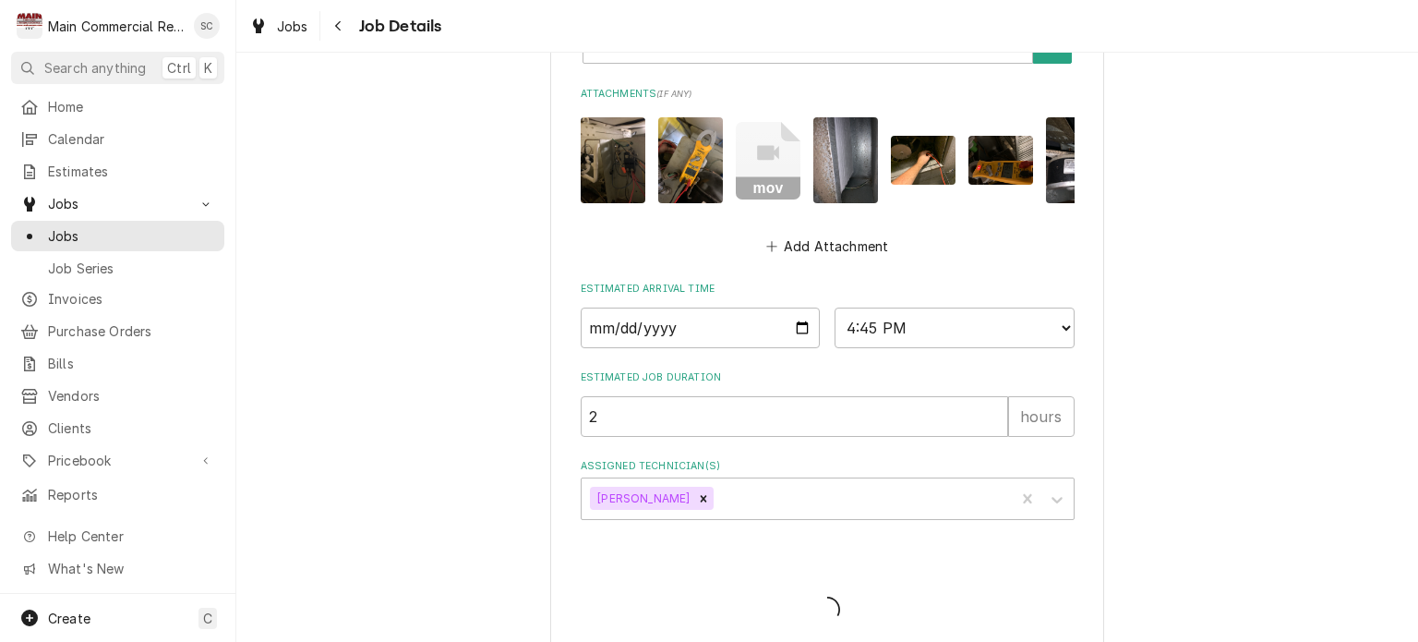
type textarea "x"
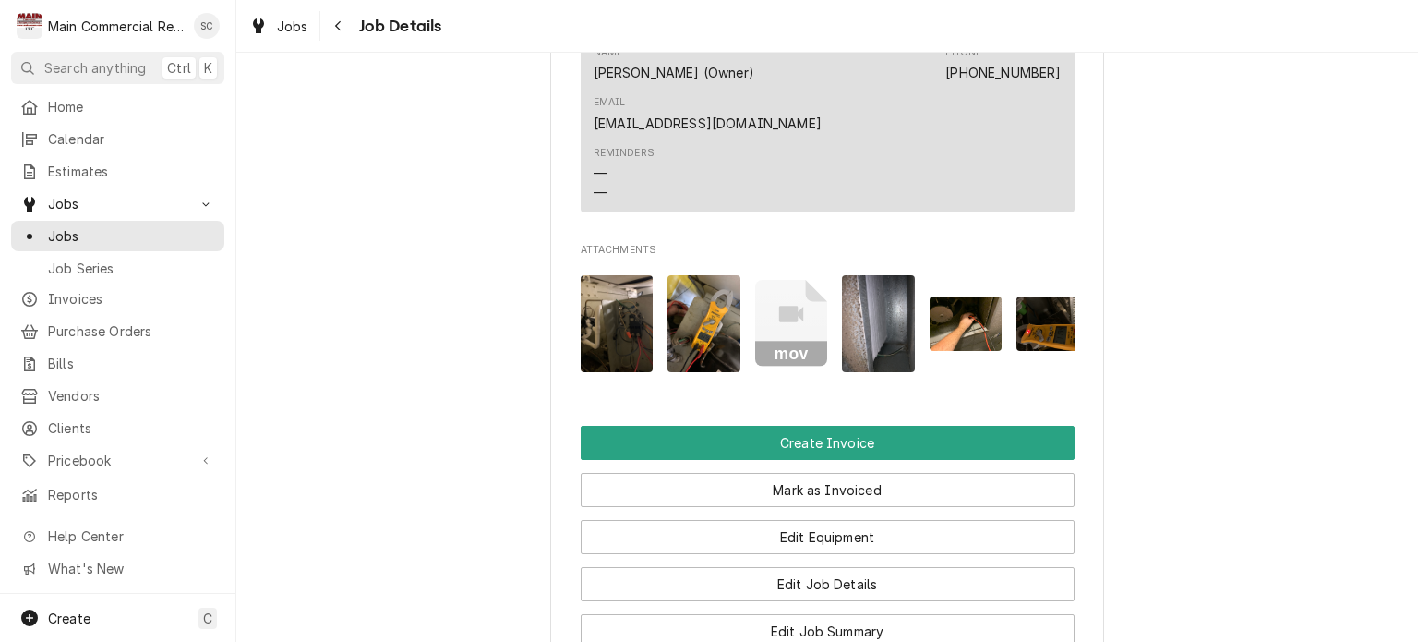
scroll to position [1708, 0]
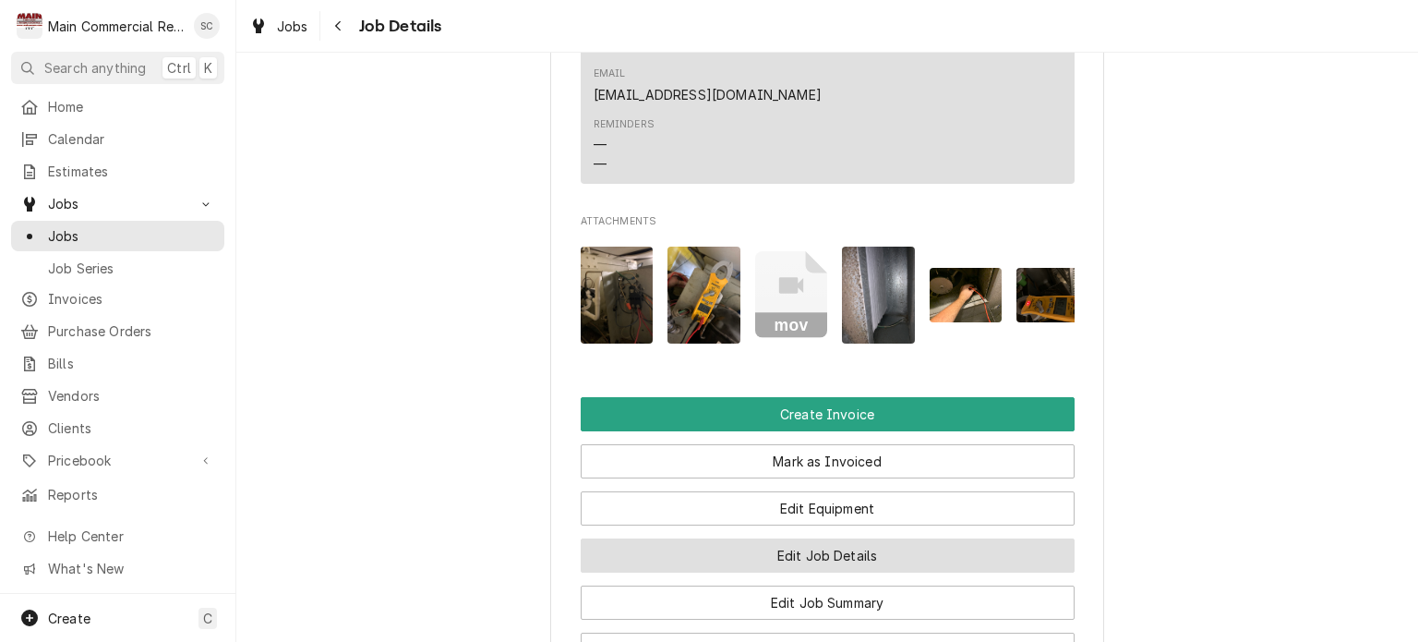
click at [957, 538] on button "Edit Job Details" at bounding box center [828, 555] width 494 height 34
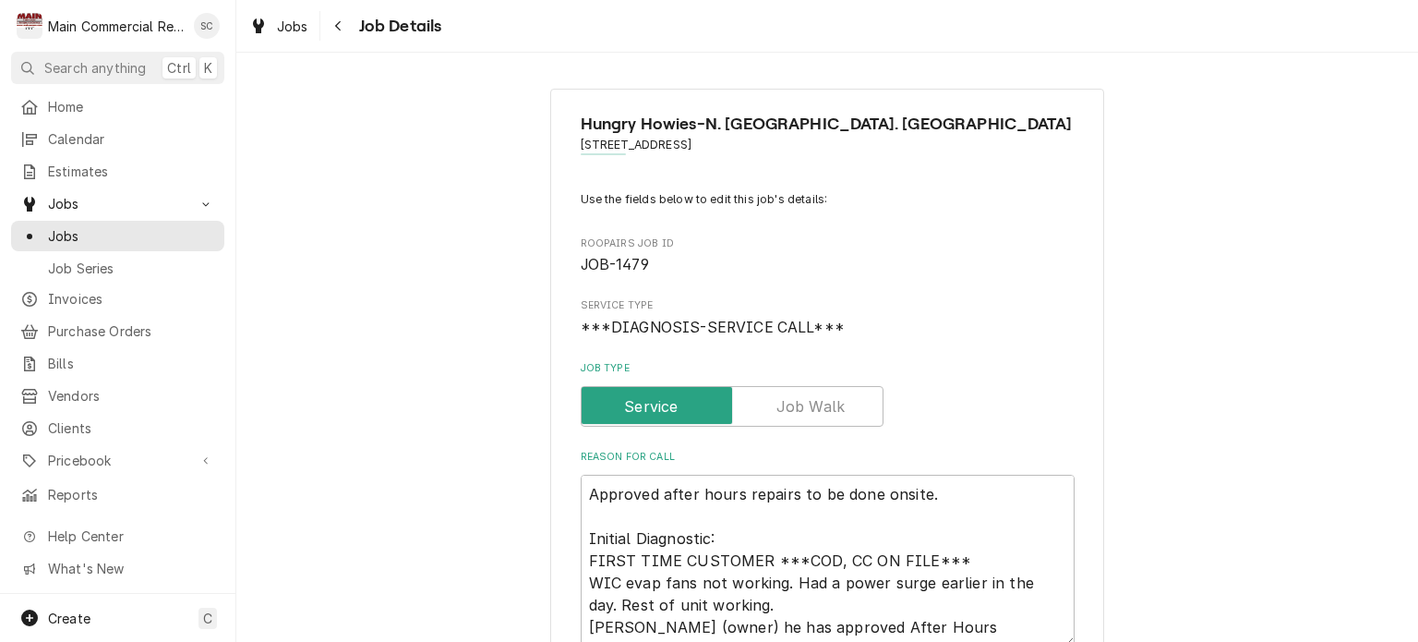
type textarea "x"
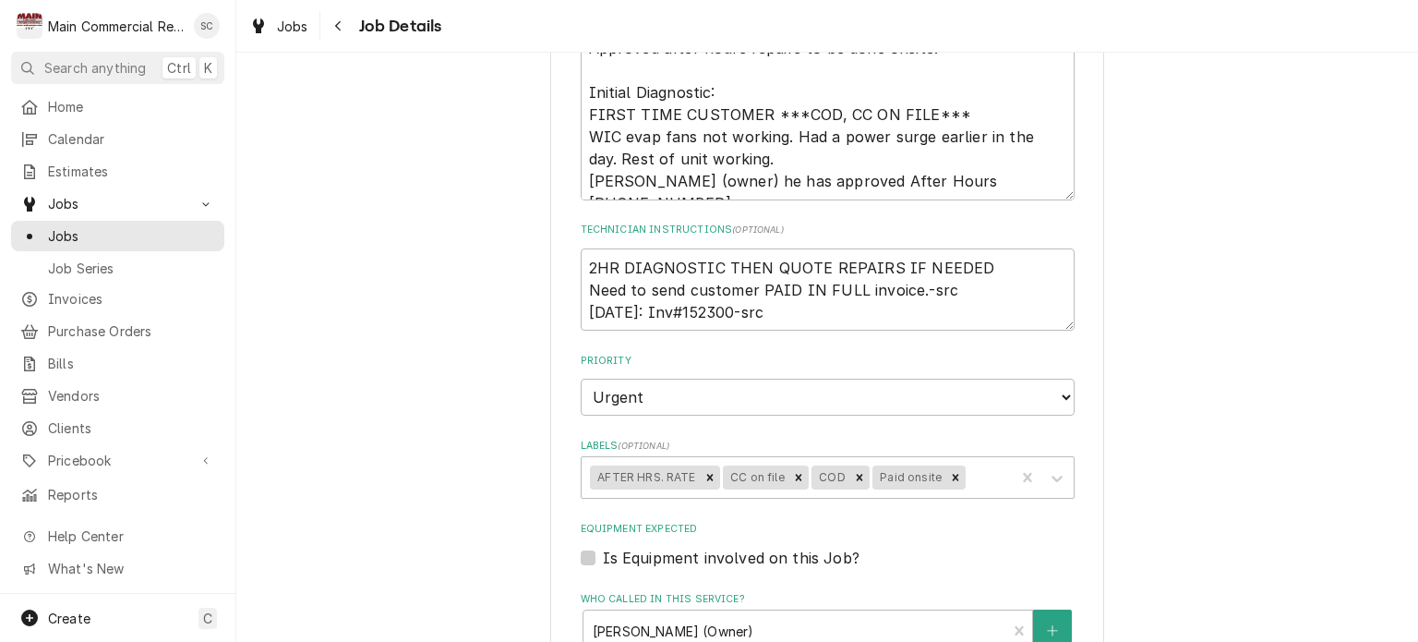
scroll to position [459, 0]
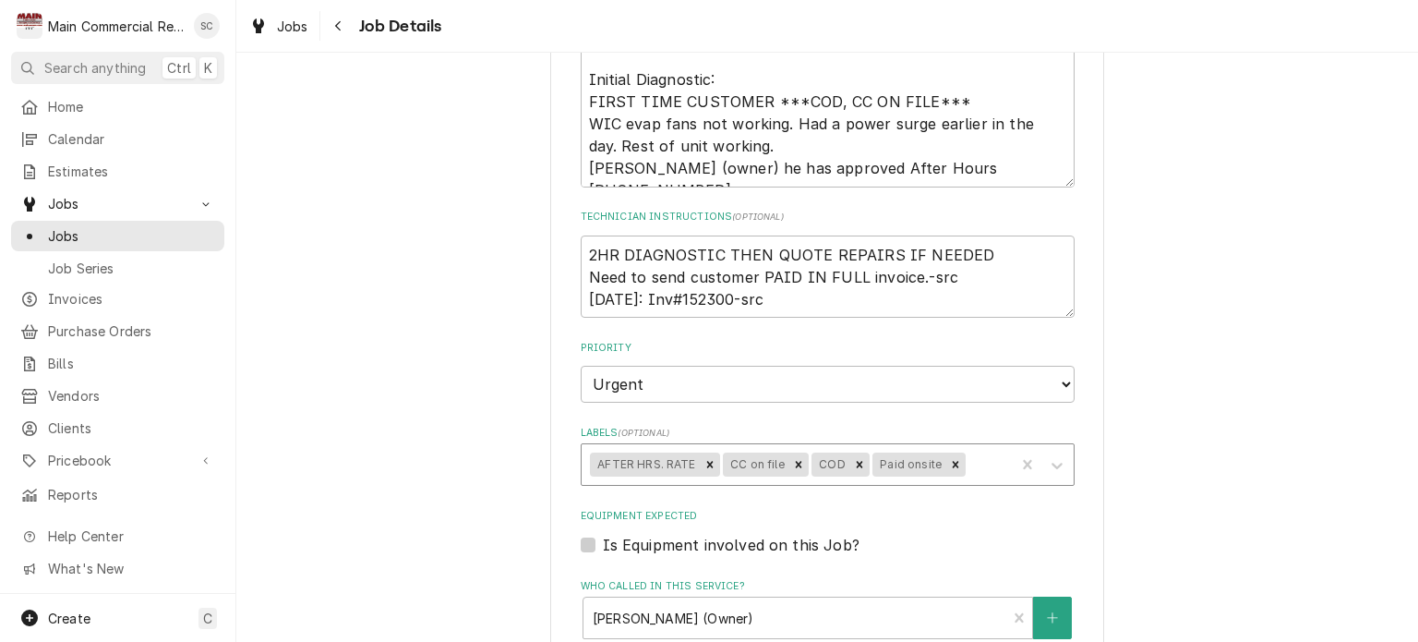
click at [975, 464] on div "Labels" at bounding box center [988, 464] width 37 height 33
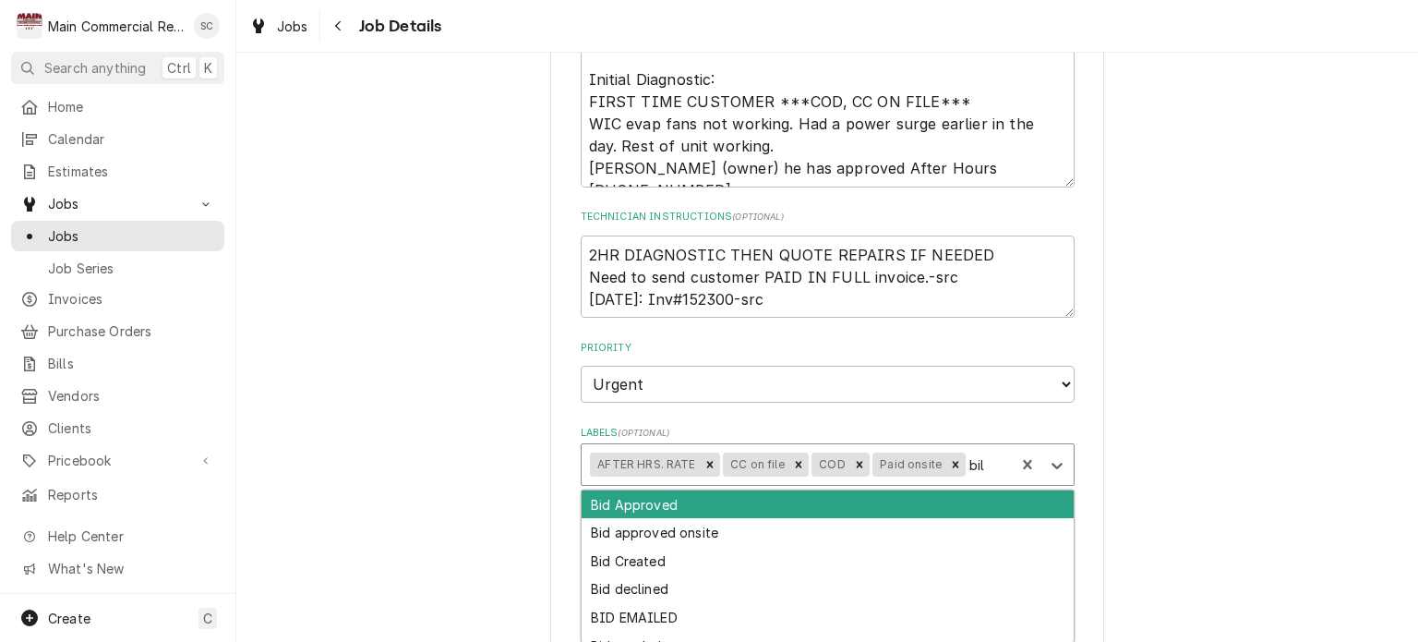
type input "bill"
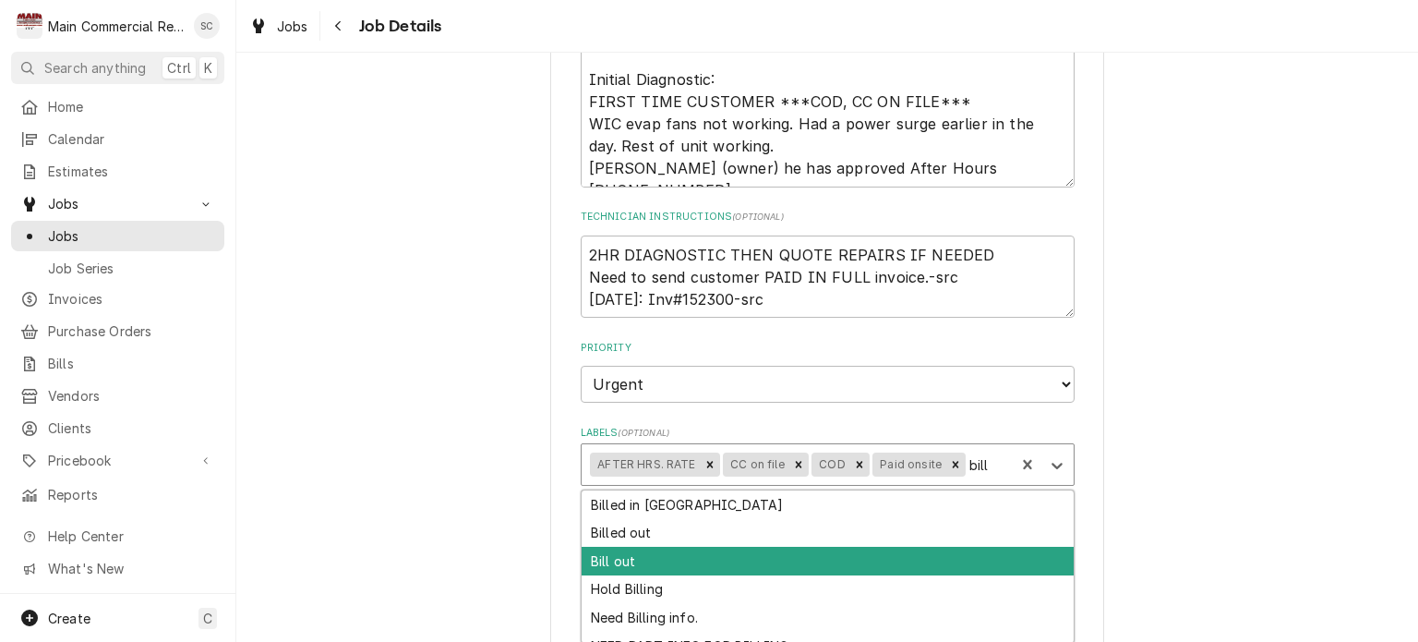
click at [725, 559] on div "Bill out" at bounding box center [828, 561] width 492 height 29
type textarea "x"
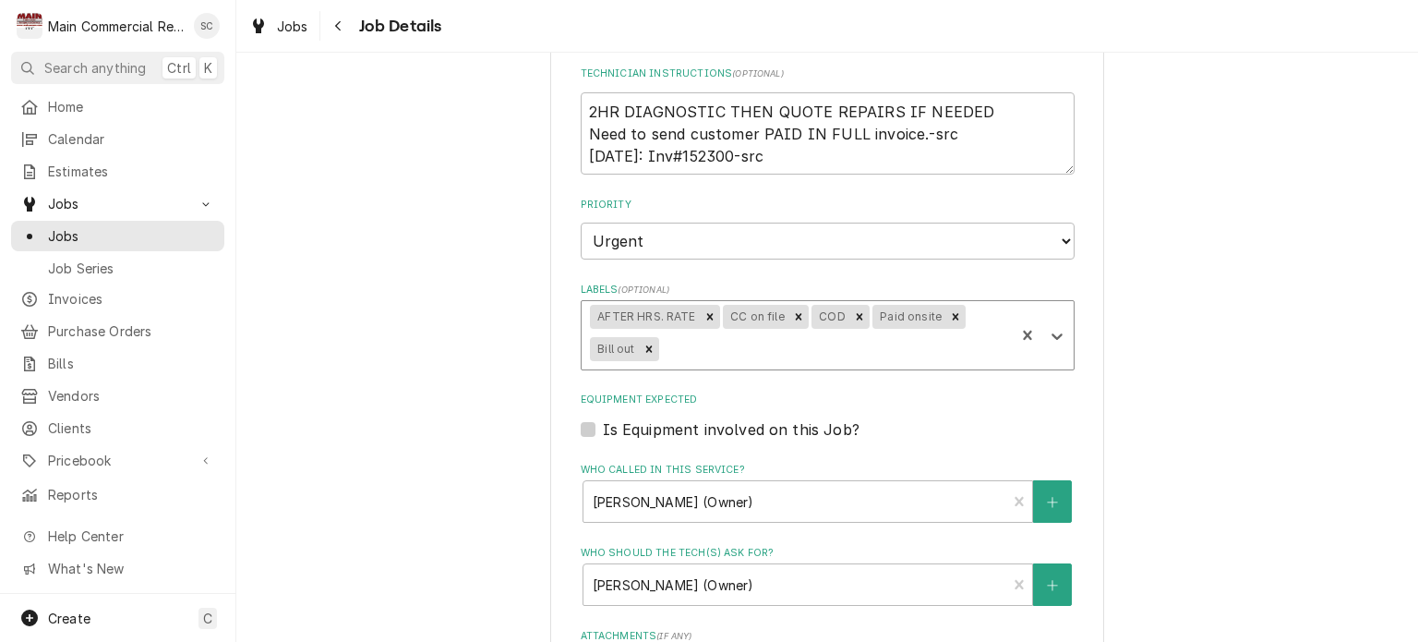
scroll to position [619, 0]
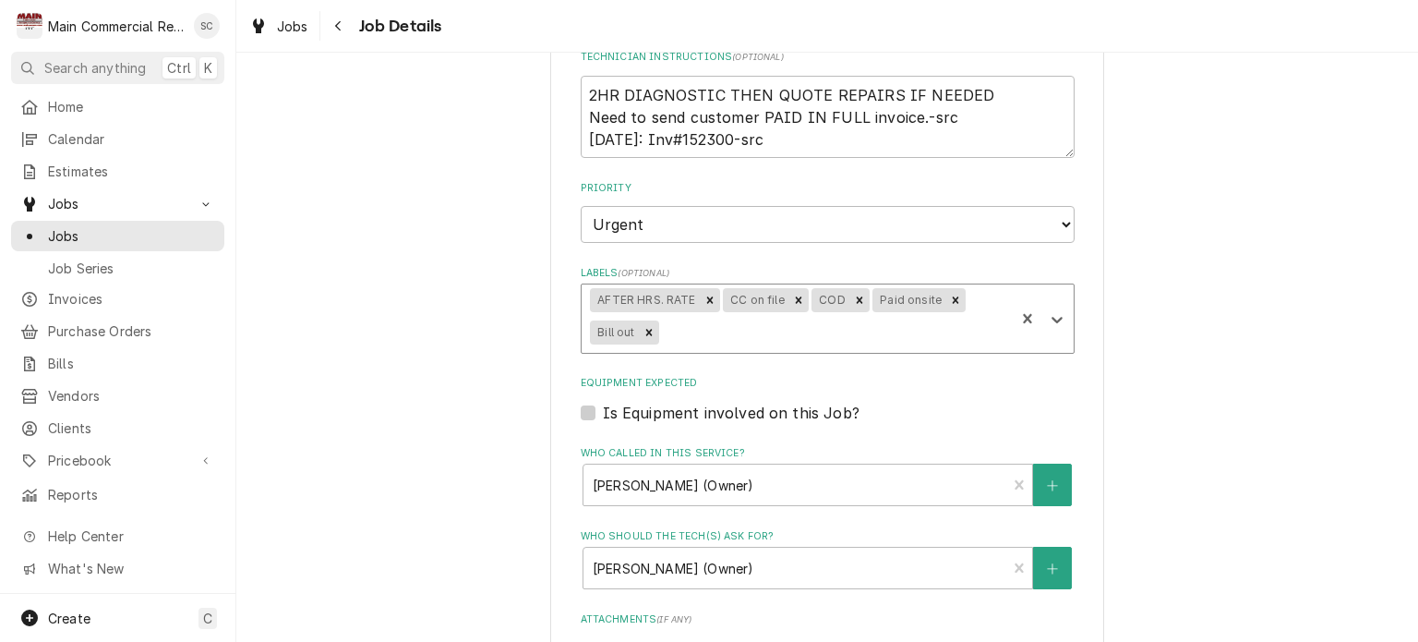
click at [1395, 302] on div "Hungry Howies-N. Armenia Ave. Tampa 5802 N Armenia Ave, Tampa, FL 33603 Use the…" at bounding box center [827, 305] width 1182 height 1705
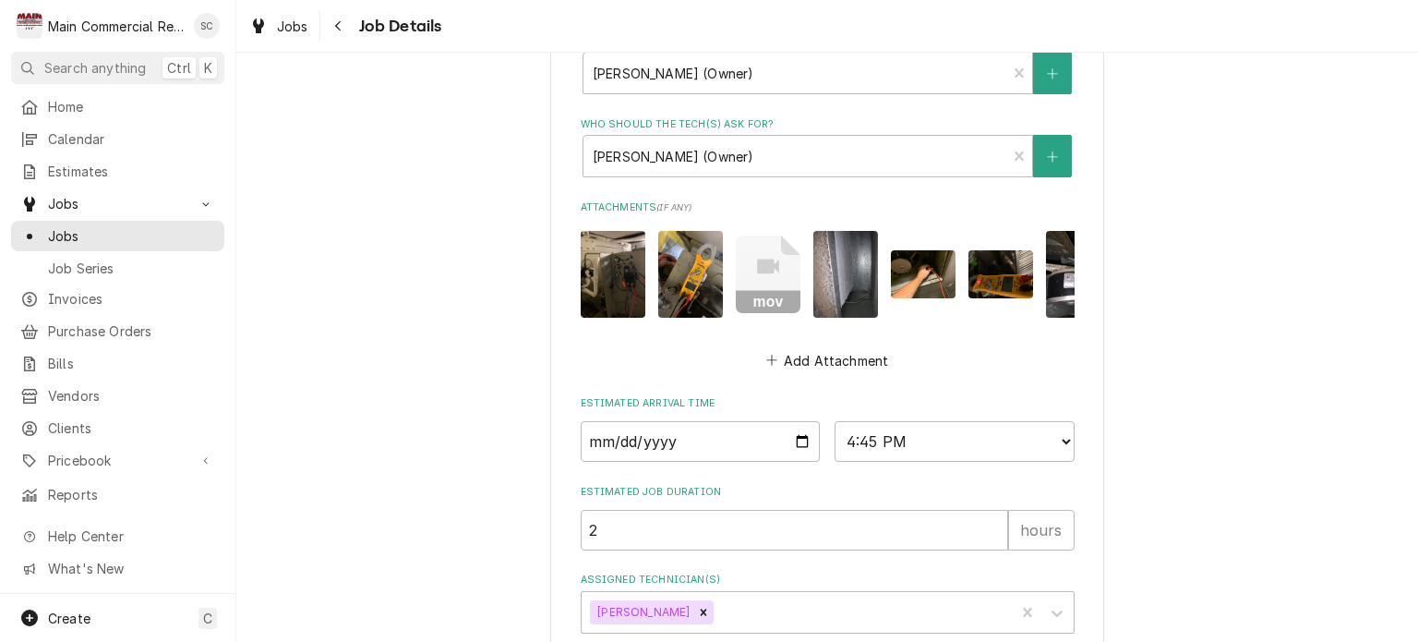
scroll to position [1145, 0]
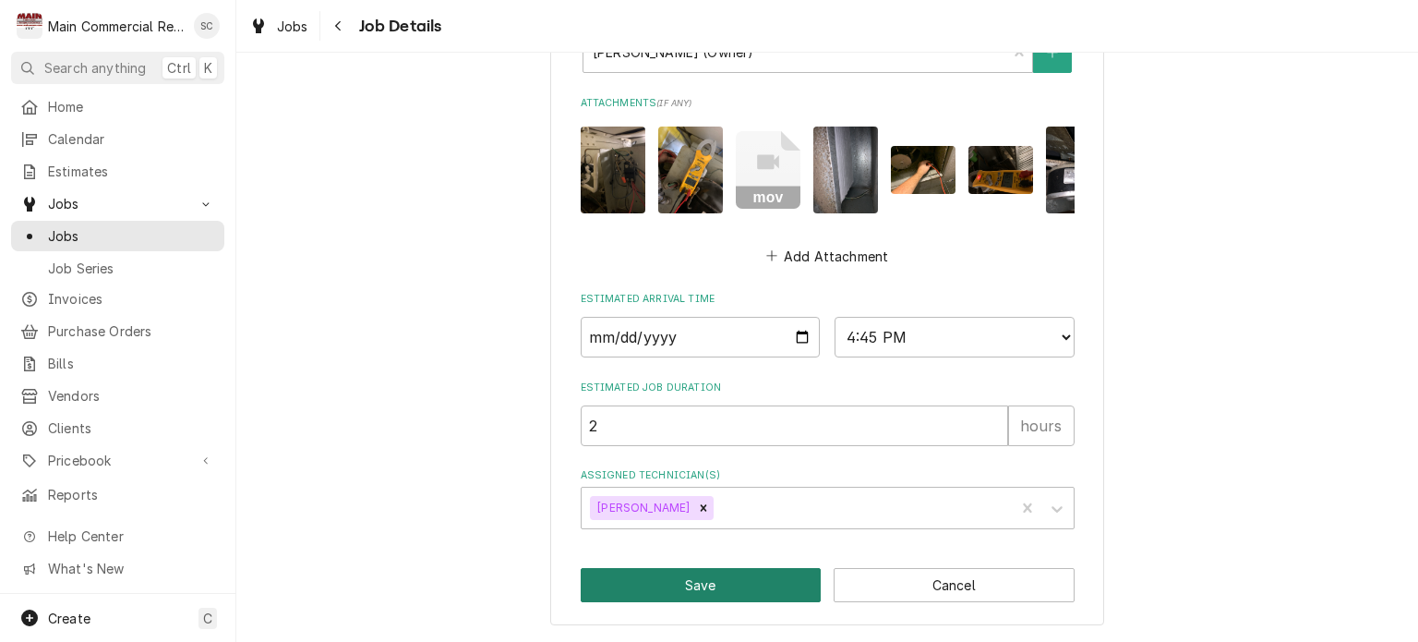
click at [780, 594] on button "Save" at bounding box center [701, 585] width 241 height 34
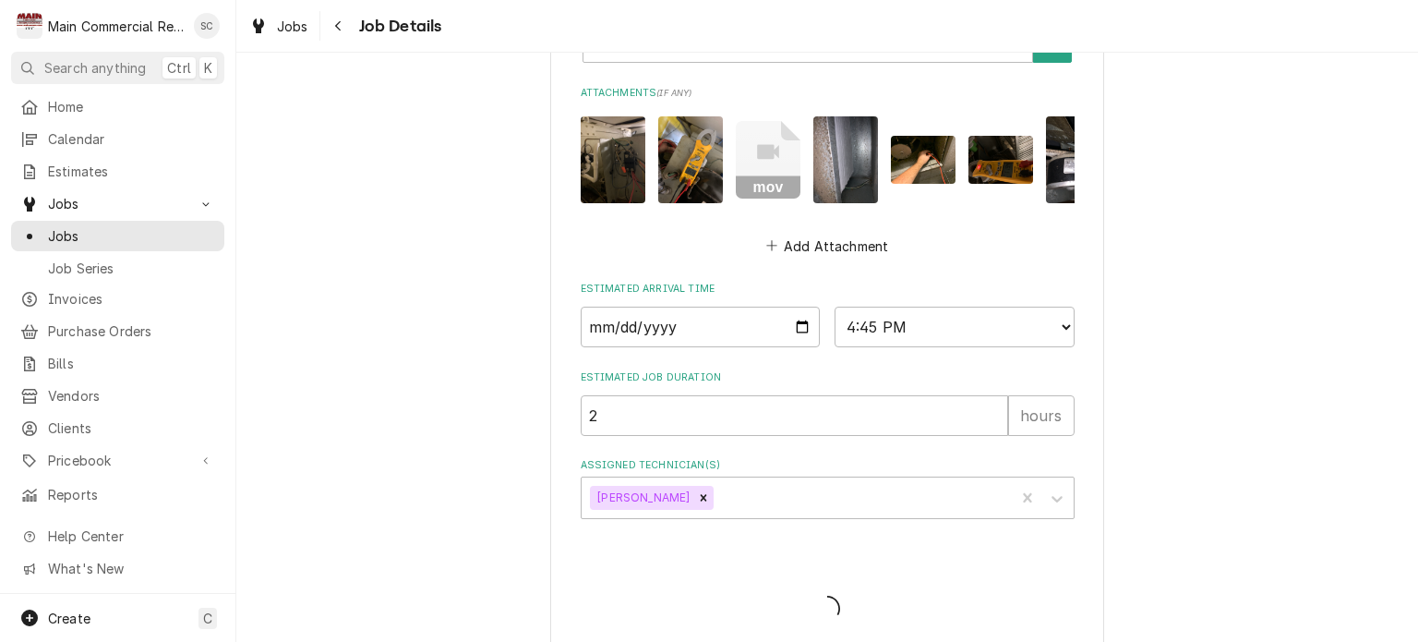
type textarea "x"
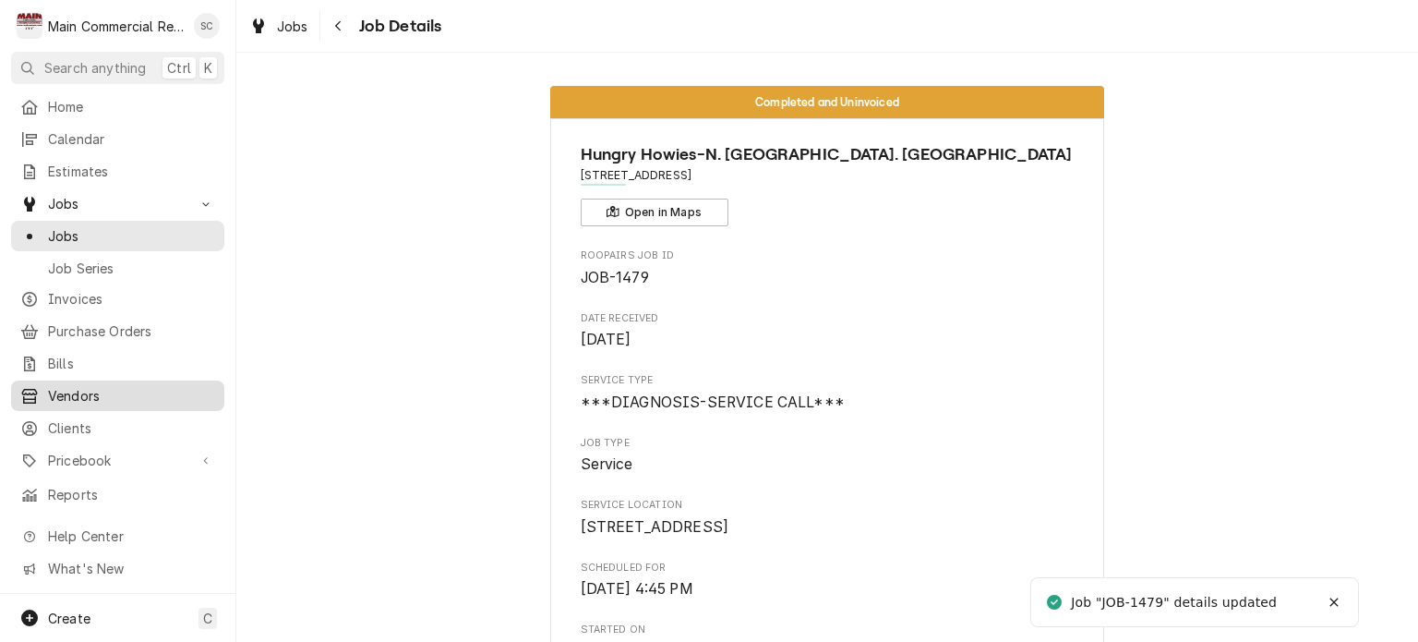
click at [199, 395] on div "Vendors" at bounding box center [118, 395] width 206 height 23
